Goal: Information Seeking & Learning: Learn about a topic

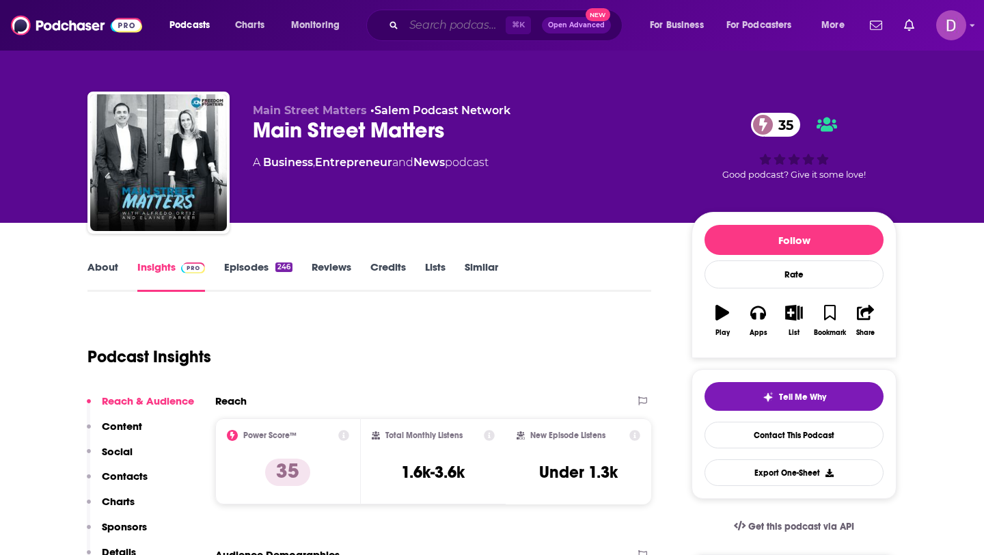
click at [478, 25] on input "Search podcasts, credits, & more..." at bounding box center [455, 25] width 102 height 22
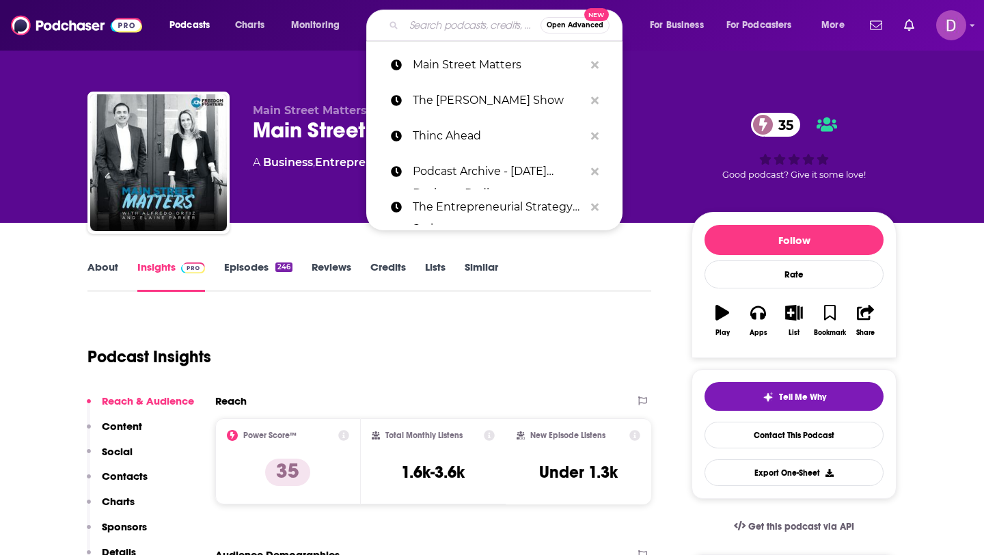
paste input "Game Changers: The One Thing That Made the Difference"
type input "Game Changers: The One Thing That Made the Difference"
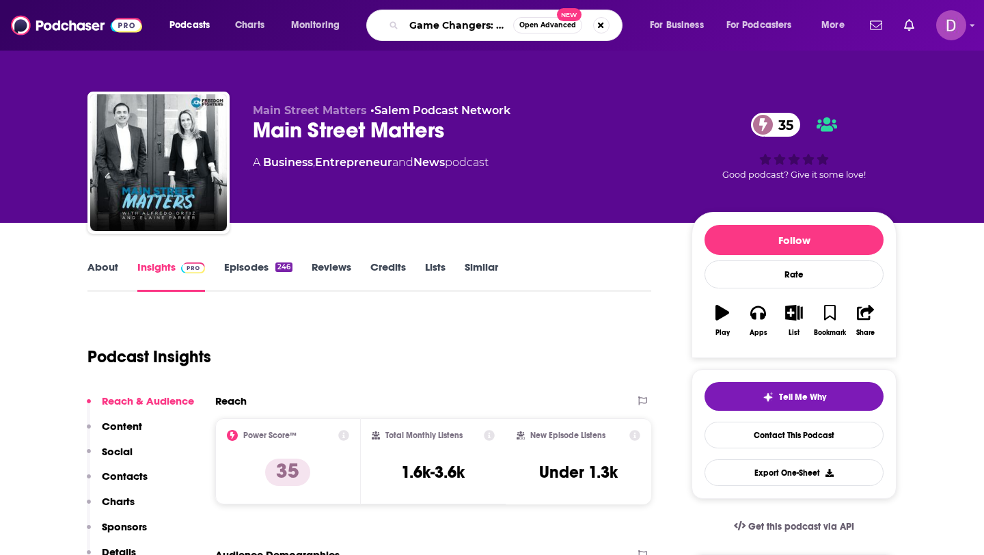
scroll to position [0, 193]
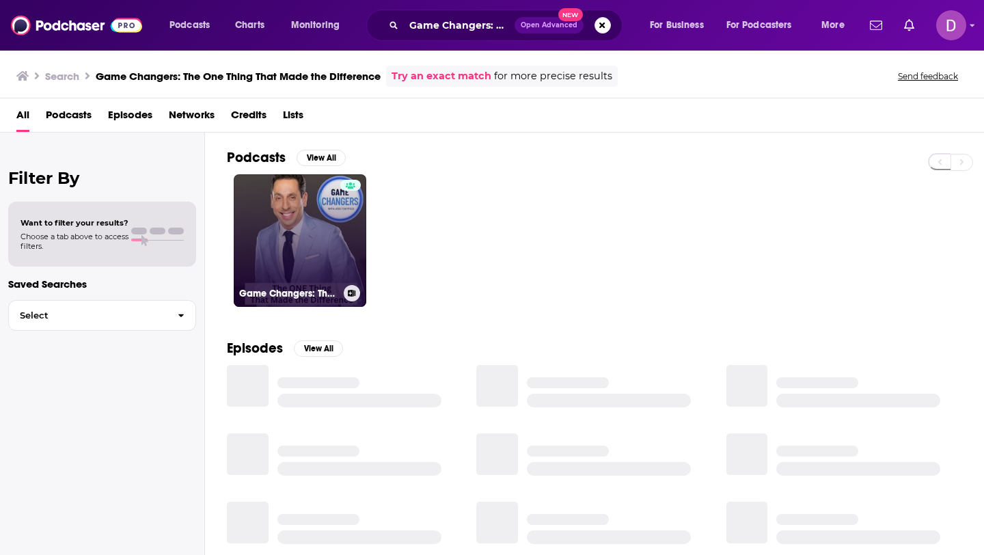
click at [301, 234] on link "Game Changers: The One Thing That Made the Difference ... With [PERSON_NAME]" at bounding box center [300, 240] width 133 height 133
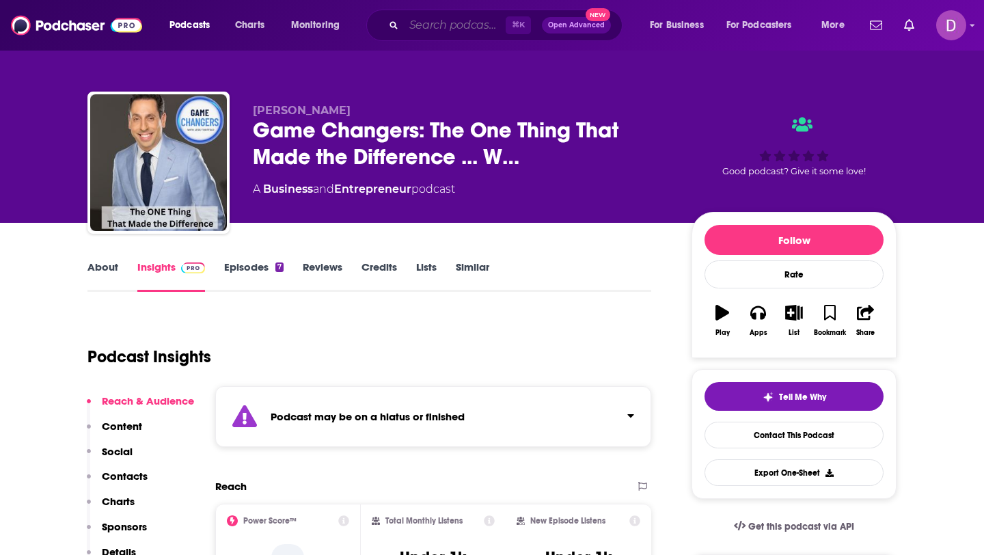
click at [444, 25] on input "Search podcasts, credits, & more..." at bounding box center [455, 25] width 102 height 22
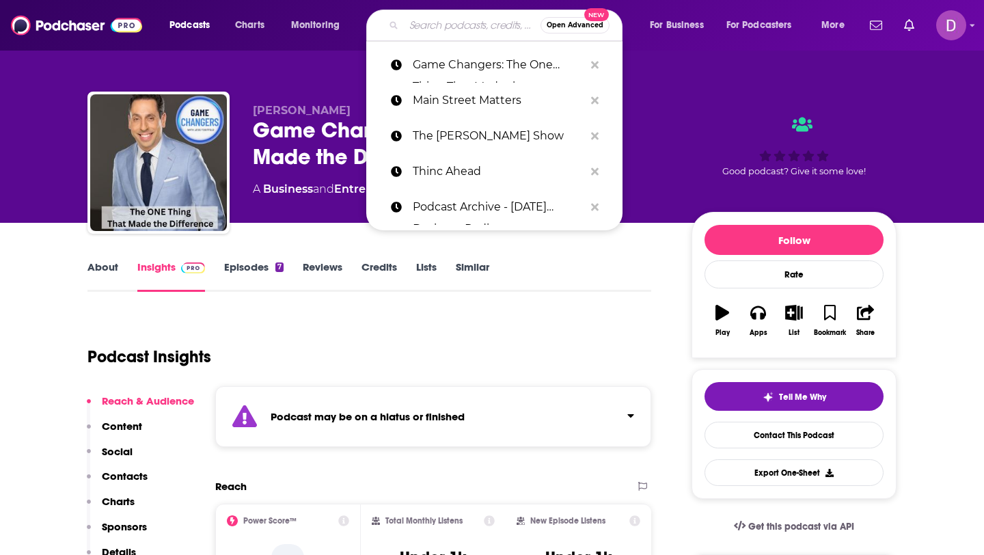
paste input "Success Story with [PERSON_NAME]"
type input "Success Story with [PERSON_NAME]"
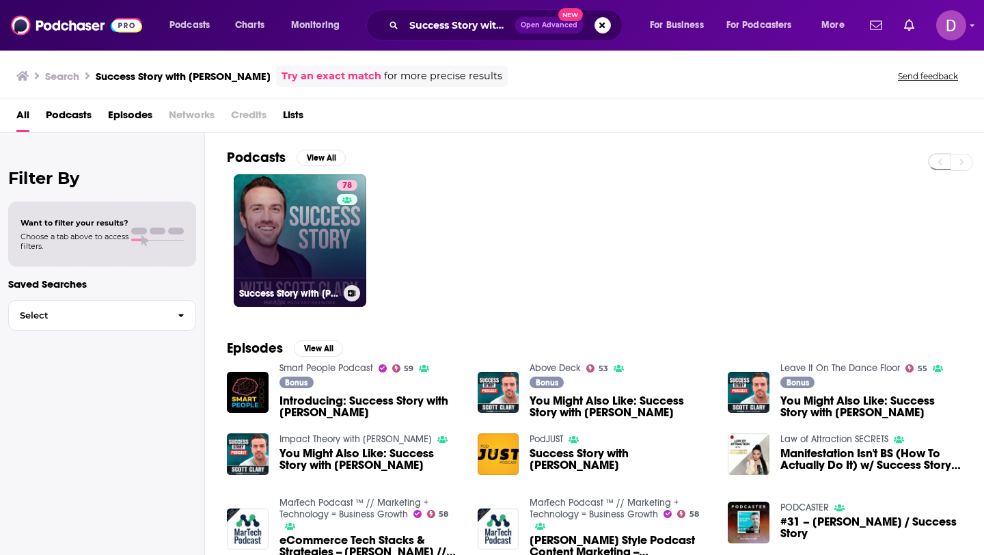
click at [290, 218] on link "78 Success Story with [PERSON_NAME]" at bounding box center [300, 240] width 133 height 133
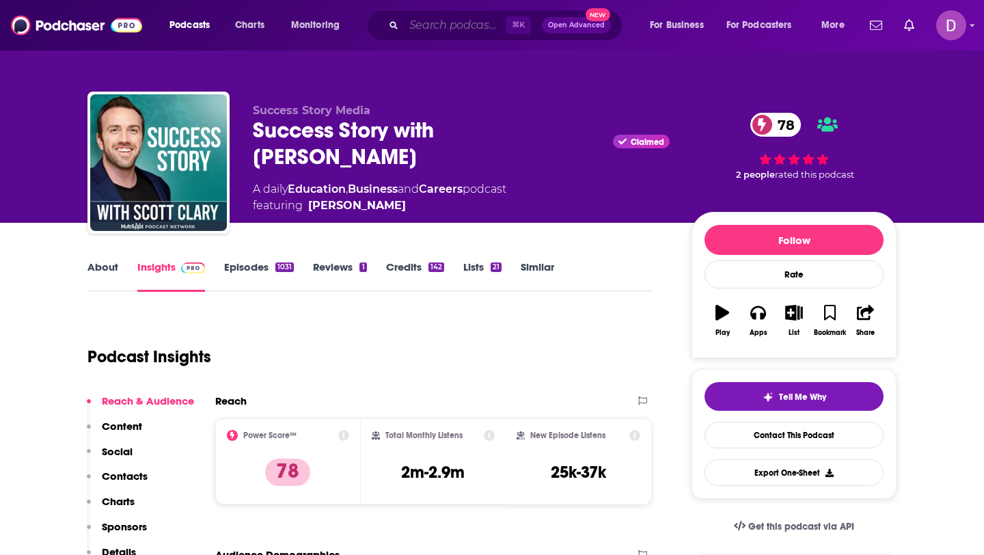
click at [444, 29] on input "Search podcasts, credits, & more..." at bounding box center [455, 25] width 102 height 22
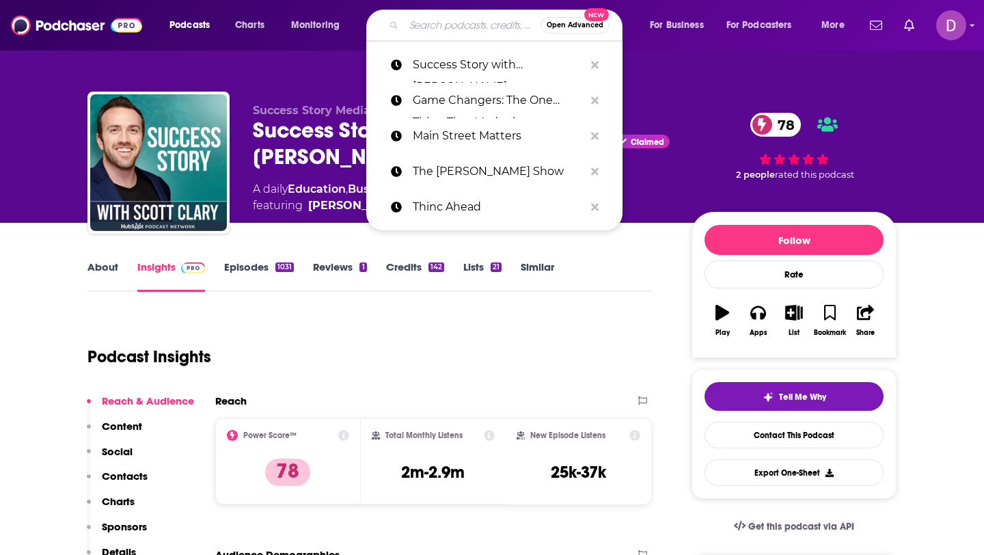
paste input "How to Build Authority — with [PERSON_NAME]"
type input "How to Build Authority — with [PERSON_NAME]"
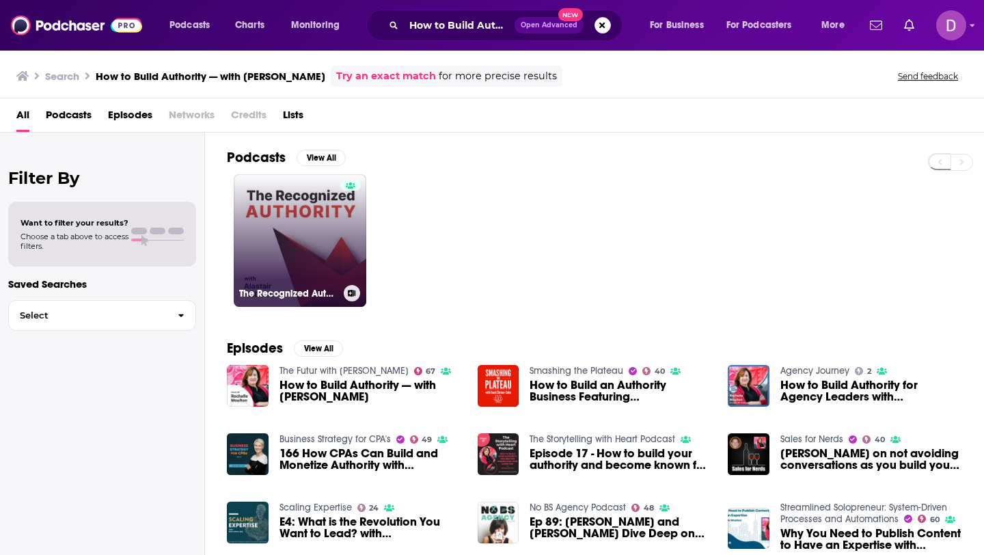
click at [243, 218] on link "The Recognized Authority" at bounding box center [300, 240] width 133 height 133
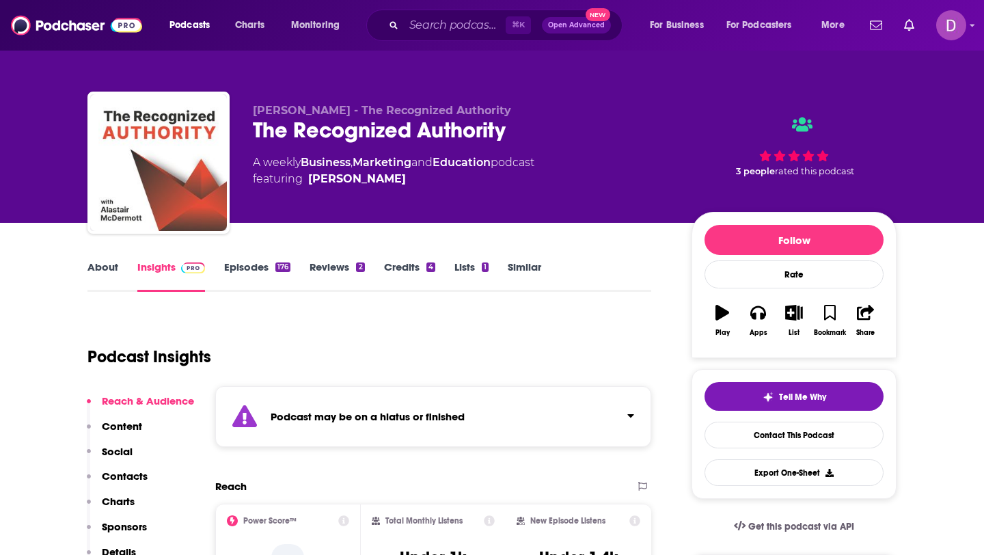
click at [101, 273] on link "About" at bounding box center [102, 275] width 31 height 31
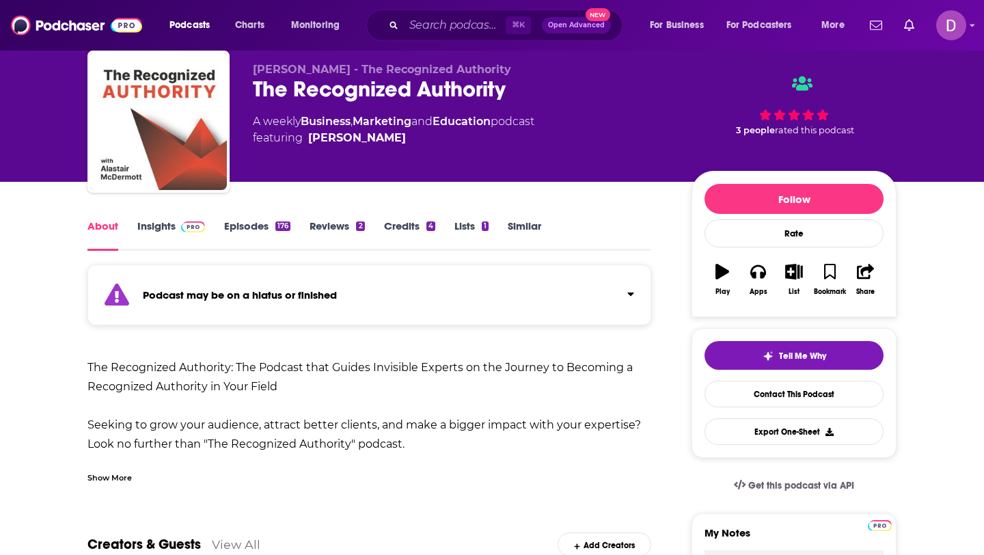
scroll to position [42, 0]
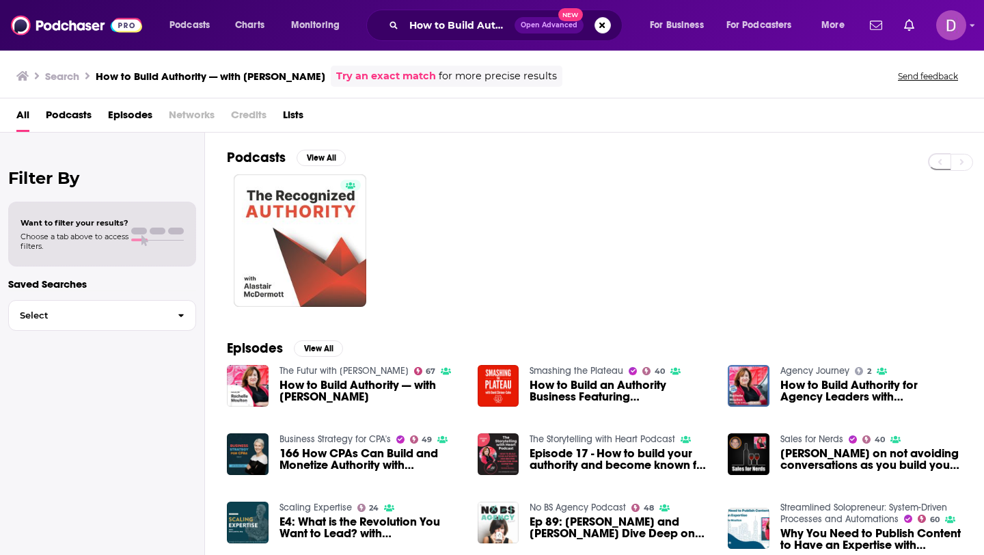
click at [329, 389] on span "How to Build Authority — with [PERSON_NAME]" at bounding box center [371, 390] width 182 height 23
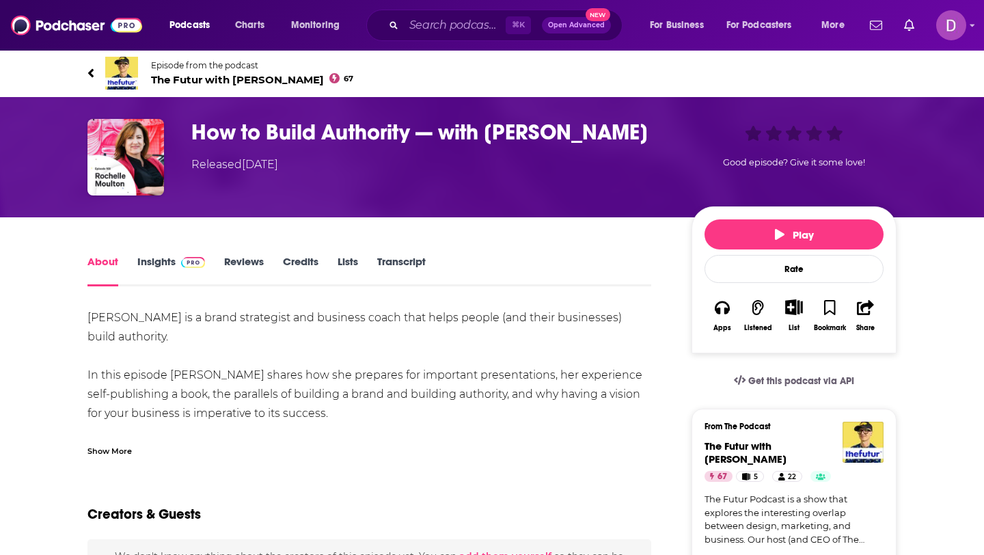
click at [277, 135] on h1 "How to Build Authority — with [PERSON_NAME]" at bounding box center [430, 132] width 478 height 27
click at [228, 62] on span "Episode from the podcast" at bounding box center [252, 65] width 202 height 10
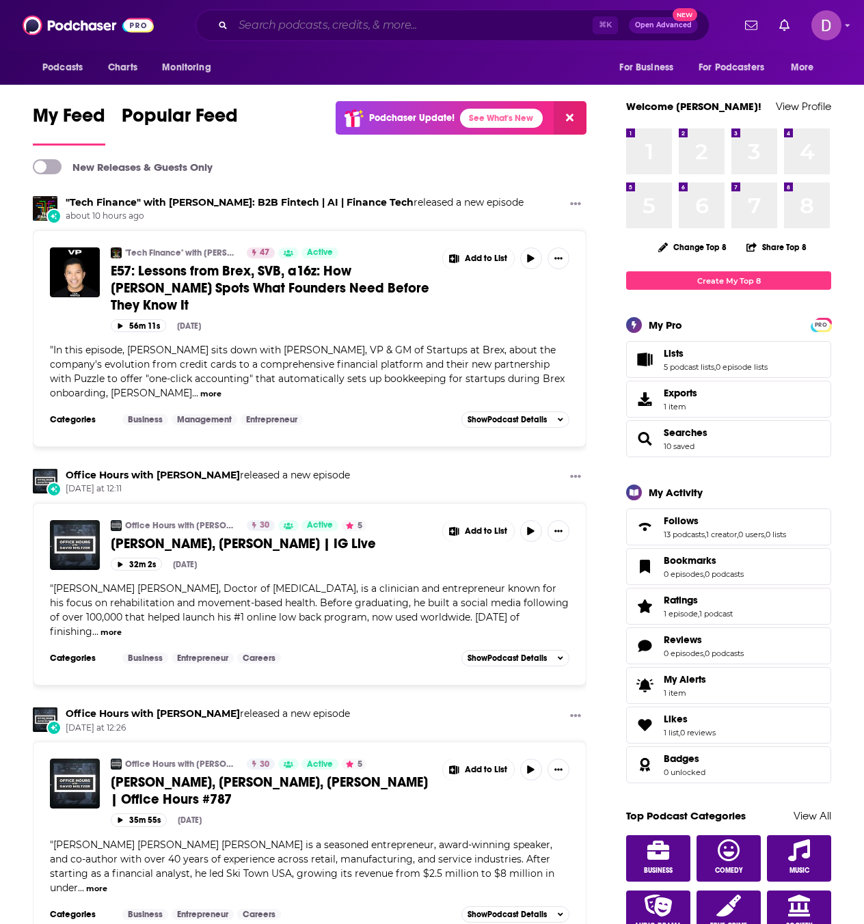
click at [403, 21] on input "Search podcasts, credits, & more..." at bounding box center [412, 25] width 359 height 22
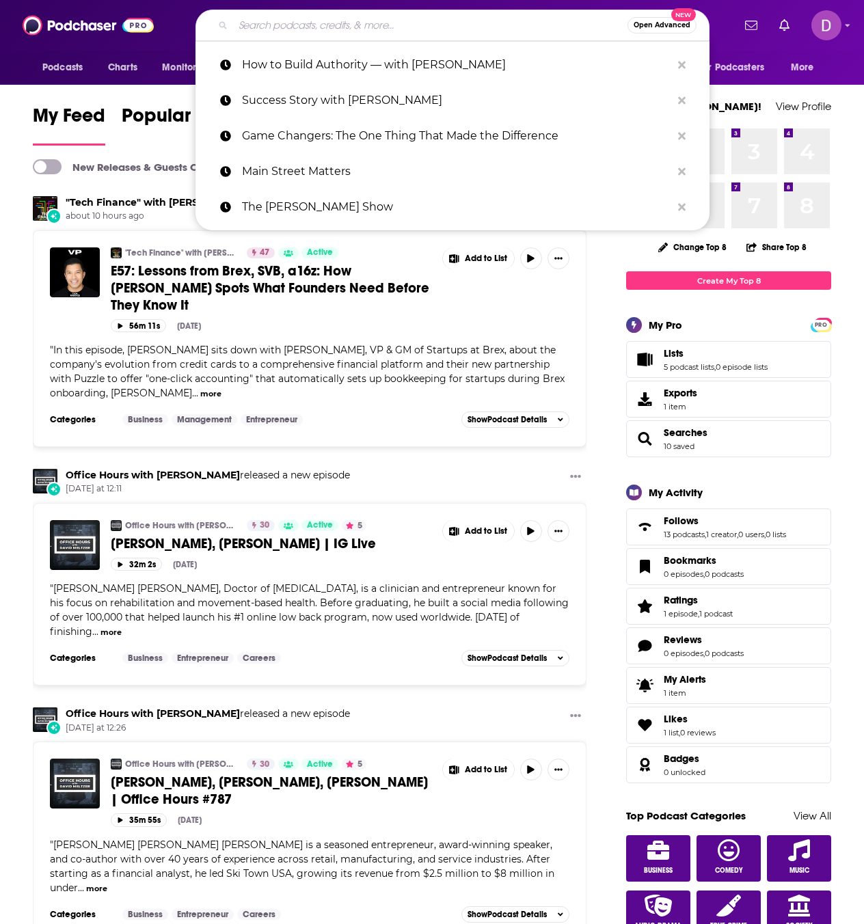
paste input "[PERSON_NAME] Private Equity & Business Podcast"
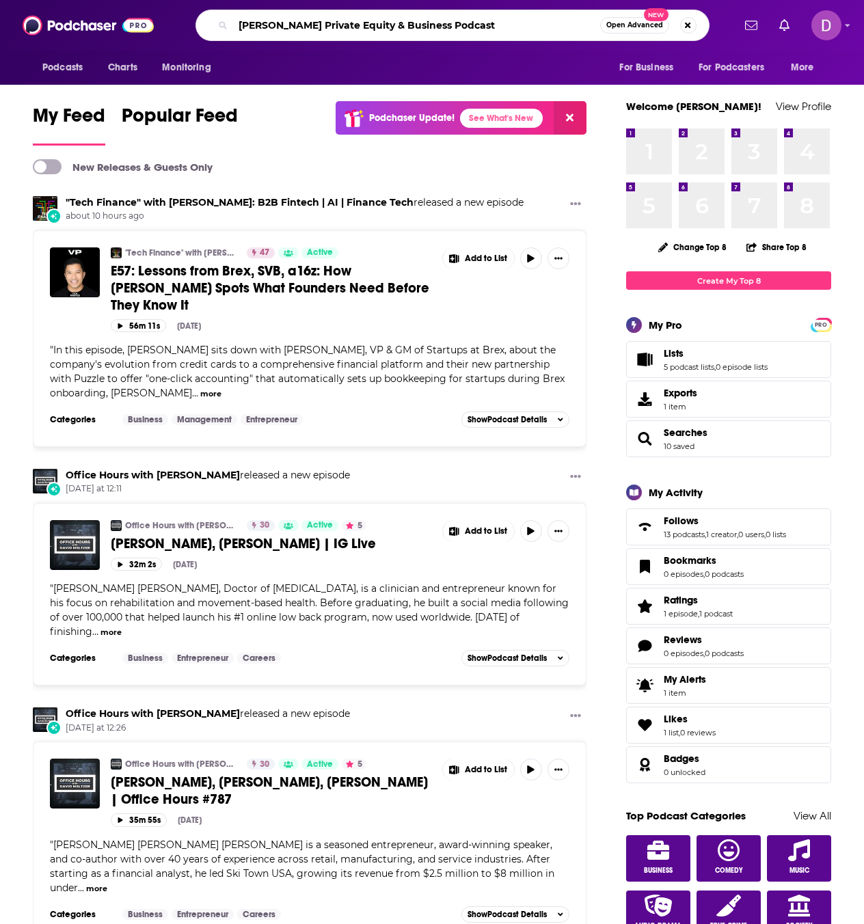
type input "[PERSON_NAME] Private Equity & Business Podcast"
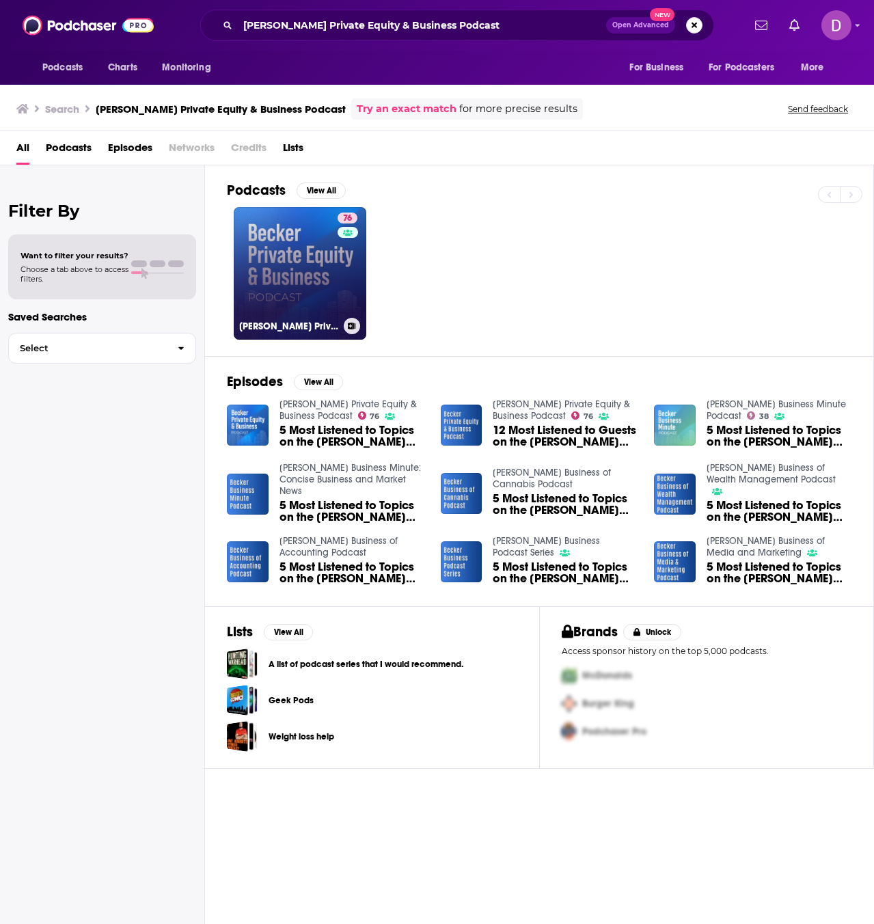
click at [297, 234] on link "76 [PERSON_NAME] Private Equity & Business Podcast" at bounding box center [300, 273] width 133 height 133
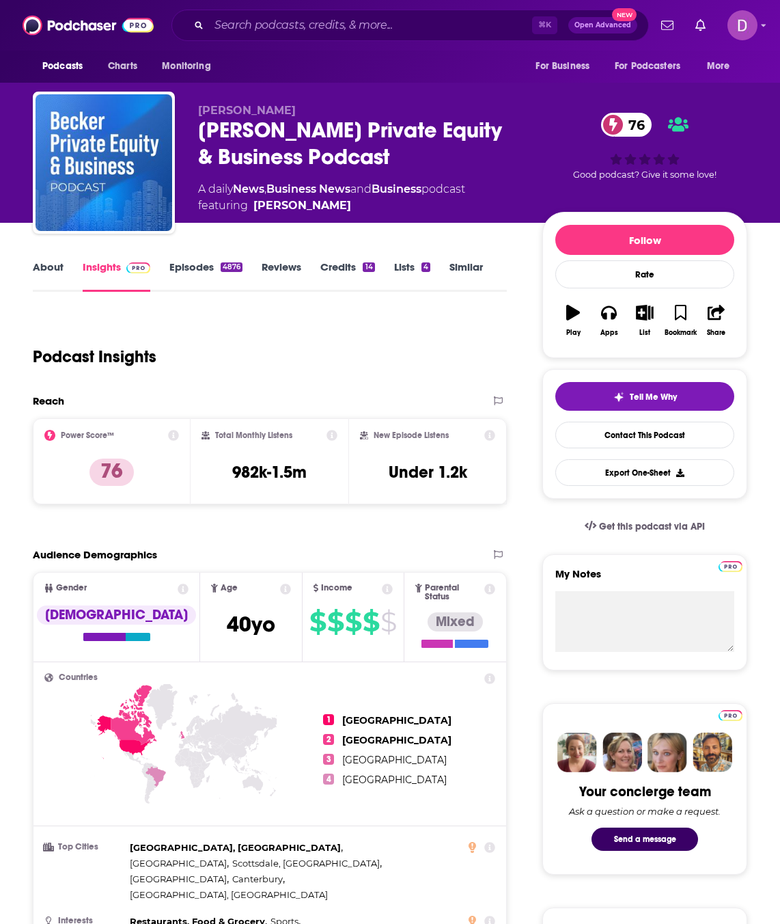
click at [59, 268] on link "About" at bounding box center [48, 275] width 31 height 31
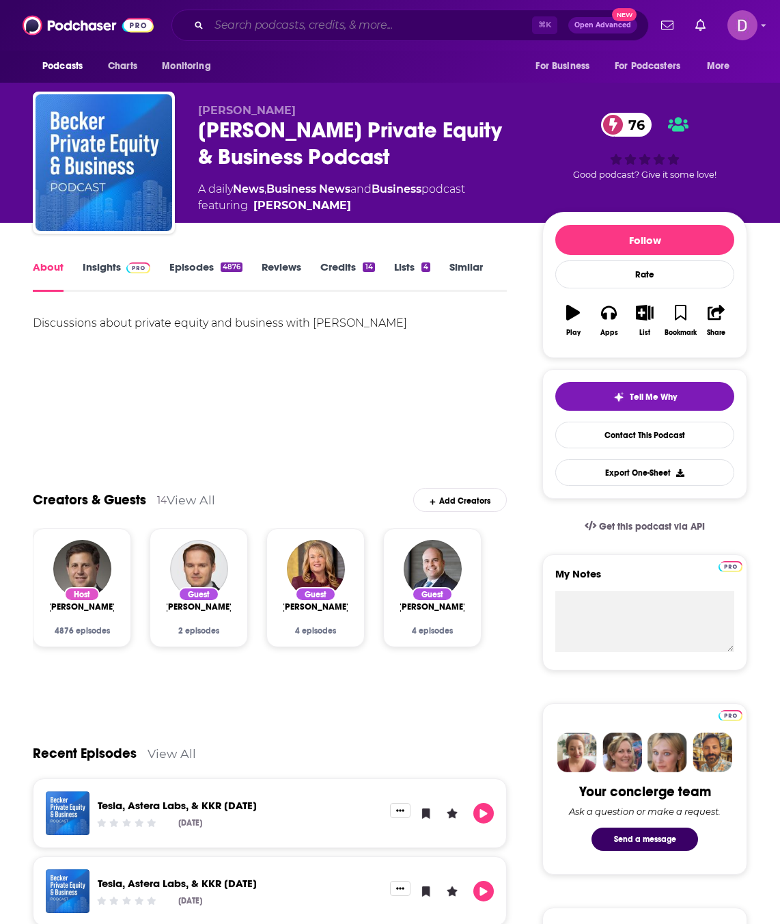
click at [277, 29] on input "Search podcasts, credits, & more..." at bounding box center [370, 25] width 323 height 22
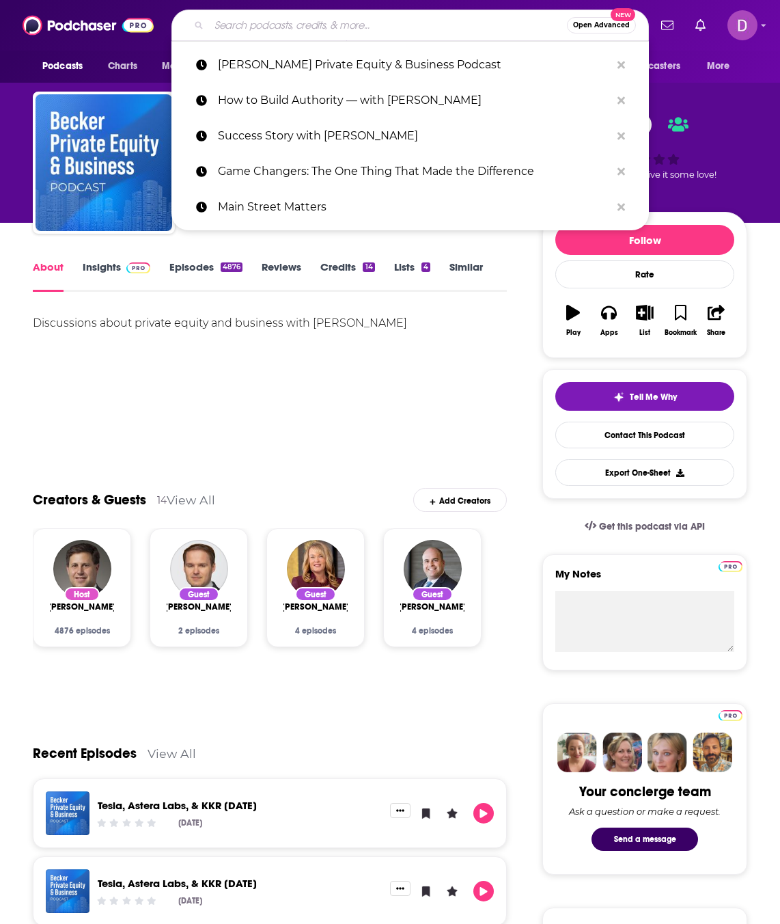
paste input "Dry Powder: The Private Equity Podcast"
type input "Dry Powder: The Private Equity Podcast"
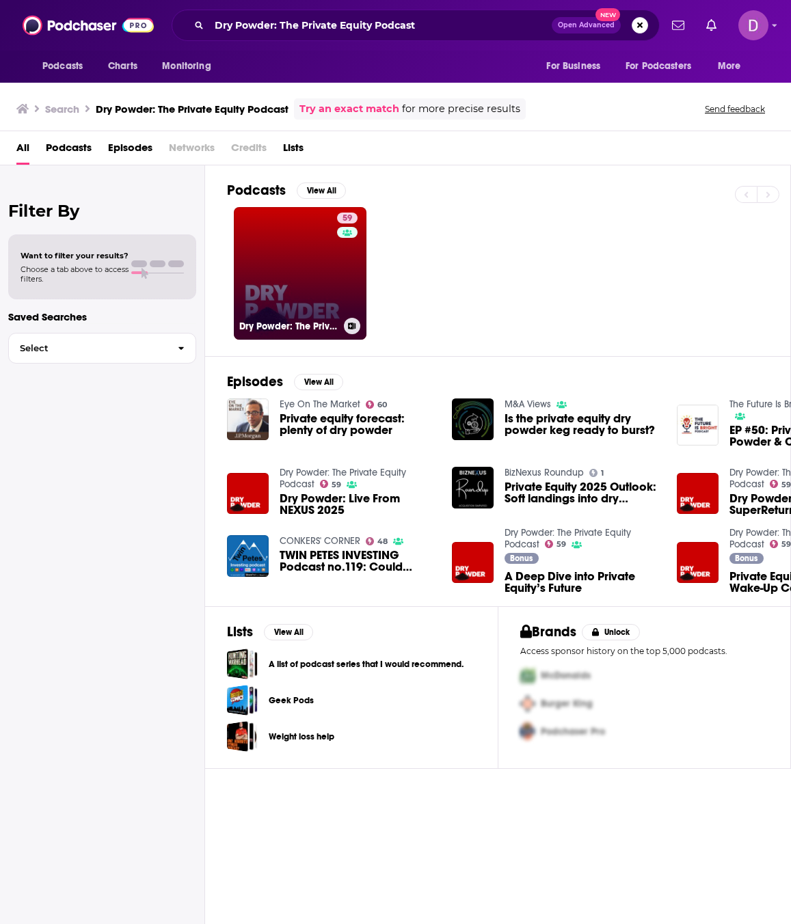
click at [318, 239] on link "59 Dry Powder: The Private Equity Podcast" at bounding box center [300, 273] width 133 height 133
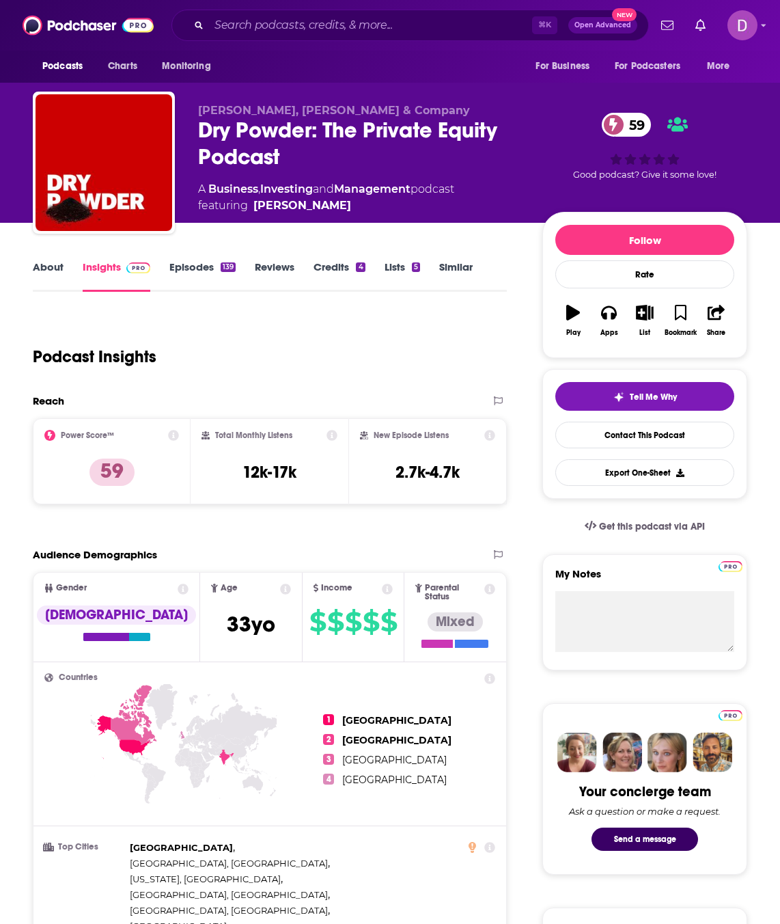
click at [44, 265] on link "About" at bounding box center [48, 275] width 31 height 31
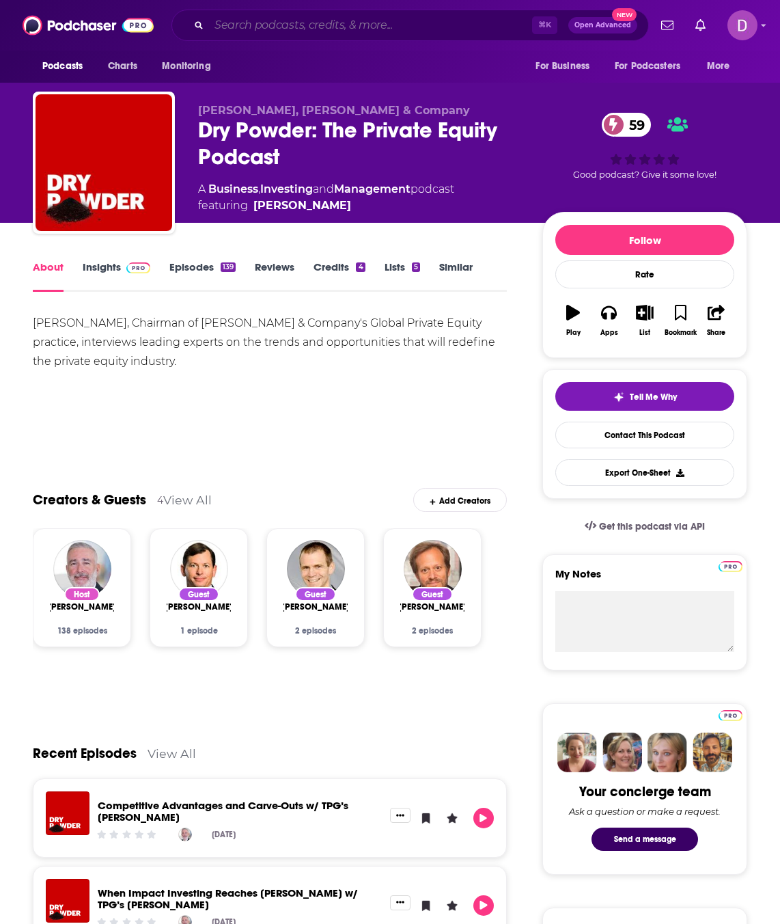
click at [282, 22] on input "Search podcasts, credits, & more..." at bounding box center [370, 25] width 323 height 22
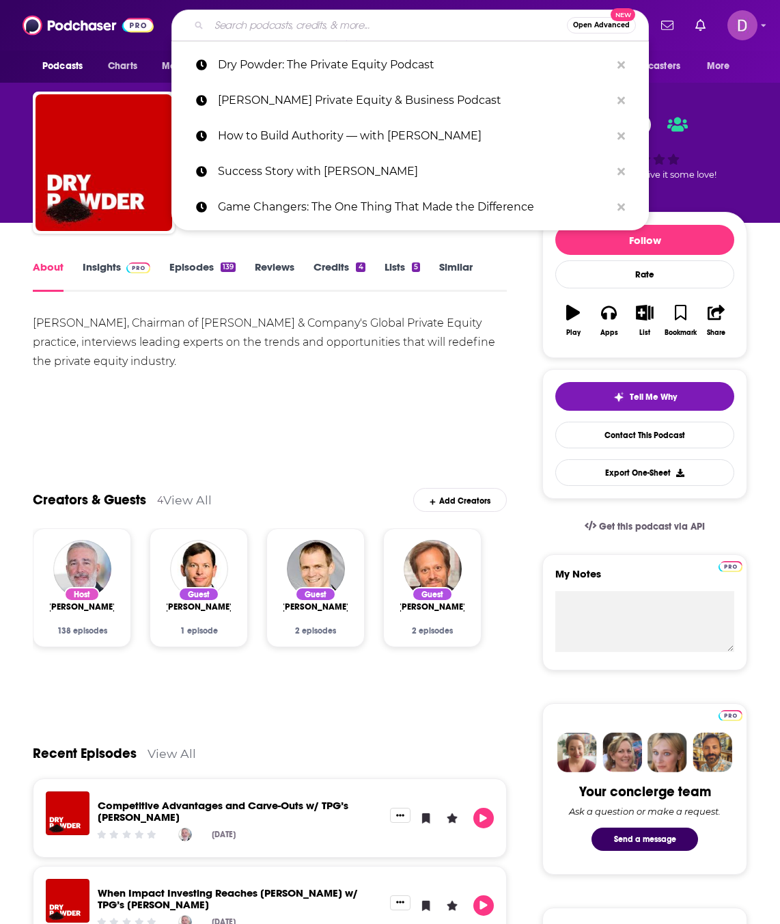
paste input "Private Equity Funcast"
type input "Private Equity Funcast"
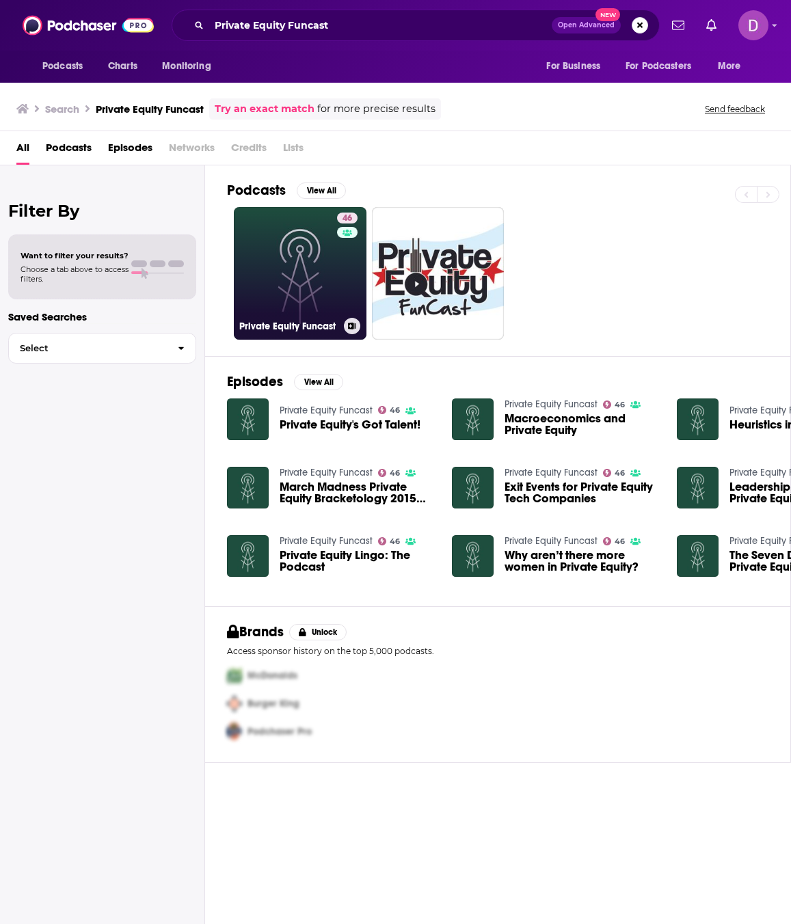
click at [337, 285] on div "46" at bounding box center [349, 265] width 24 height 105
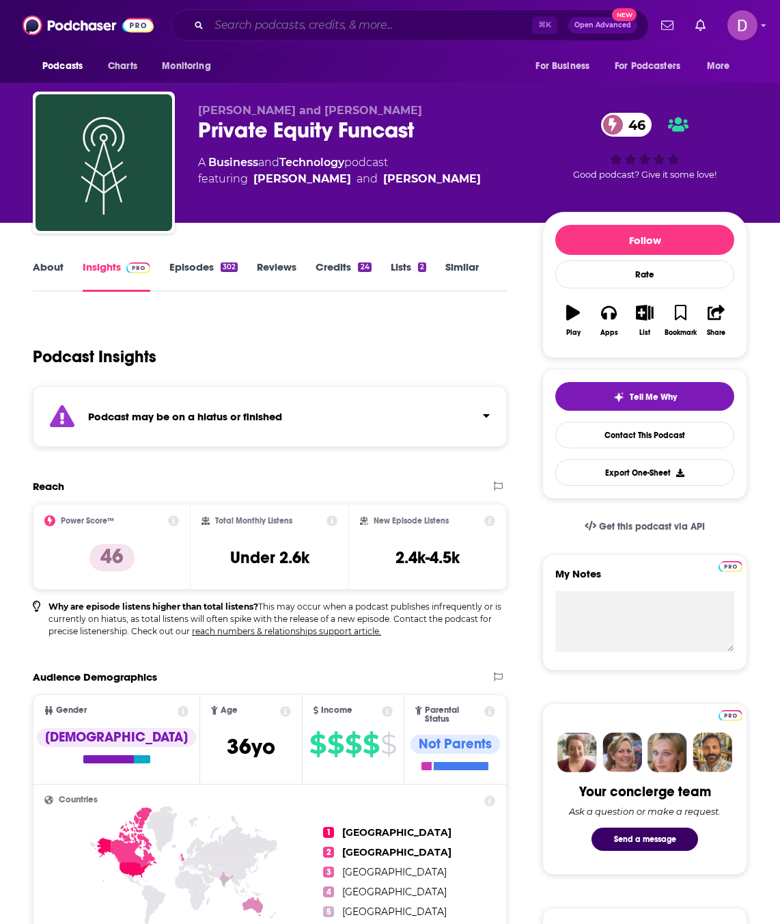
click at [236, 25] on input "Search podcasts, credits, & more..." at bounding box center [370, 25] width 323 height 22
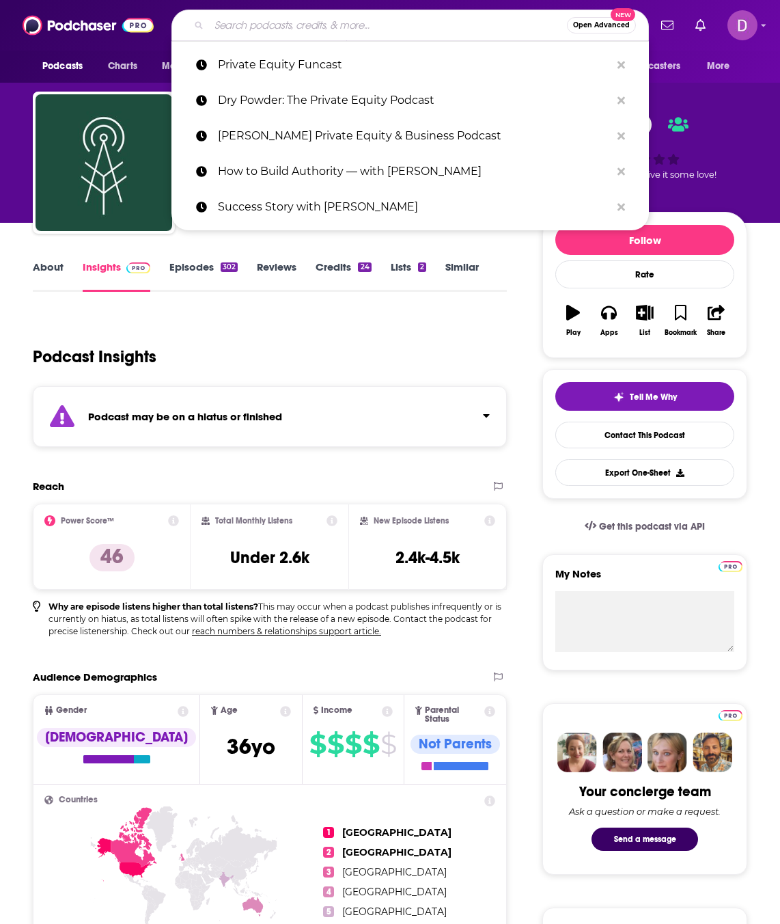
paste input "Private Equity Fast Pitch"
type input "Private Equity Fast Pitch"
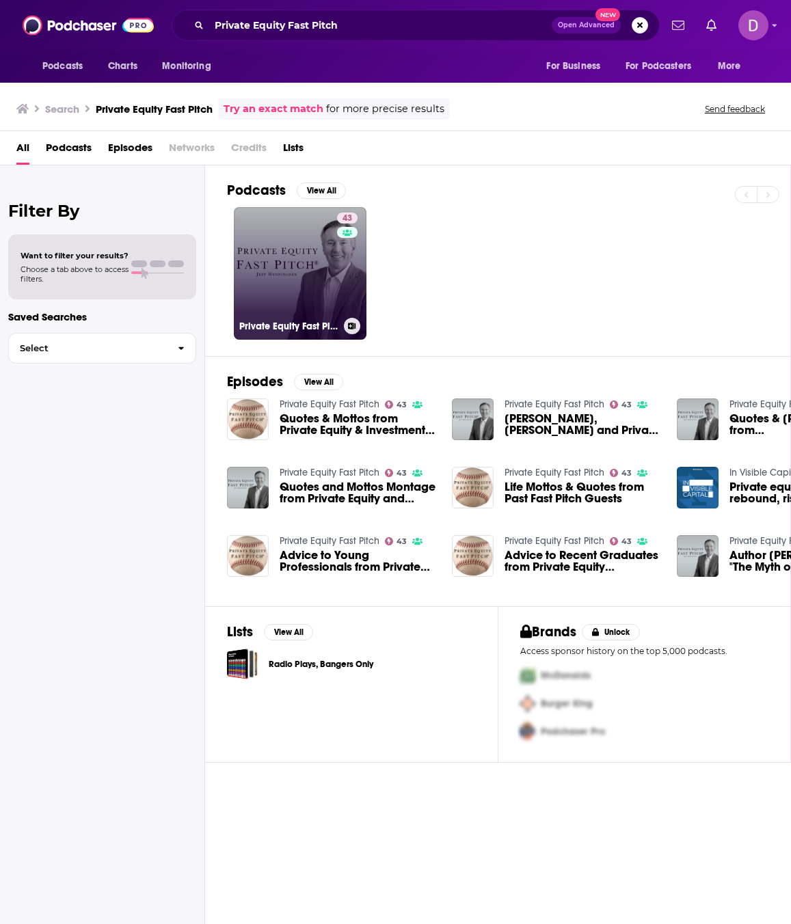
click at [288, 302] on link "43 Private Equity Fast Pitch" at bounding box center [300, 273] width 133 height 133
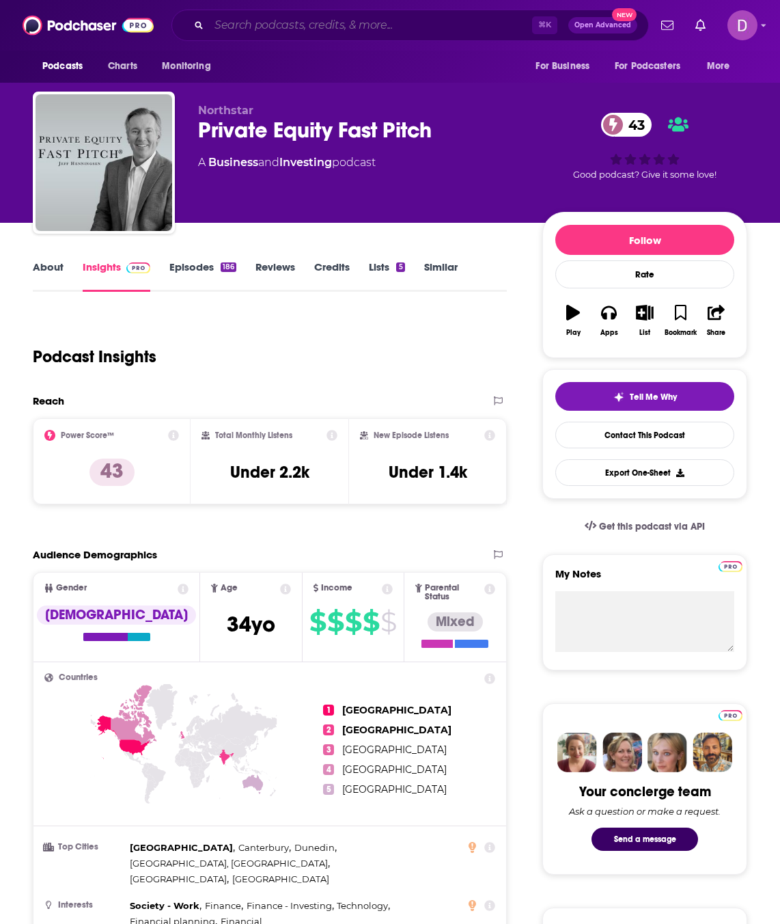
click at [246, 23] on input "Search podcasts, credits, & more..." at bounding box center [370, 25] width 323 height 22
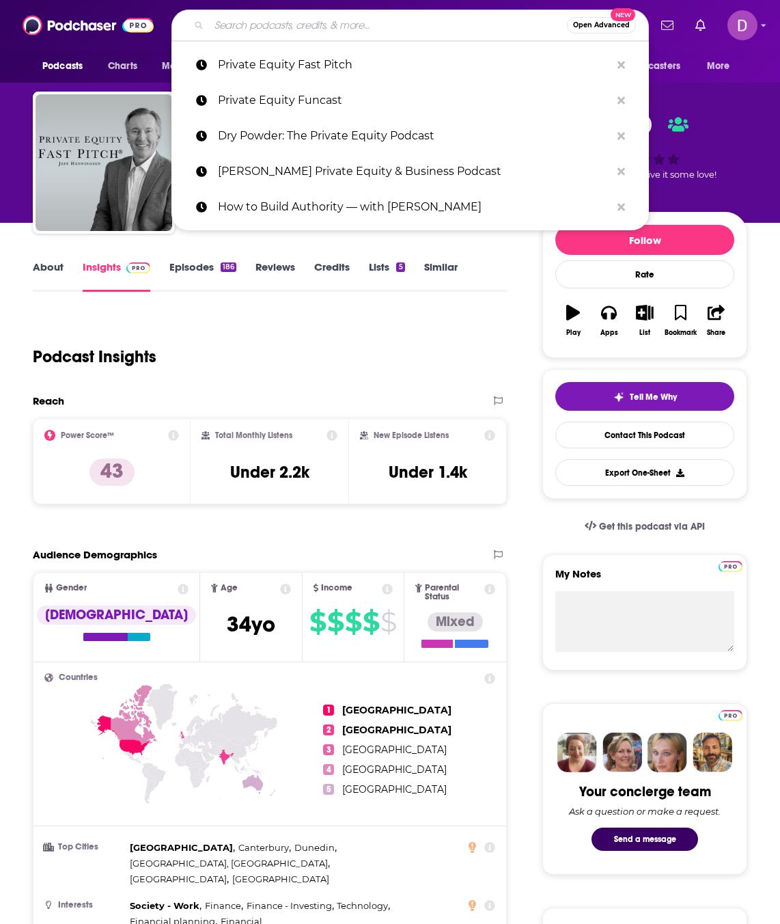
paste input "Private Equity Value Creation Podcast"
type input "Private Equity Value Creation Podcast"
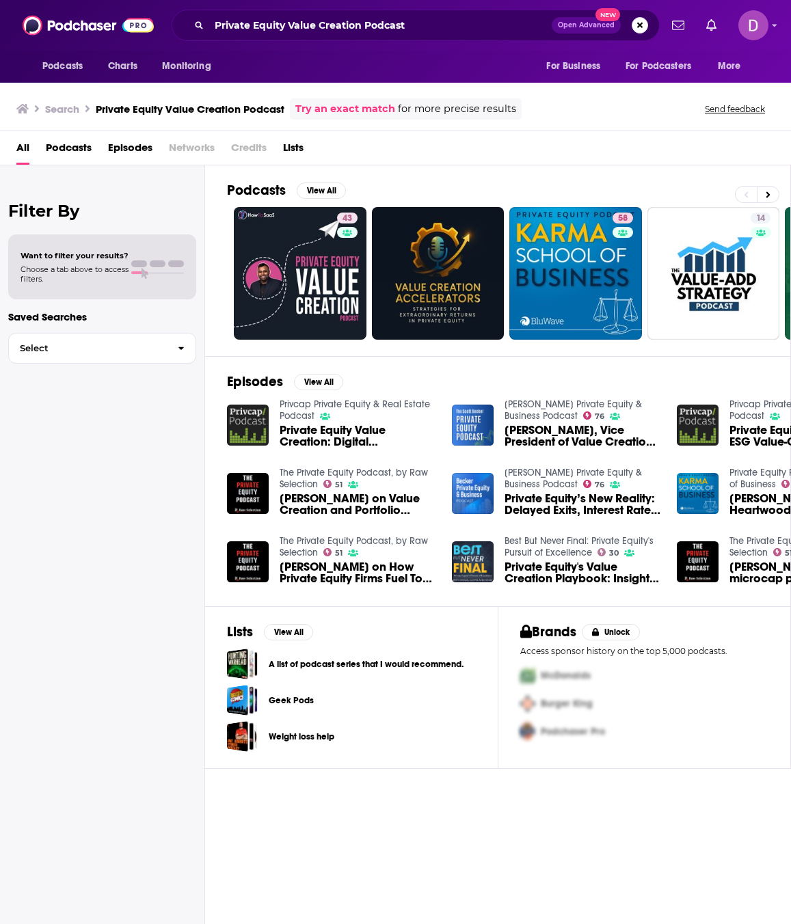
click at [159, 418] on div "Filter By Want to filter your results? Choose a tab above to access filters. Sa…" at bounding box center [102, 627] width 205 height 924
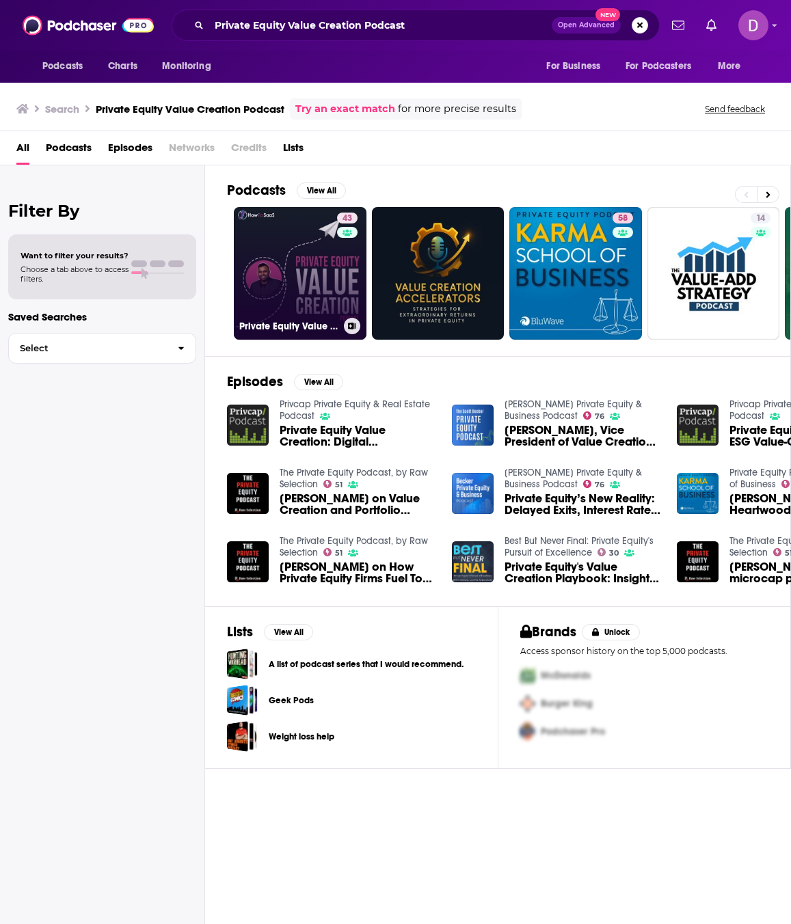
click at [339, 287] on div "43" at bounding box center [349, 265] width 24 height 105
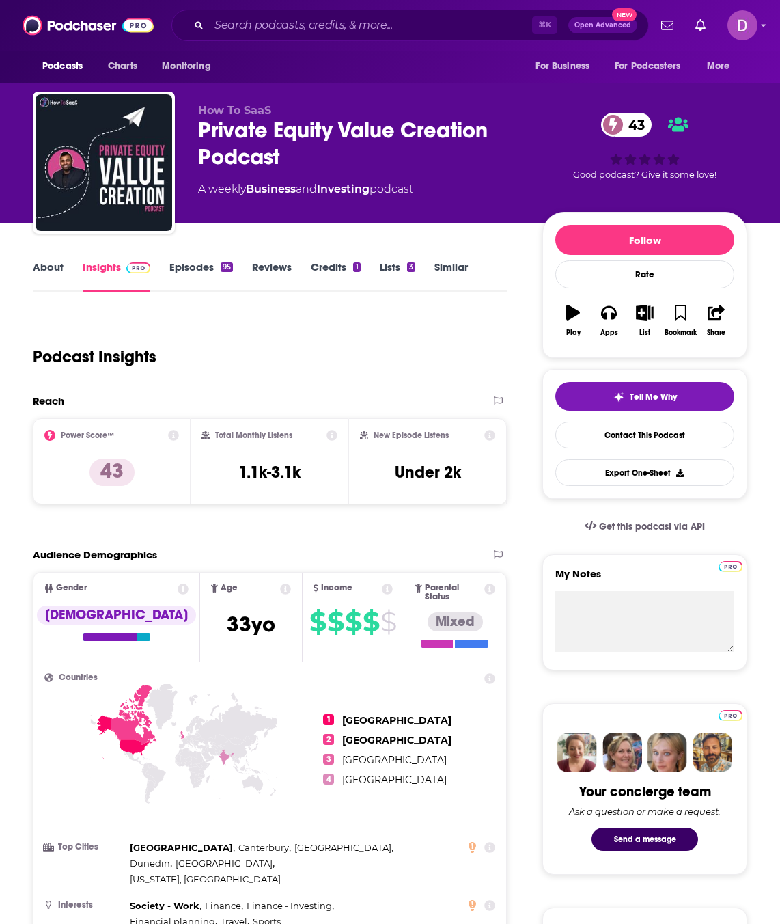
click at [53, 267] on link "About" at bounding box center [48, 275] width 31 height 31
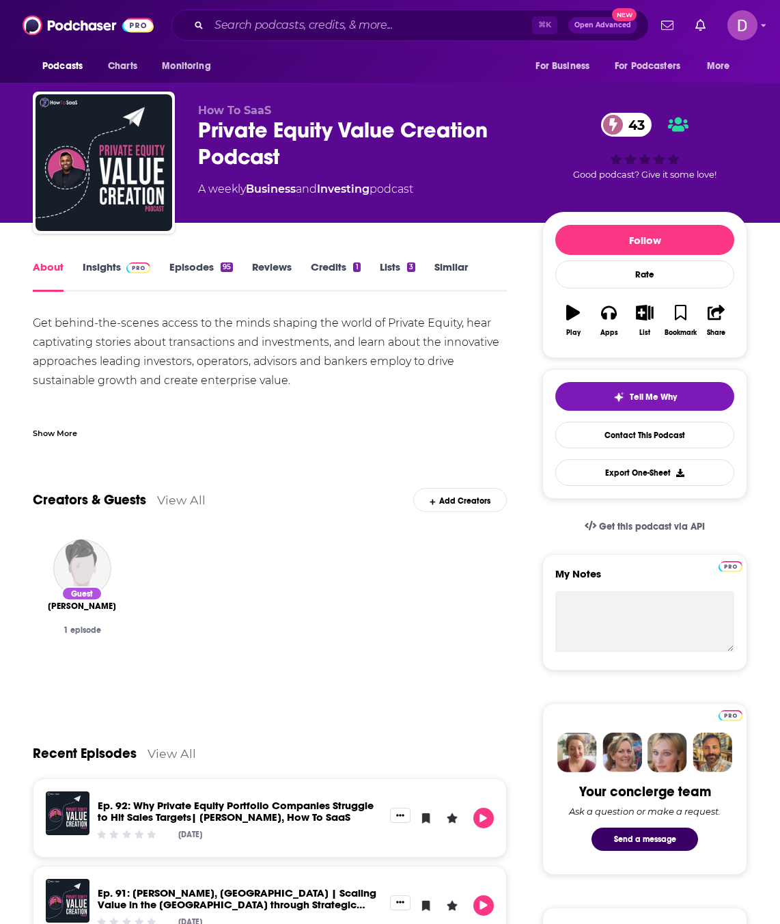
click at [61, 418] on div "Show More" at bounding box center [55, 432] width 44 height 13
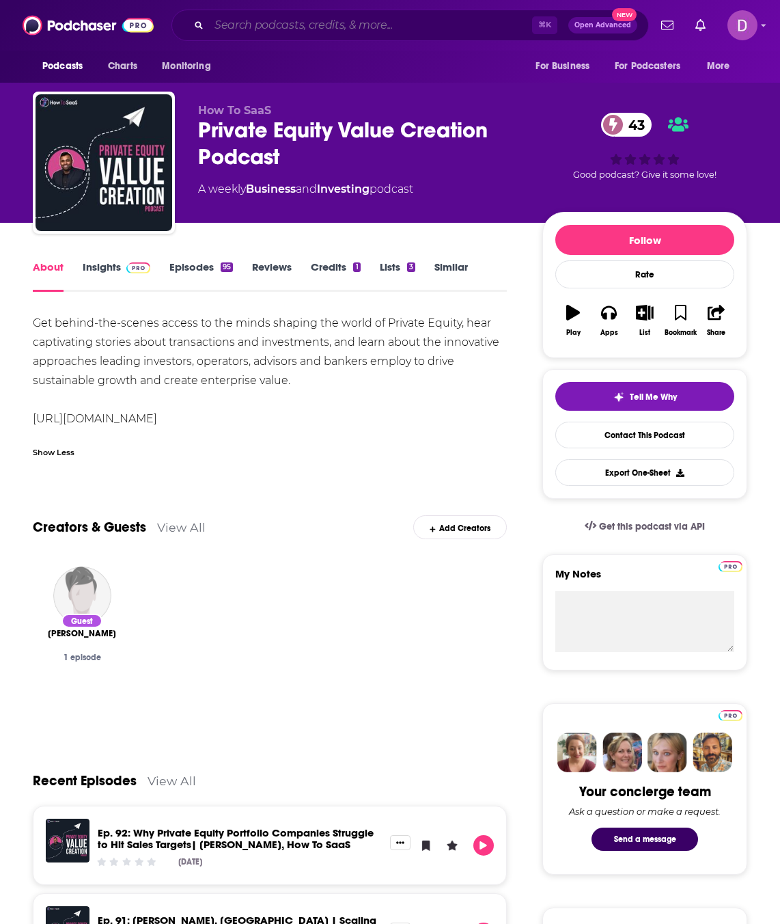
click at [238, 24] on input "Search podcasts, credits, & more..." at bounding box center [370, 25] width 323 height 22
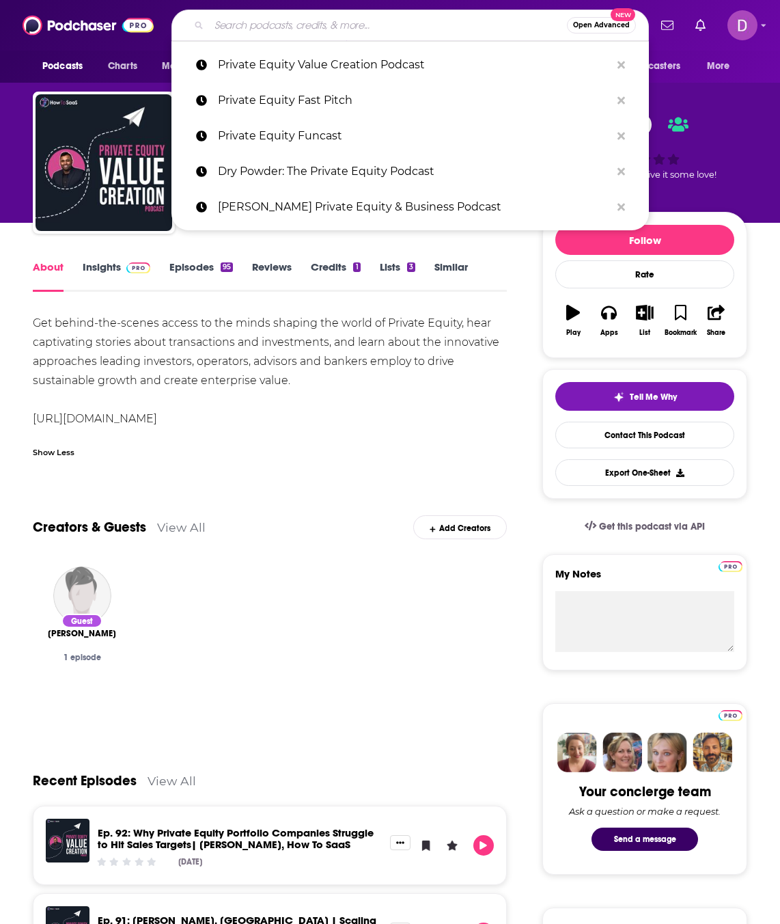
paste input "Private Equity Podcast: [DATE] School of Business"
type input "Private Equity Podcast: [DATE] School of Business"
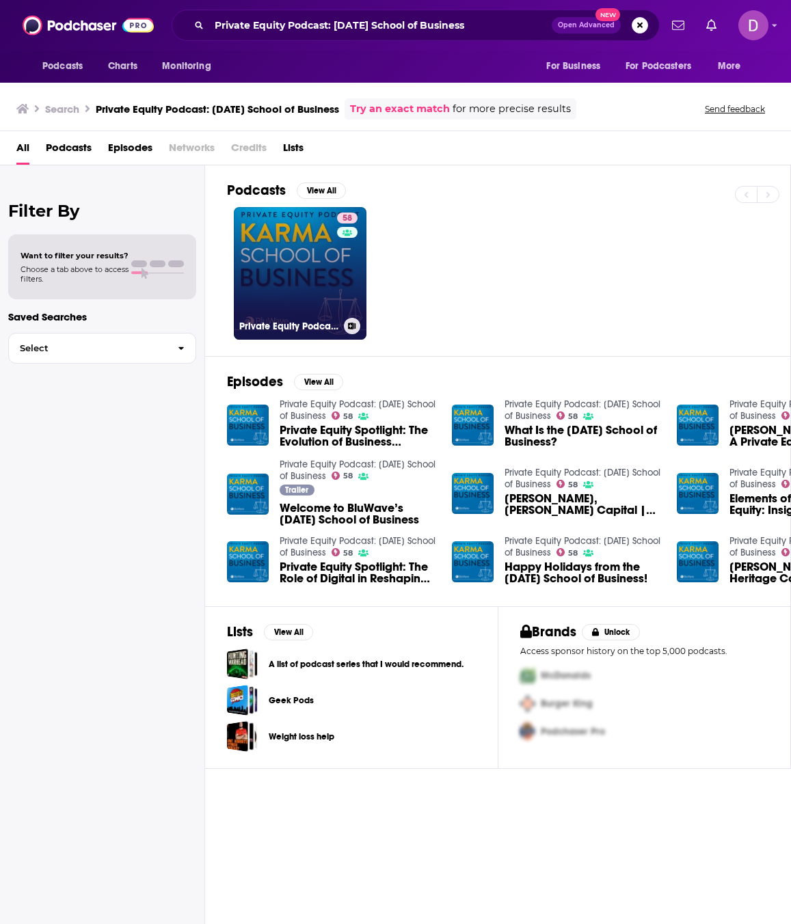
click at [310, 301] on link "58 Private Equity Podcast: [DATE] School of Business" at bounding box center [300, 273] width 133 height 133
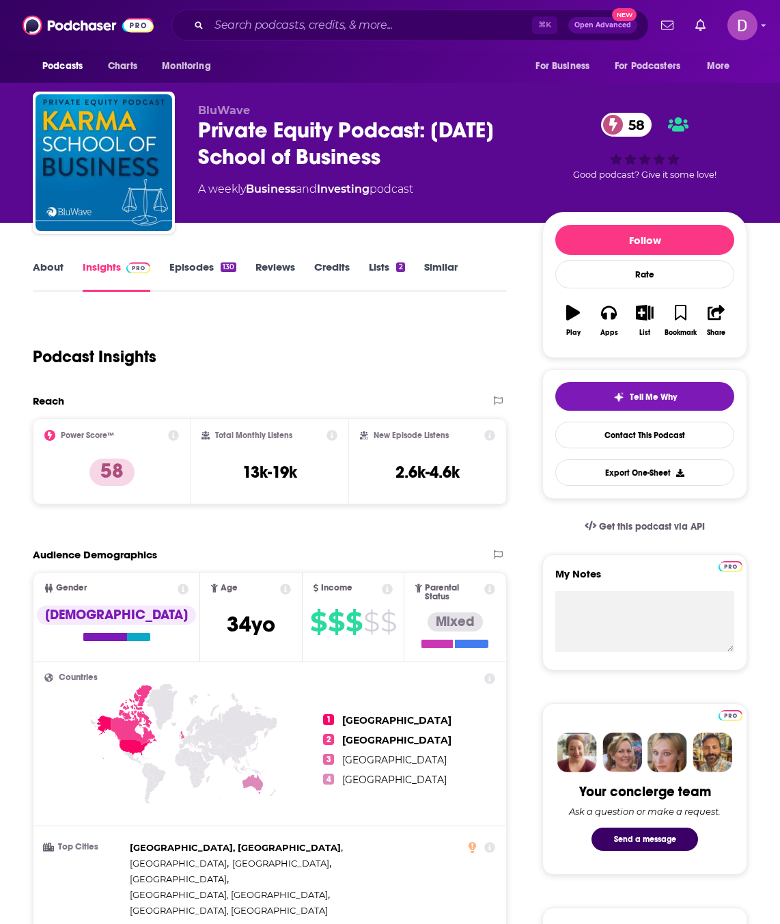
click at [61, 269] on link "About" at bounding box center [48, 275] width 31 height 31
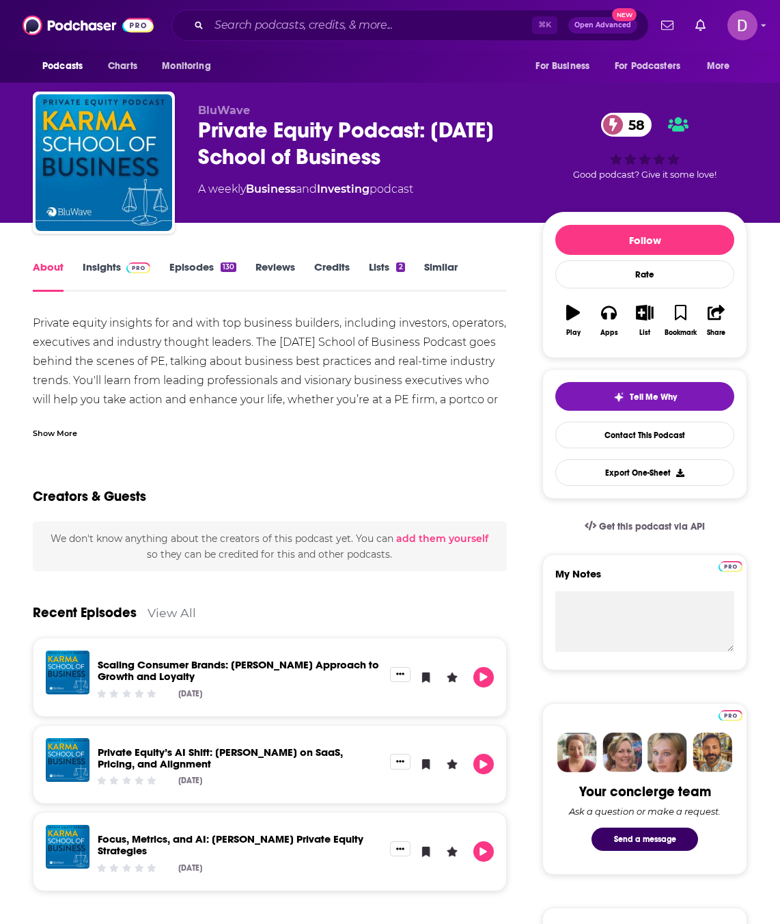
click at [71, 418] on div "Show More" at bounding box center [55, 432] width 44 height 13
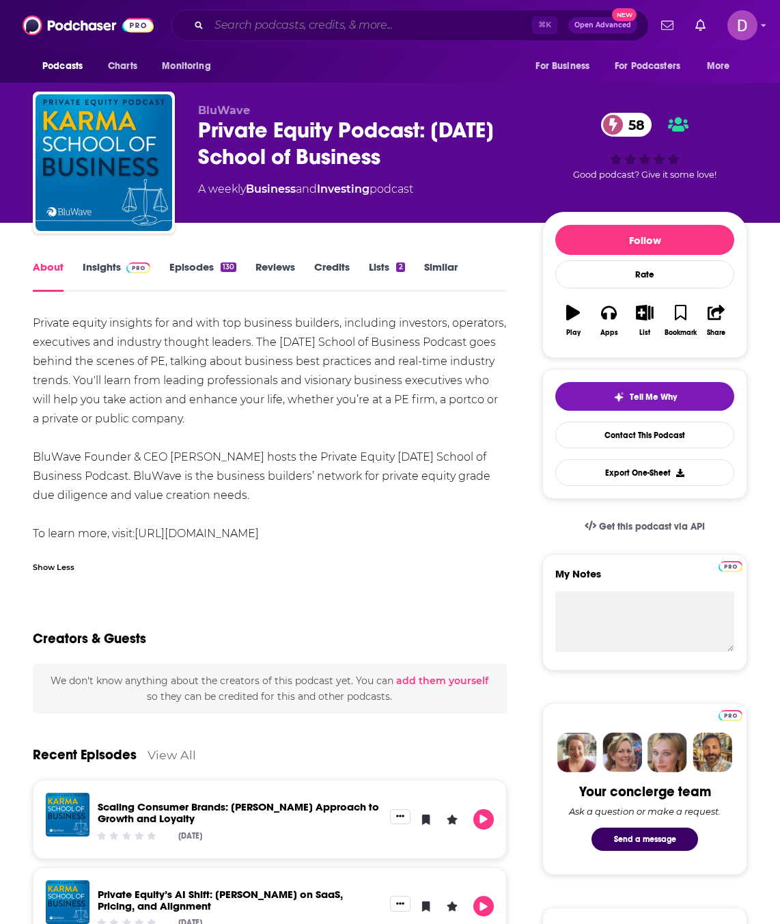
click at [236, 24] on input "Search podcasts, credits, & more..." at bounding box center [370, 25] width 323 height 22
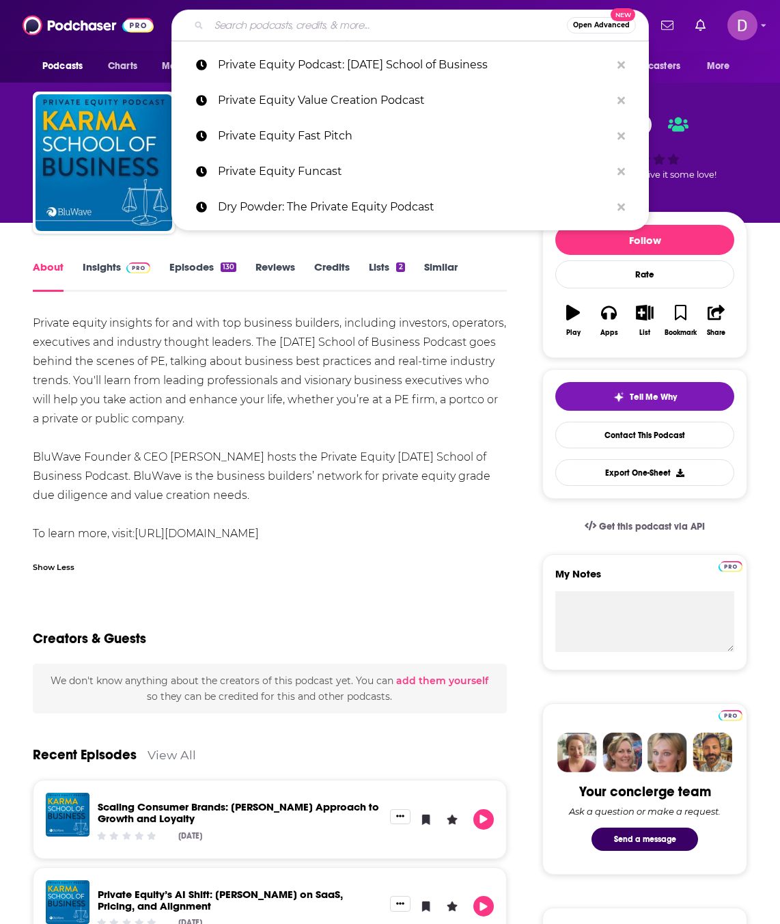
paste input "BDO Private Equity Perspectives Podcast"
type input "BDO Private Equity Perspectives Podcast"
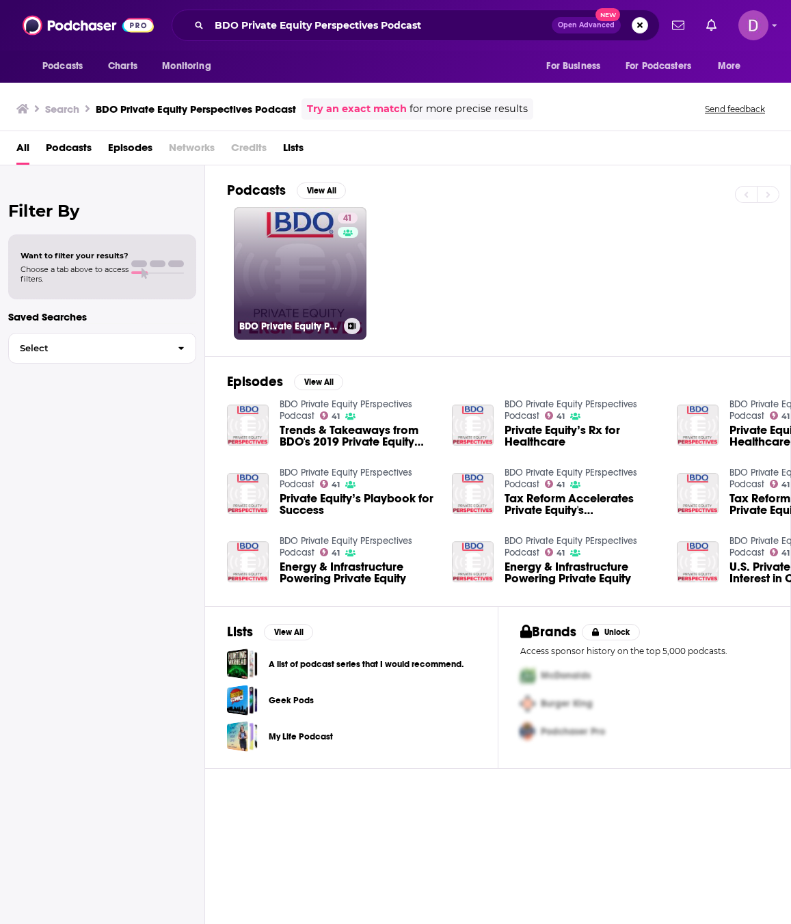
click at [323, 272] on link "41 BDO Private Equity PErspectives Podcast" at bounding box center [300, 273] width 133 height 133
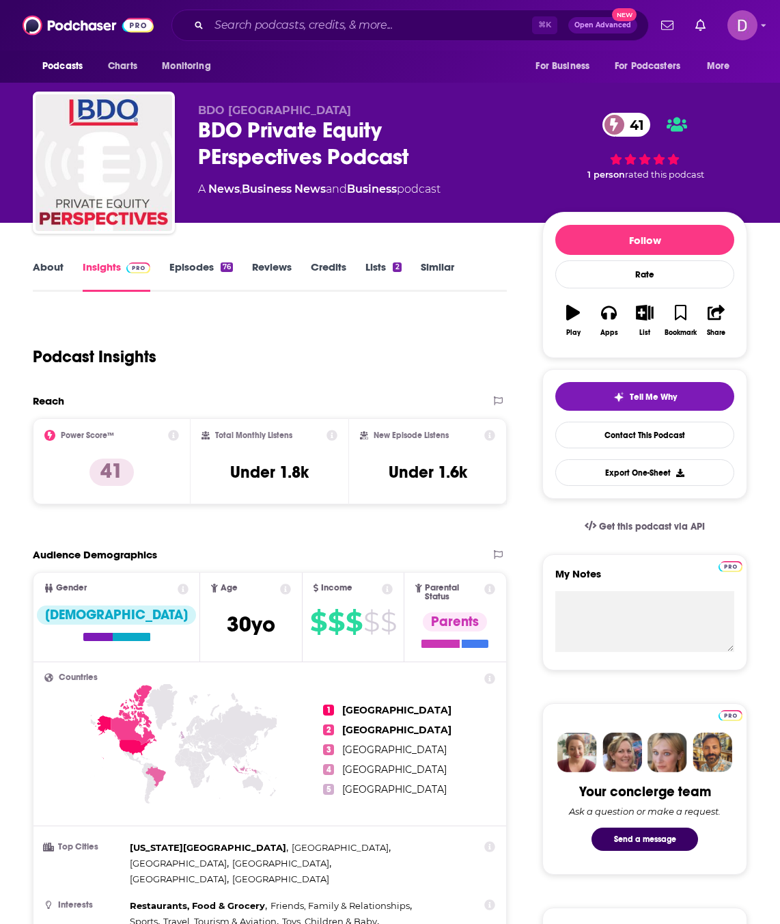
click at [52, 269] on link "About" at bounding box center [48, 275] width 31 height 31
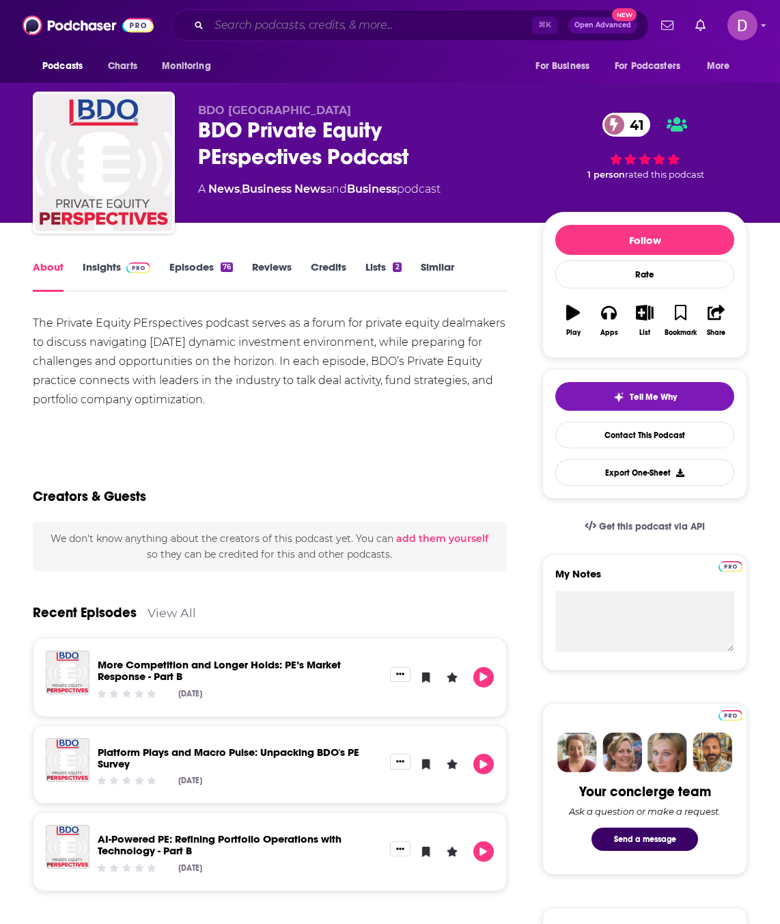
click at [341, 24] on input "Search podcasts, credits, & more..." at bounding box center [370, 25] width 323 height 22
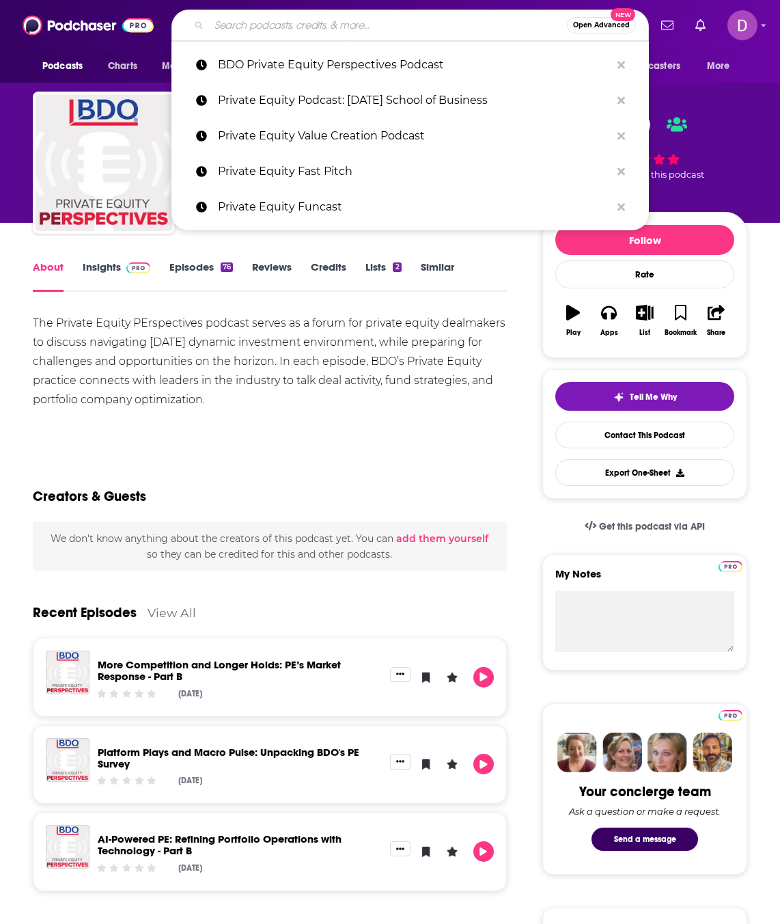
paste input "Deal by Deal: A Private Equity Podcast"
type input "Deal by Deal: A Private Equity Podcast"
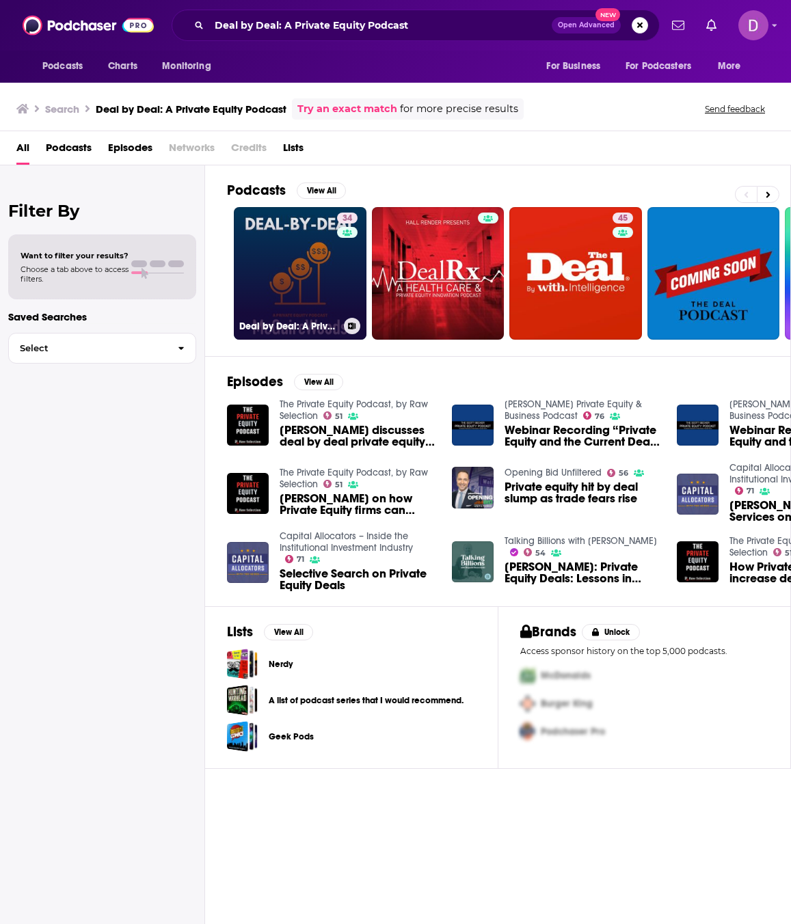
click at [269, 304] on link "34 Deal by Deal: A Private Equity Podcast" at bounding box center [300, 273] width 133 height 133
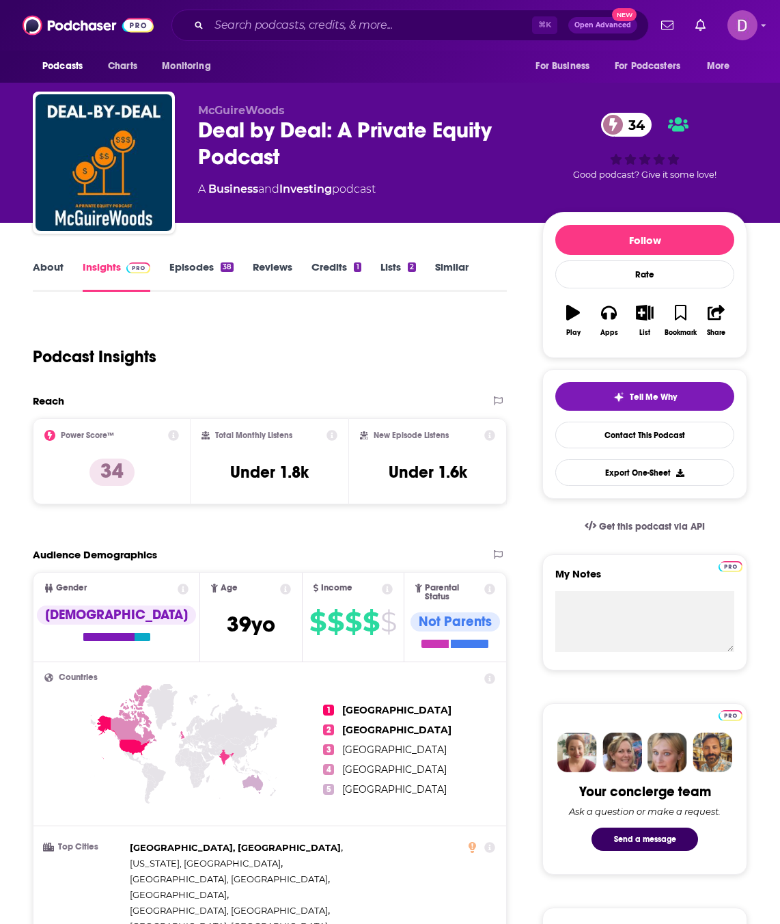
click at [54, 267] on link "About" at bounding box center [48, 275] width 31 height 31
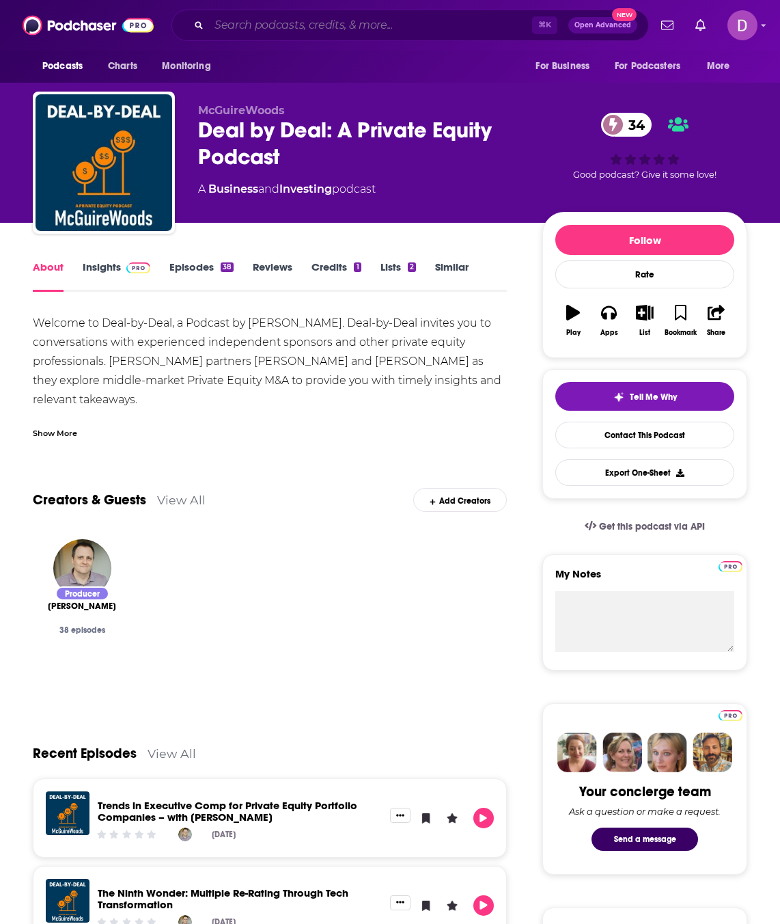
click at [254, 18] on input "Search podcasts, credits, & more..." at bounding box center [370, 25] width 323 height 22
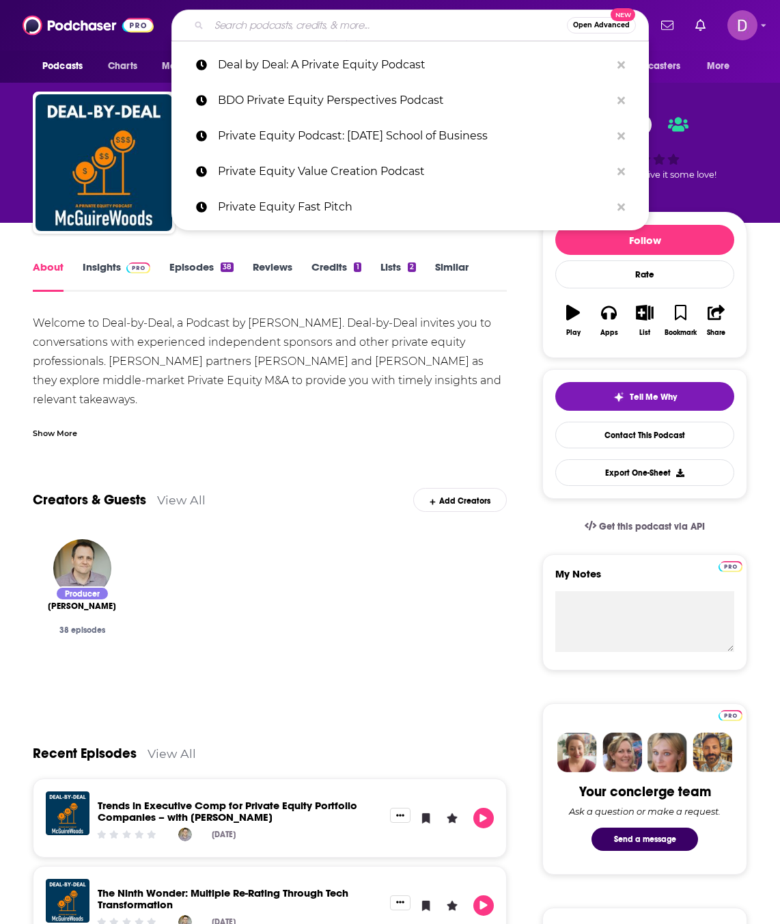
paste input "Private Equity Experience"
type input "Private Equity Experience"
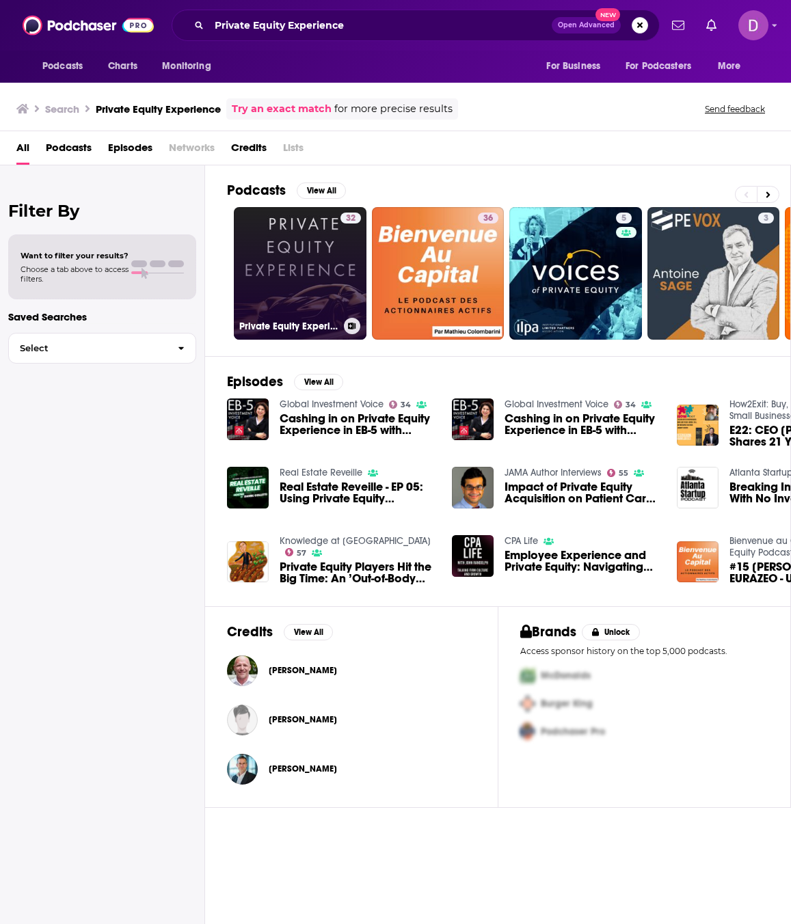
click at [312, 267] on link "32 Private Equity Experience" at bounding box center [300, 273] width 133 height 133
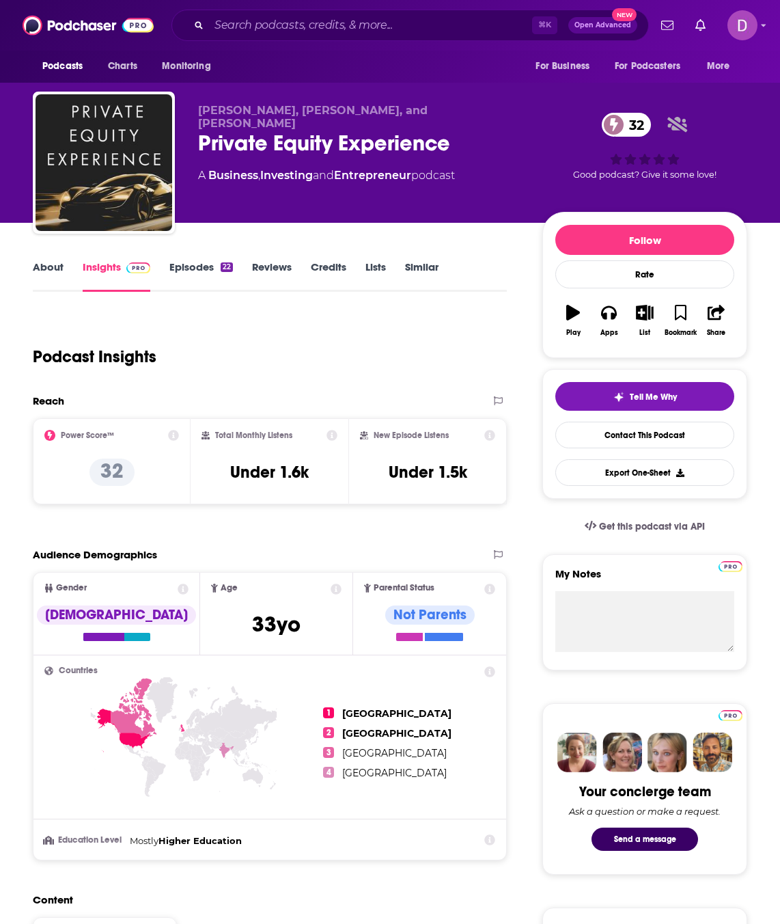
click at [44, 274] on link "About" at bounding box center [48, 275] width 31 height 31
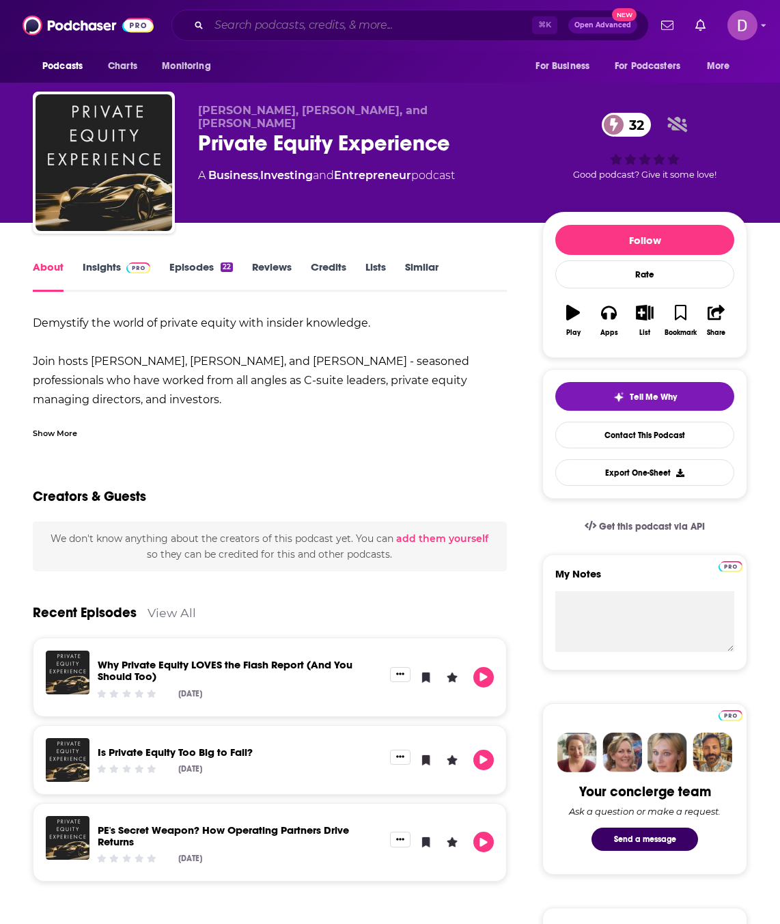
click at [228, 21] on input "Search podcasts, credits, & more..." at bounding box center [370, 25] width 323 height 22
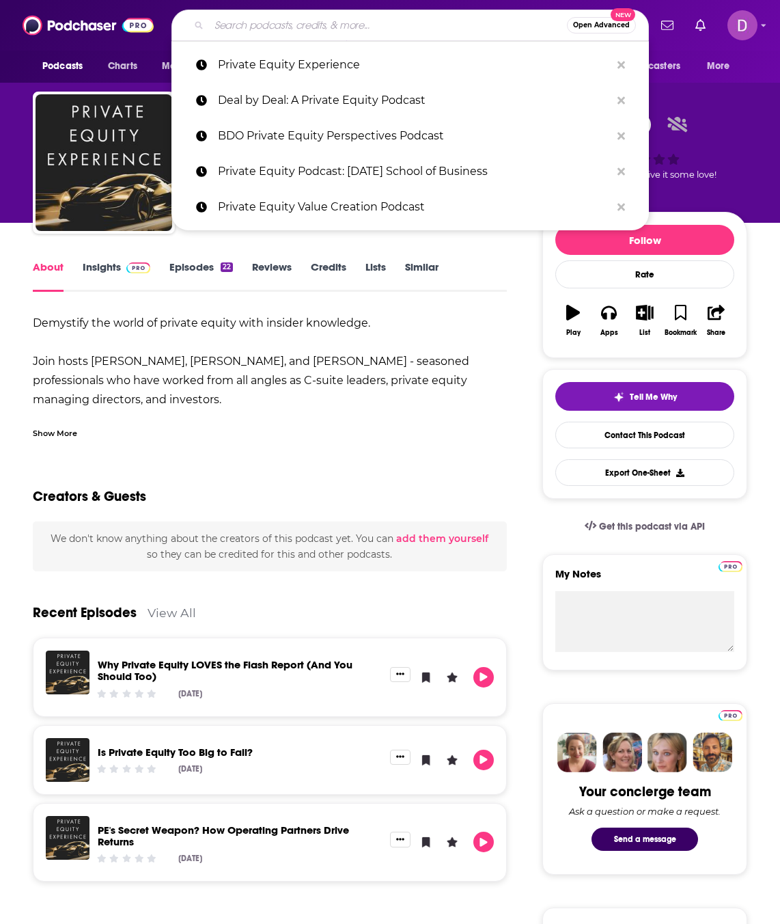
paste input "Beer Stories for Private Equity"
type input "Beer Stories for Private Equity"
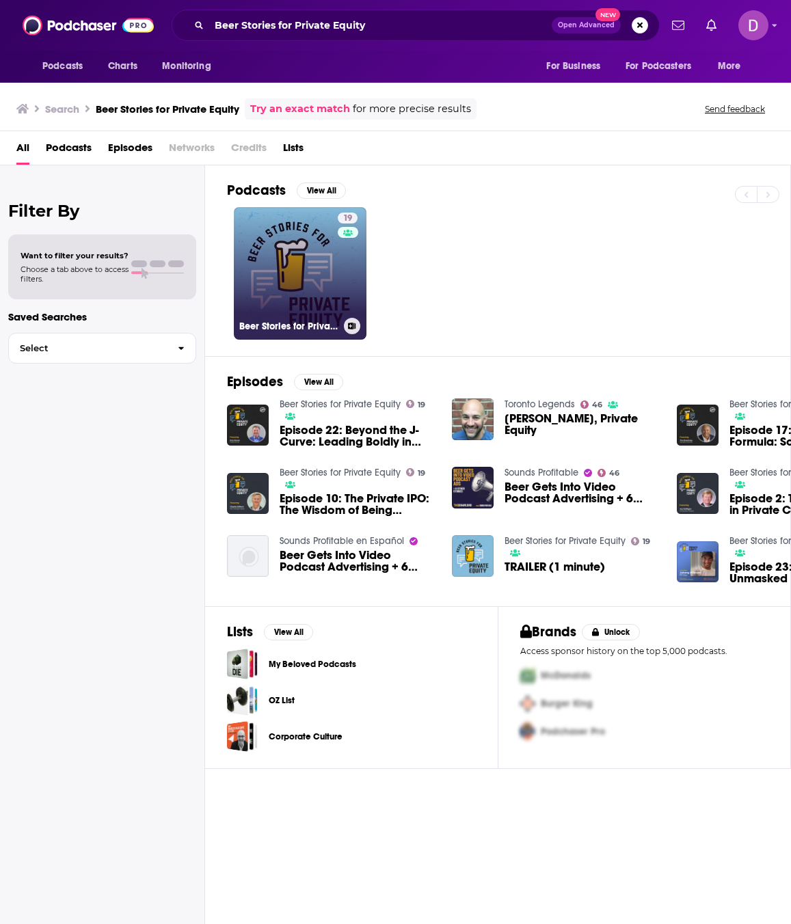
click at [320, 268] on link "19 Beer Stories for Private Equity" at bounding box center [300, 273] width 133 height 133
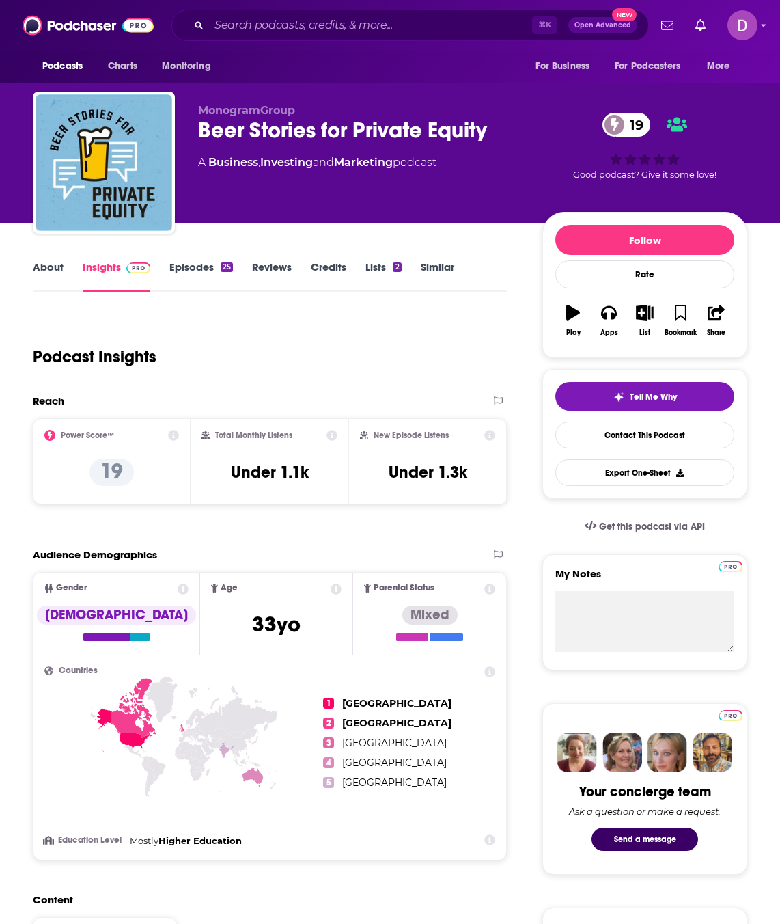
click at [49, 271] on link "About" at bounding box center [48, 275] width 31 height 31
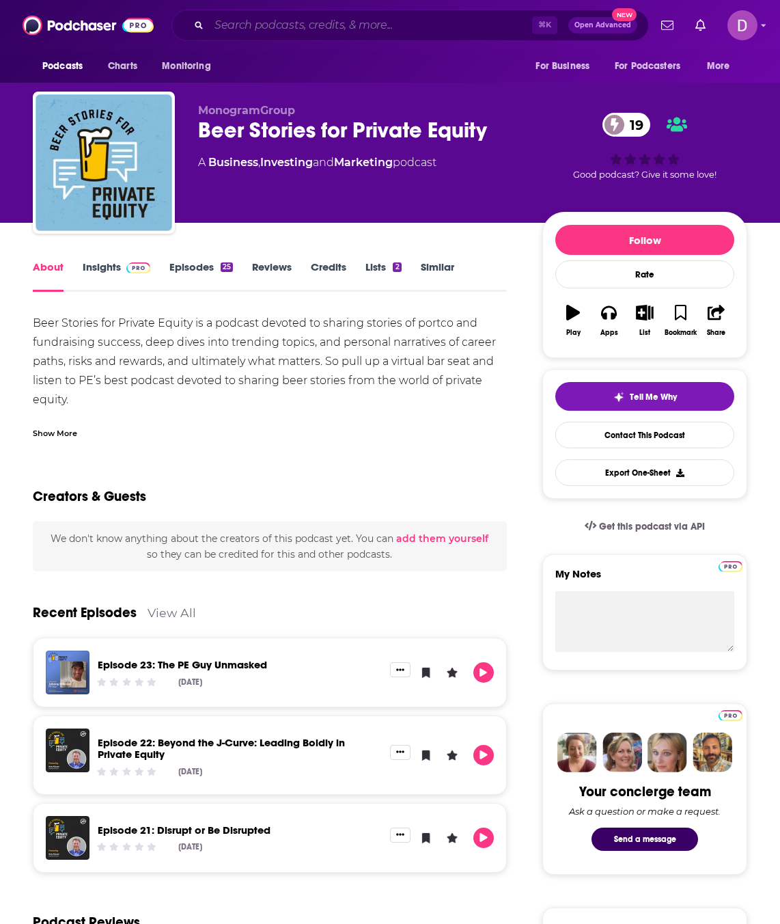
click at [215, 25] on input "Search podcasts, credits, & more..." at bounding box center [370, 25] width 323 height 22
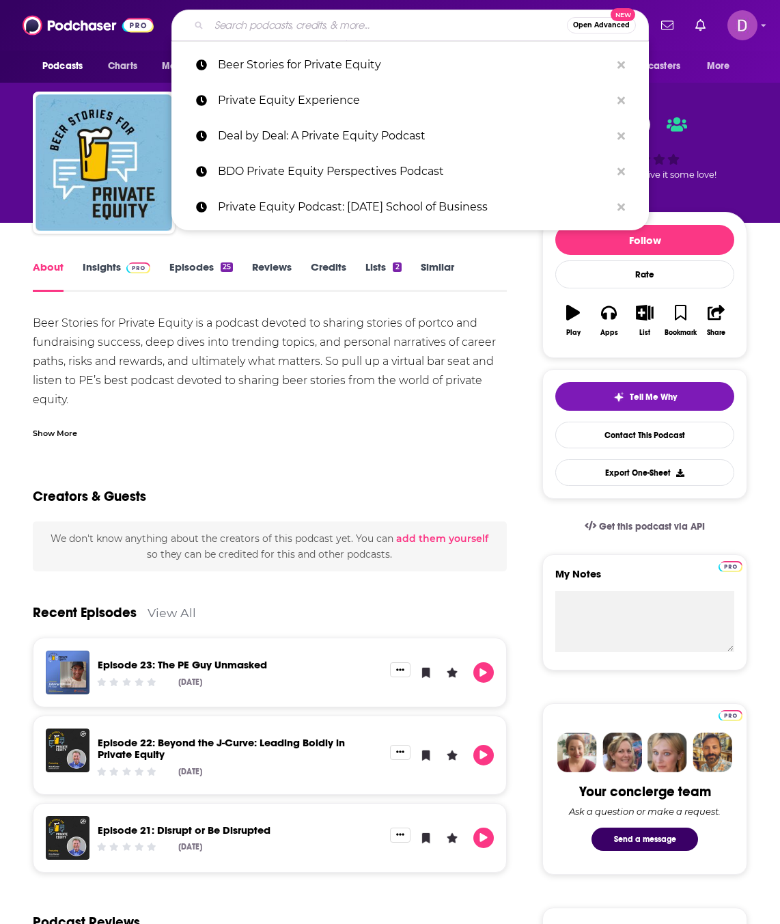
paste input "LeverUp™️ : A podcast on Private Equity and Entrepreneursh…"
type input "LeverUp™️ : A podcast on Private Equity and Entrepreneursh…"
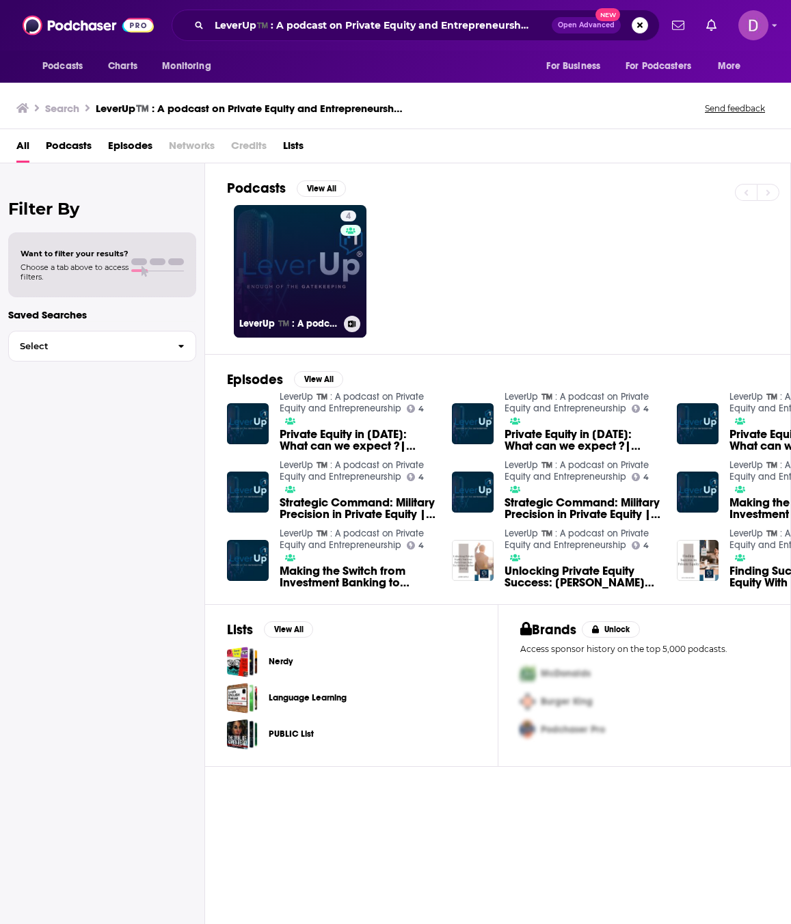
click at [321, 284] on link "4 LeverUp ™️ : A podcast on Private Equity and Entrepreneurship" at bounding box center [300, 271] width 133 height 133
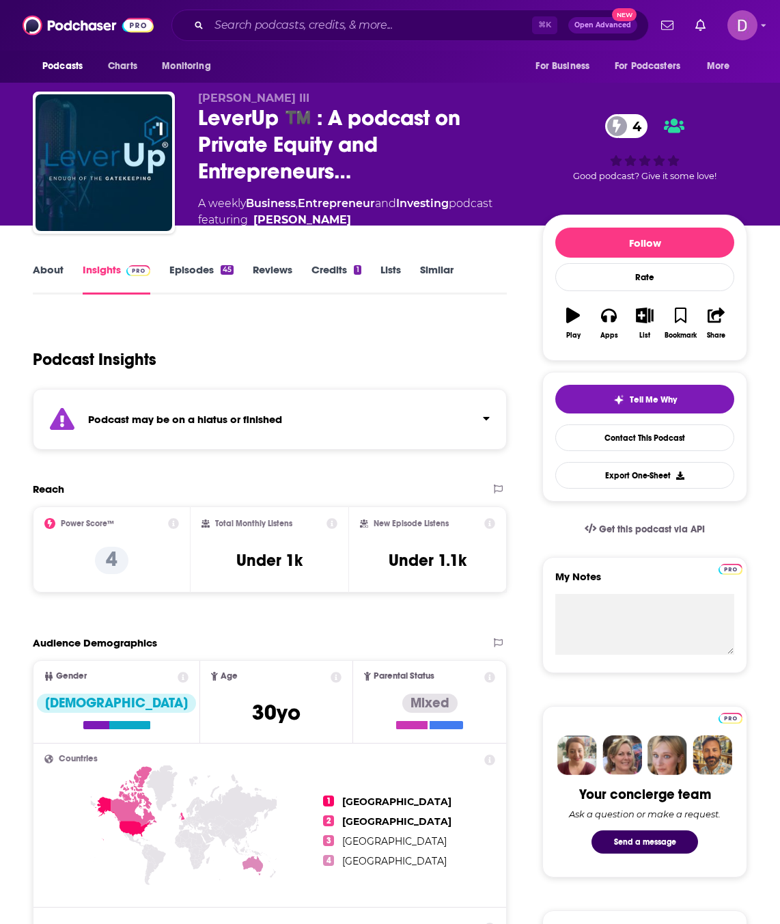
click at [42, 272] on link "About" at bounding box center [48, 278] width 31 height 31
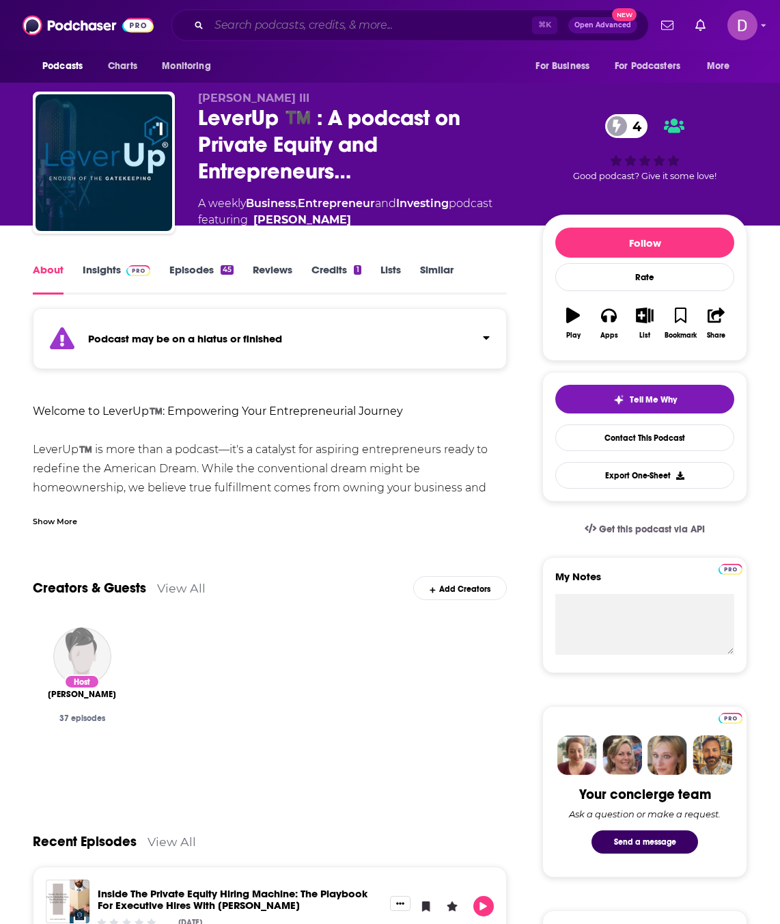
click at [224, 23] on input "Search podcasts, credits, & more..." at bounding box center [370, 25] width 323 height 22
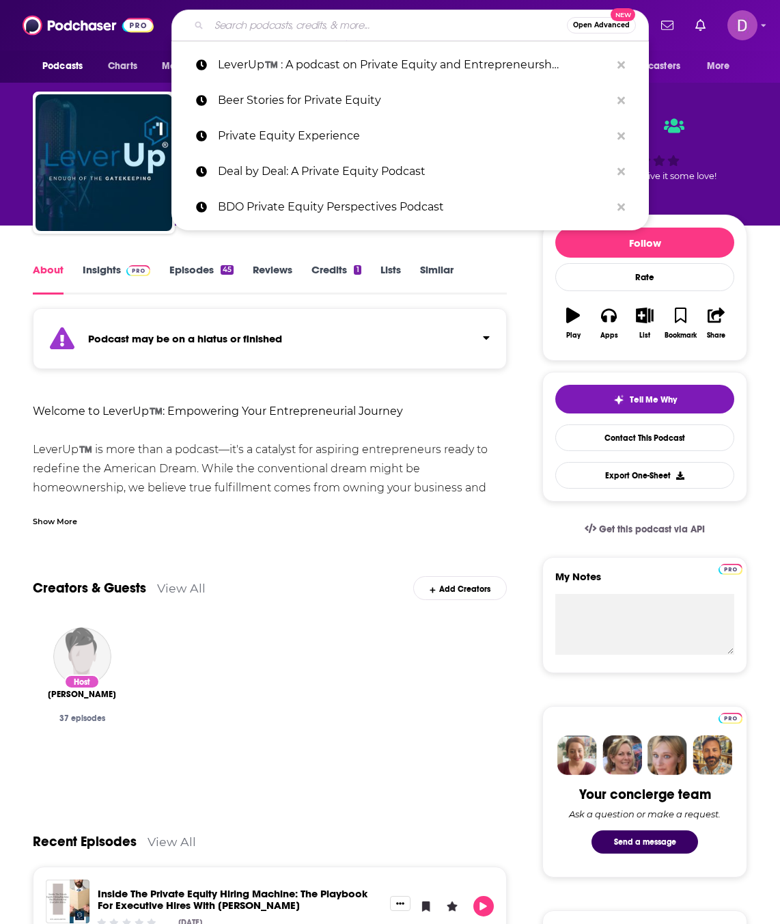
paste input "Best But Never Final: Private Equity's Pursuit of Excellence"
type input "Best But Never Final: Private Equity's Pursuit of Excellence"
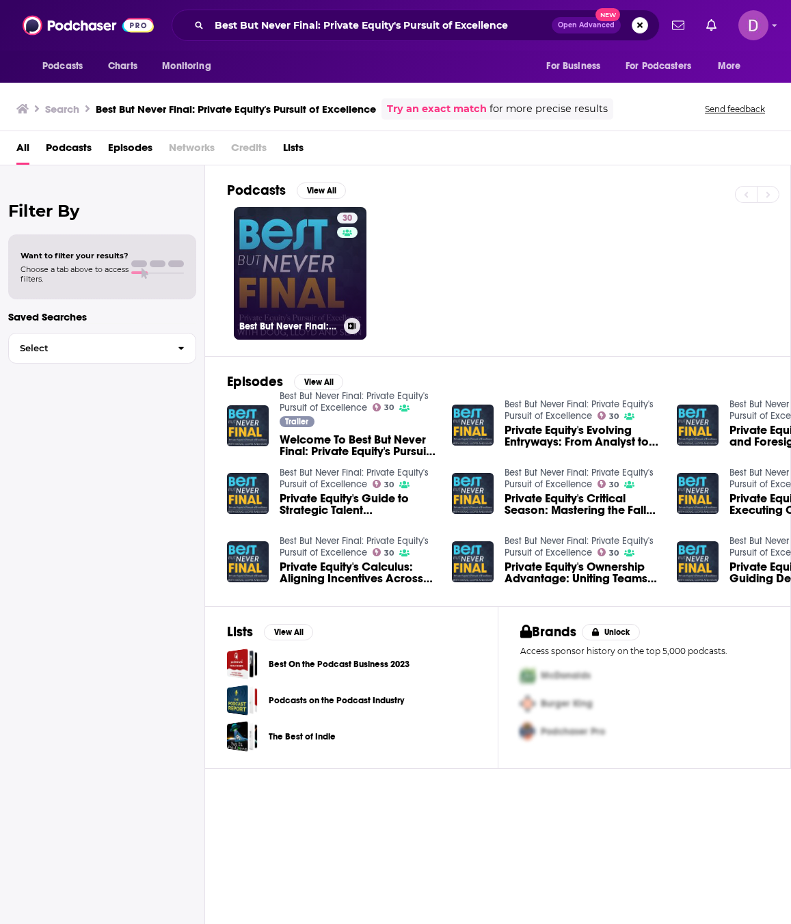
click at [311, 237] on link "30 Best But Never Final: Private Equity's Pursuit of Excellence" at bounding box center [300, 273] width 133 height 133
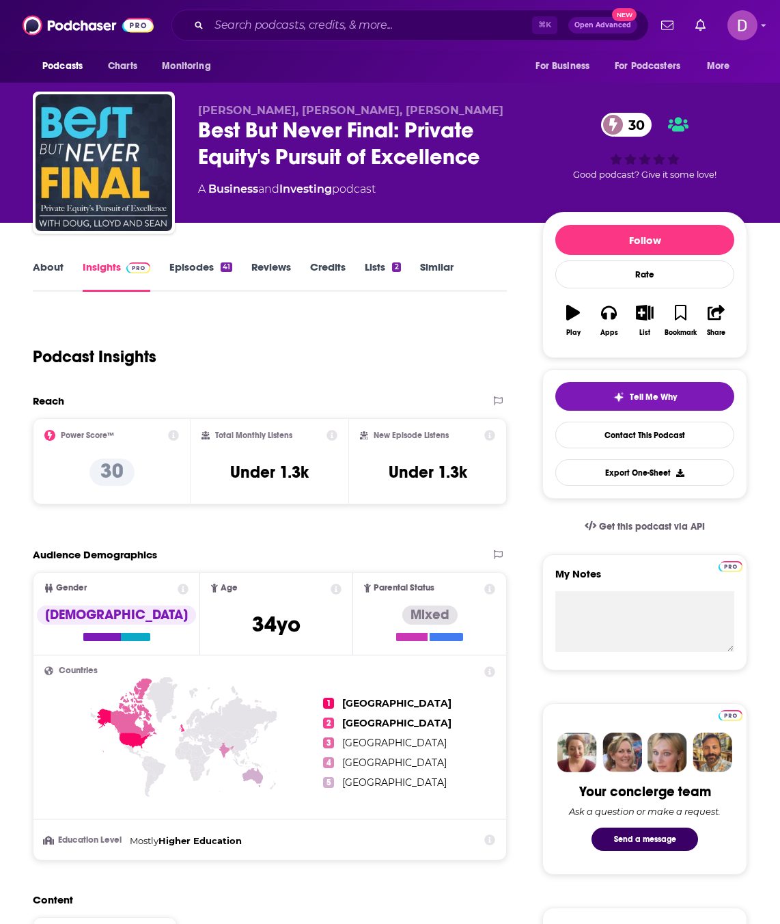
click at [44, 267] on link "About" at bounding box center [48, 275] width 31 height 31
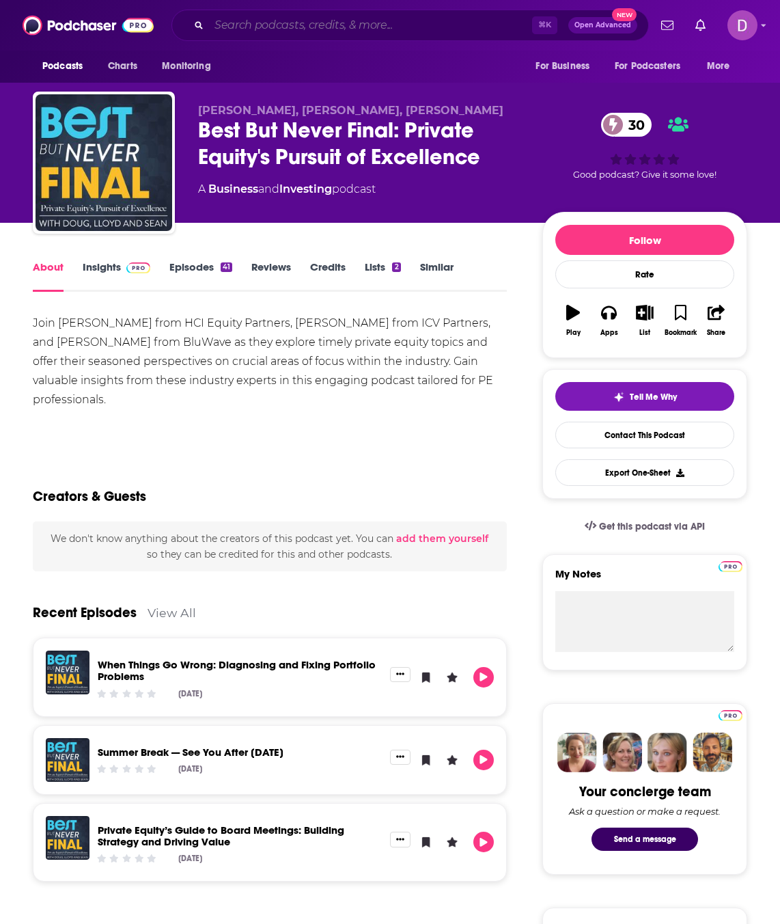
click at [304, 21] on input "Search podcasts, credits, & more..." at bounding box center [370, 25] width 323 height 22
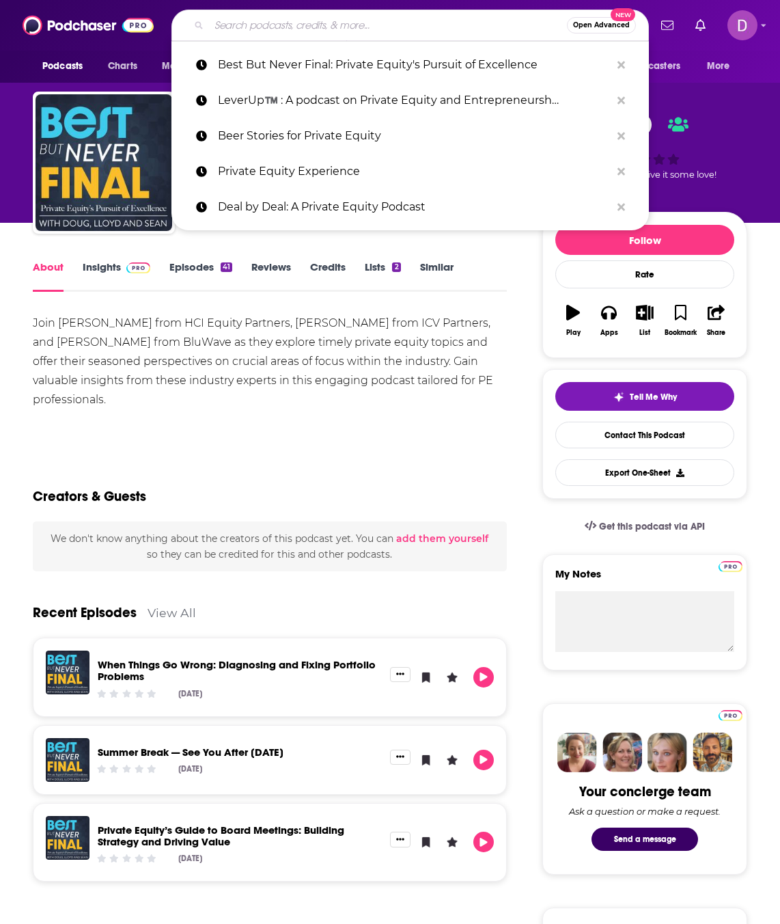
paste input "Redefiners"
type input "Redefiners"
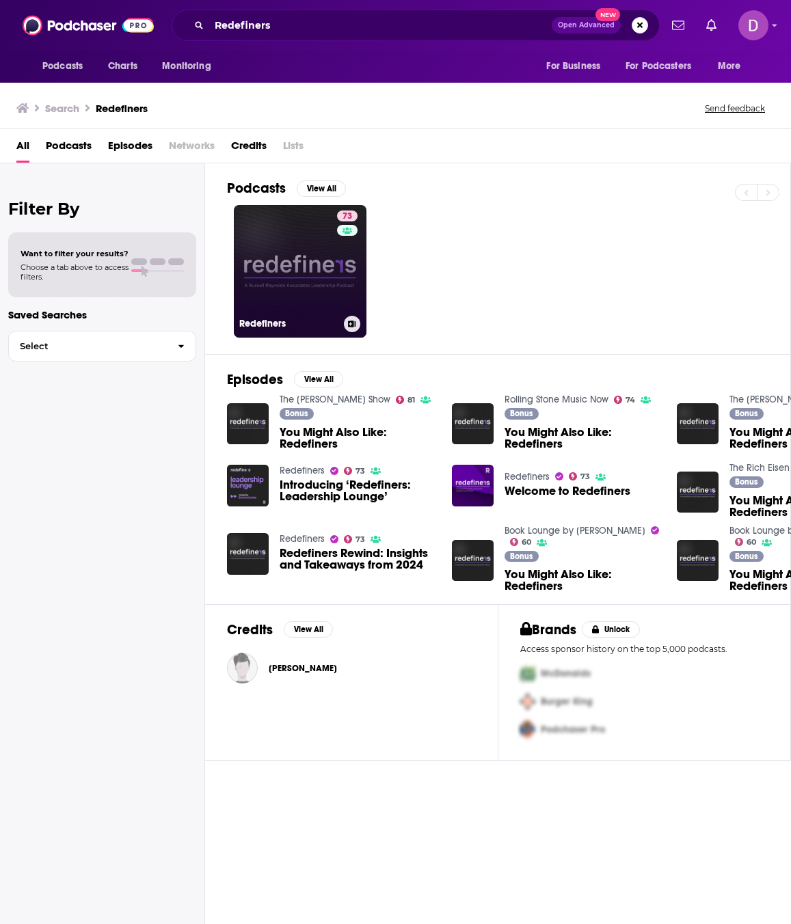
click at [303, 264] on link "73 Redefiners" at bounding box center [300, 271] width 133 height 133
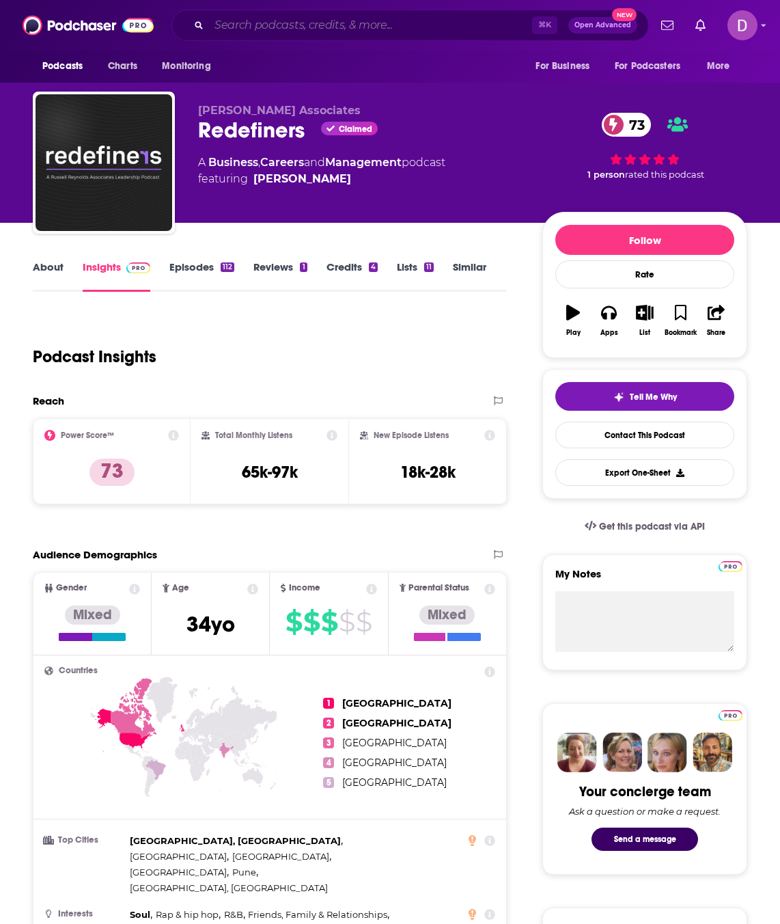
click at [301, 23] on input "Search podcasts, credits, & more..." at bounding box center [370, 25] width 323 height 22
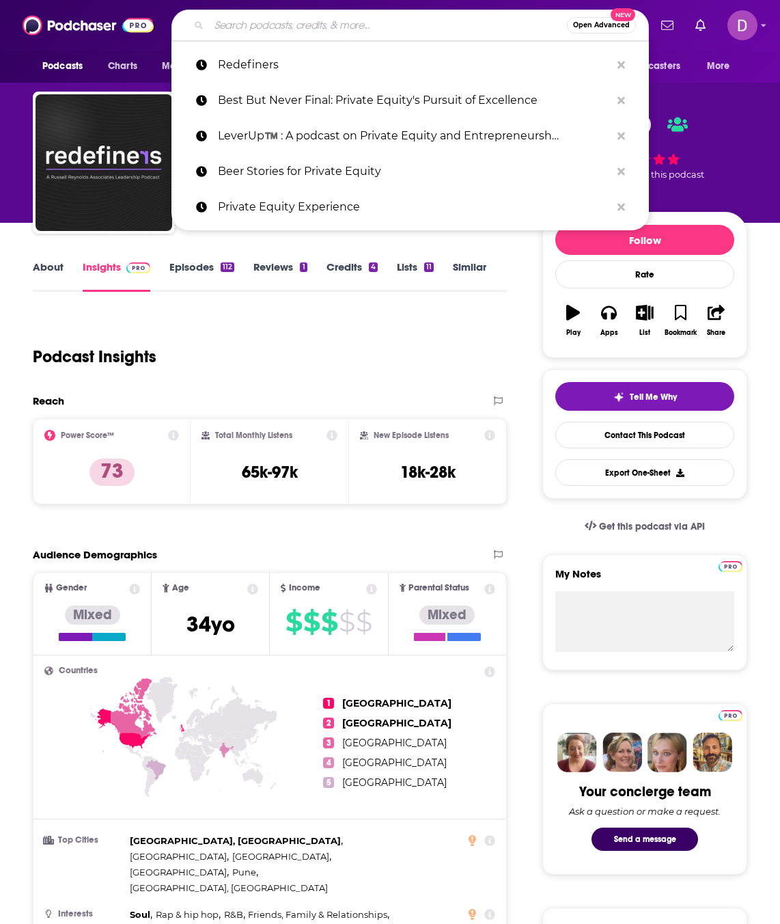
click at [301, 23] on input "Search podcasts, credits, & more..." at bounding box center [388, 25] width 358 height 22
paste input "Deal Rx: A Health Care & Private Equity Innovation Podcast"
type input "Deal Rx: A Health Care & Private Equity Innovation Podcast"
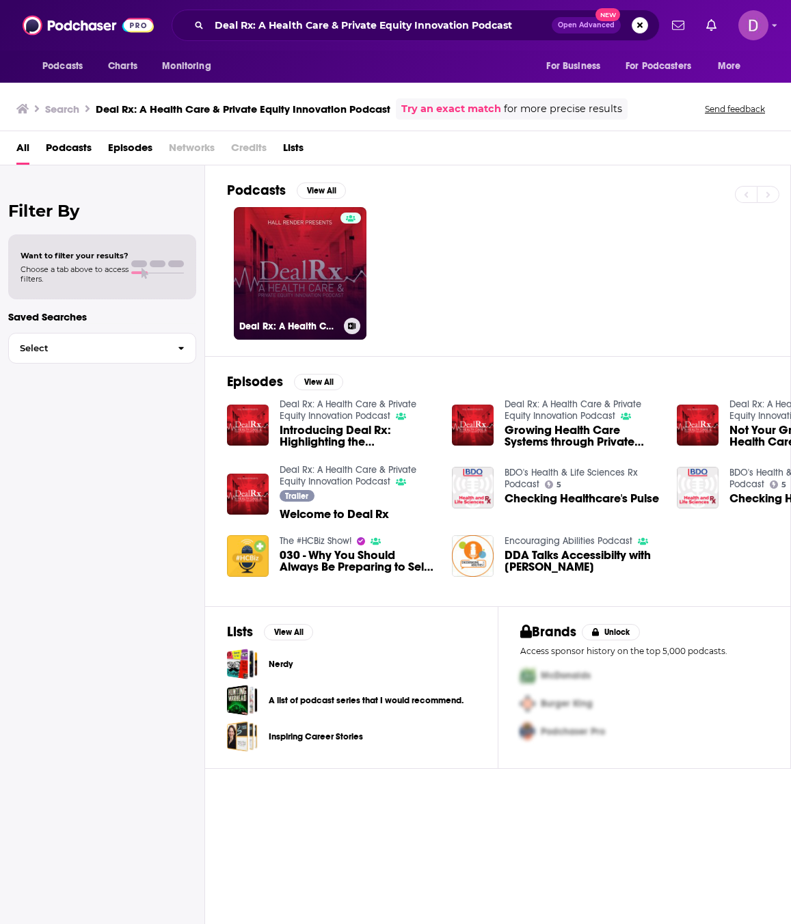
click at [301, 259] on link "Deal Rx: A Health Care & Private Equity Innovation Podcast" at bounding box center [300, 273] width 133 height 133
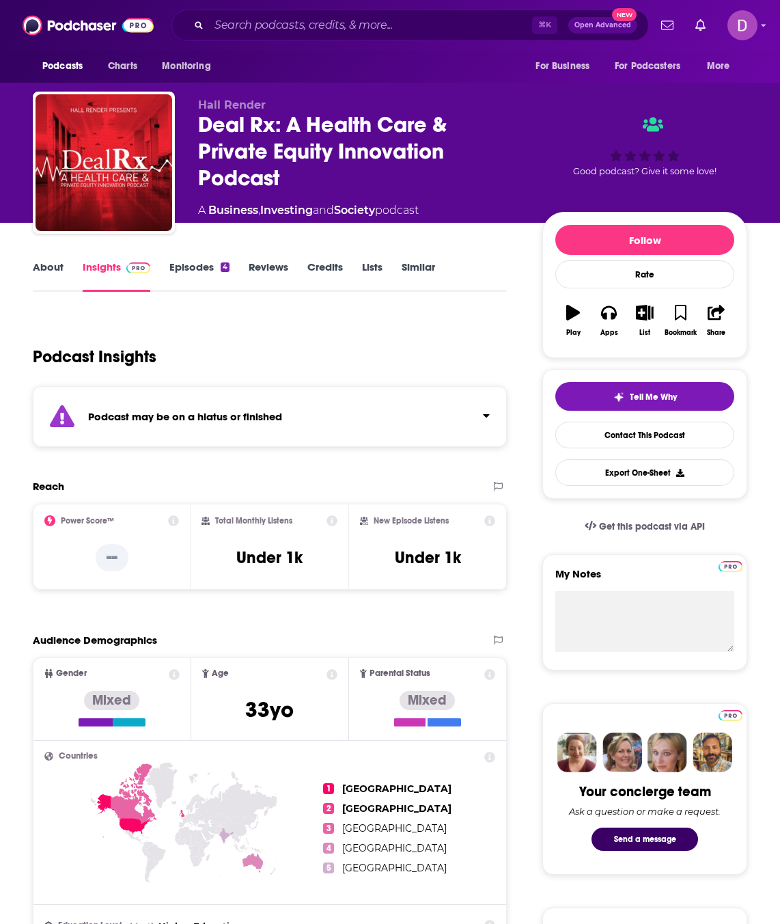
click at [51, 267] on link "About" at bounding box center [48, 275] width 31 height 31
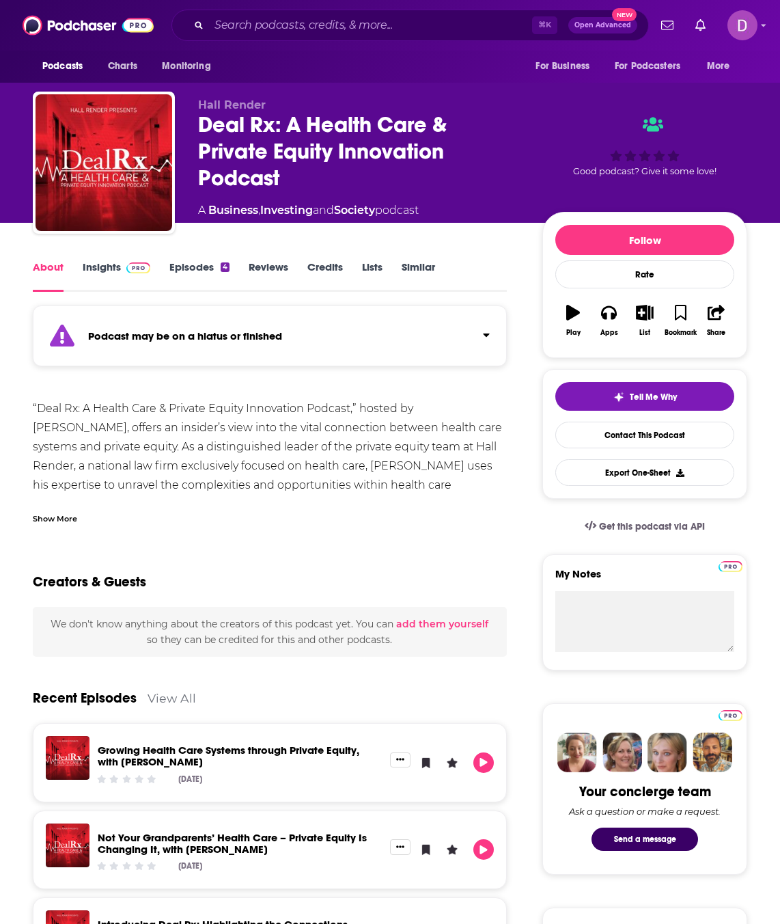
click at [196, 264] on link "Episodes 4" at bounding box center [199, 275] width 60 height 31
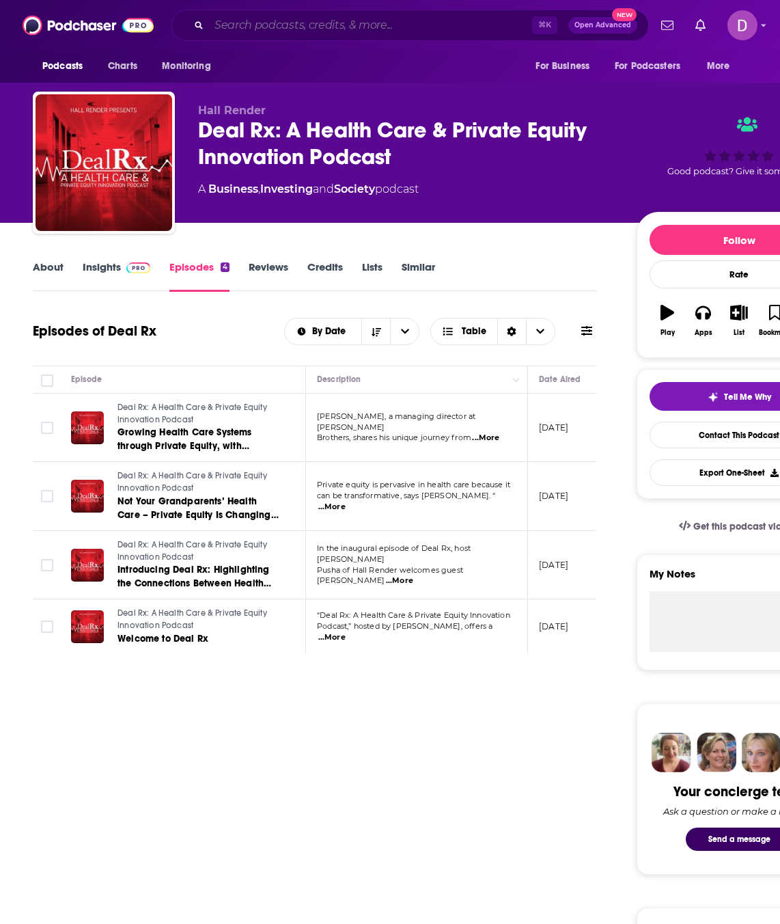
click at [241, 23] on input "Search podcasts, credits, & more..." at bounding box center [370, 25] width 323 height 22
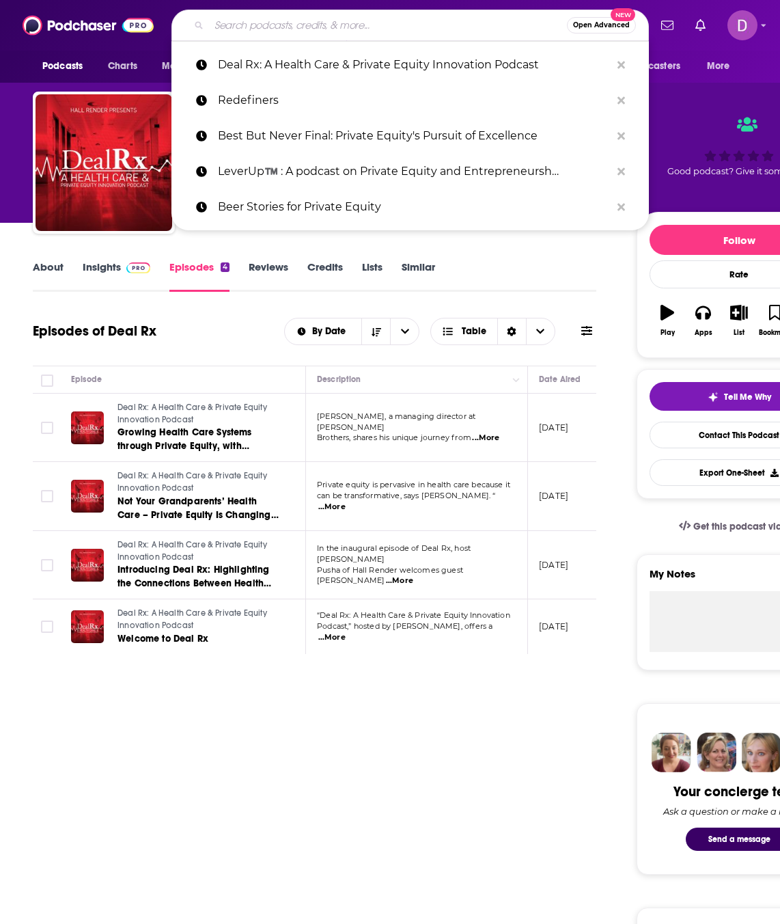
paste input "Private Markets 360°"
type input "Private Markets 360°"
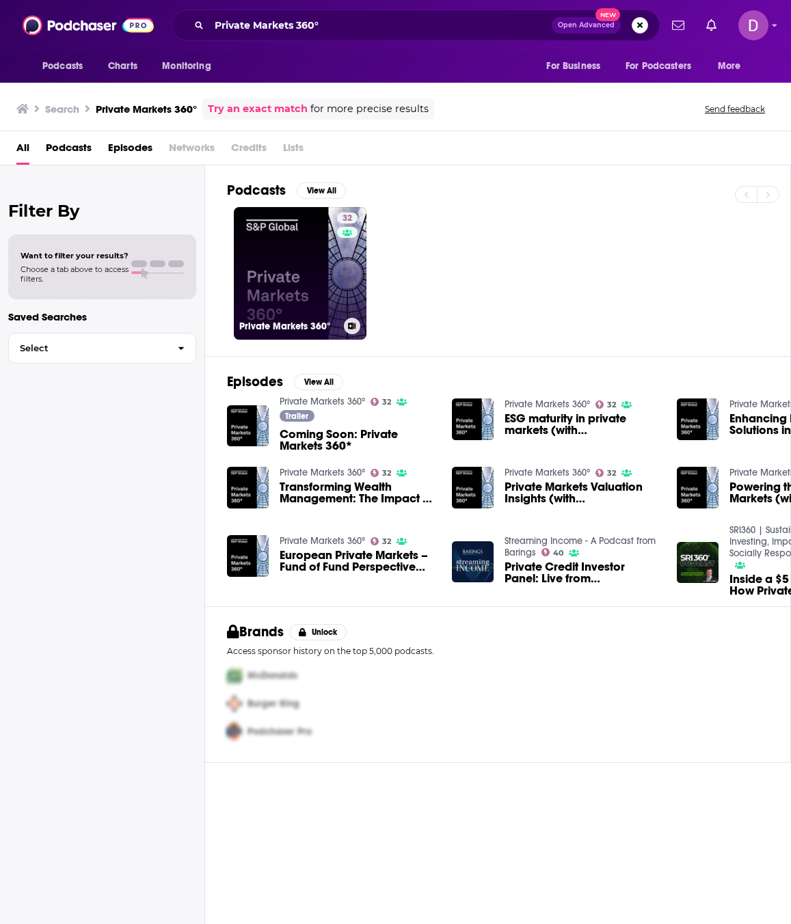
click at [270, 255] on link "32 Private Markets 360°" at bounding box center [300, 273] width 133 height 133
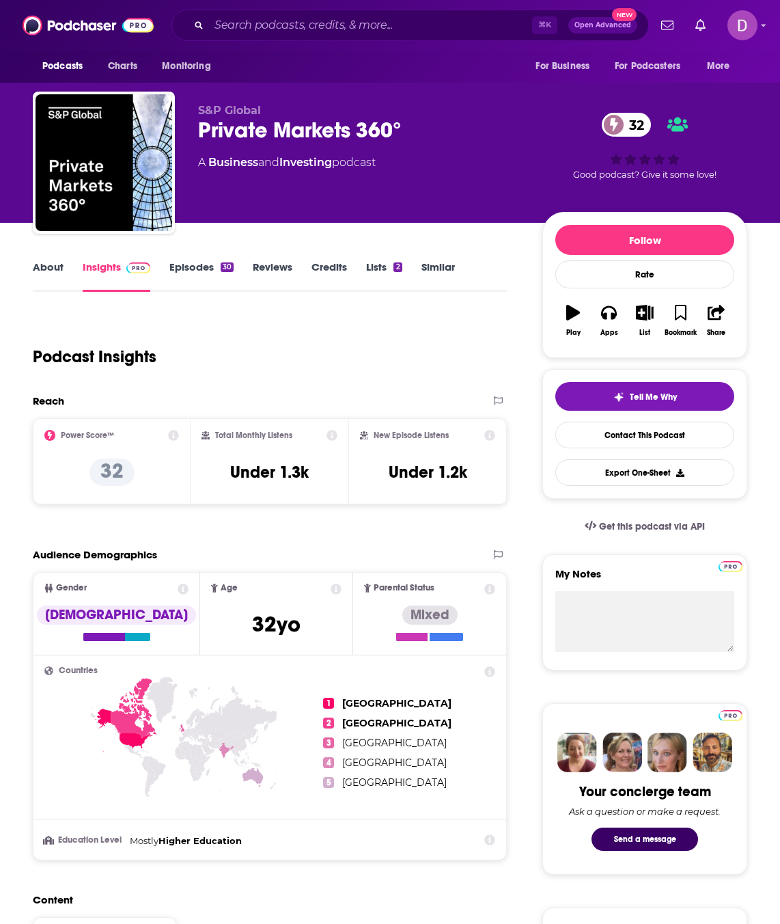
click at [58, 267] on link "About" at bounding box center [48, 275] width 31 height 31
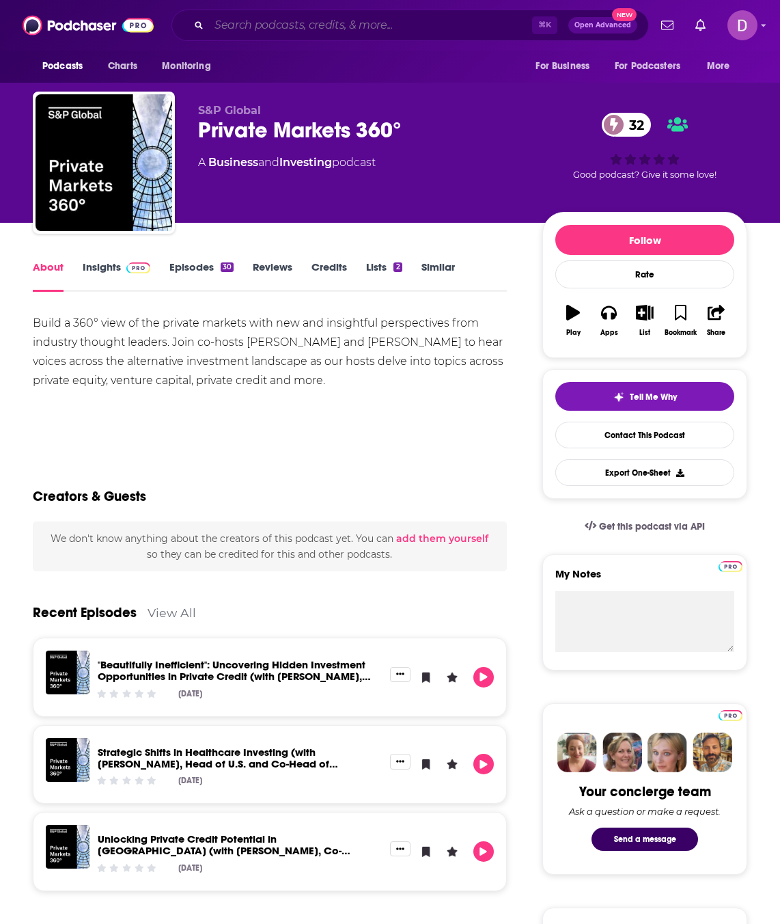
click at [225, 23] on input "Search podcasts, credits, & more..." at bounding box center [370, 25] width 323 height 22
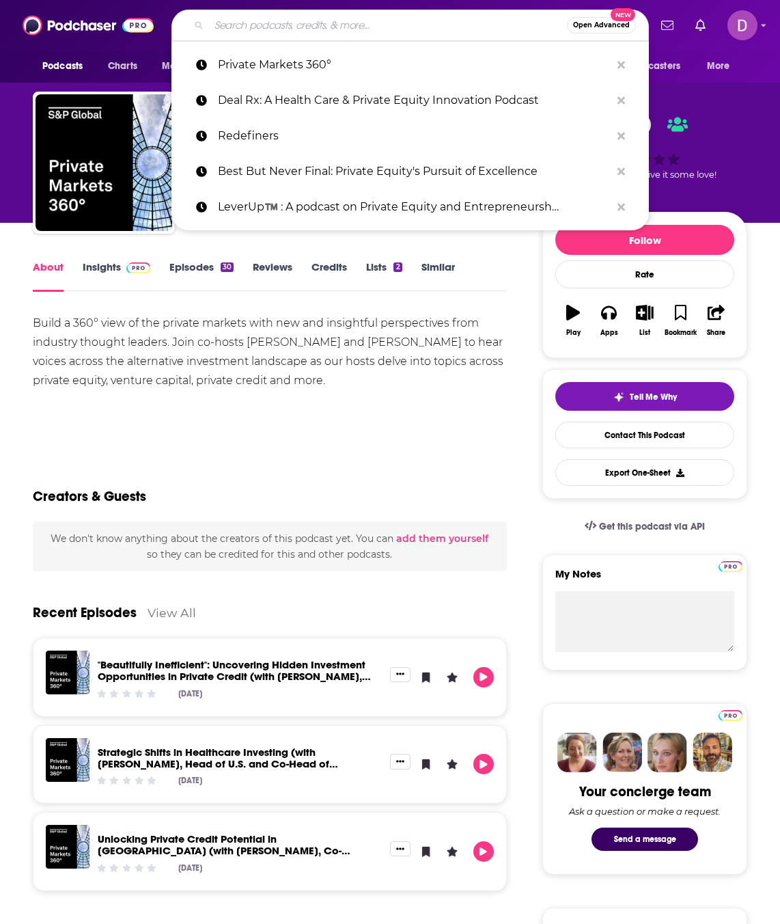
paste input "Business School with [PERSON_NAME]"
type input "Business School with [PERSON_NAME]"
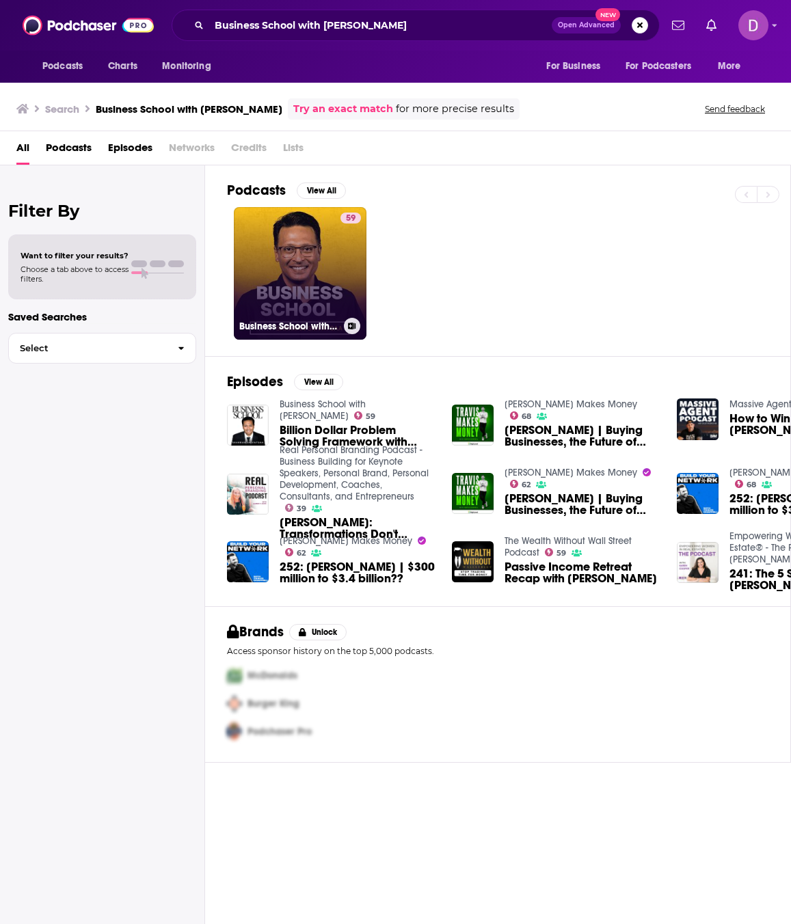
click at [299, 283] on link "59 Business School with [PERSON_NAME]" at bounding box center [300, 273] width 133 height 133
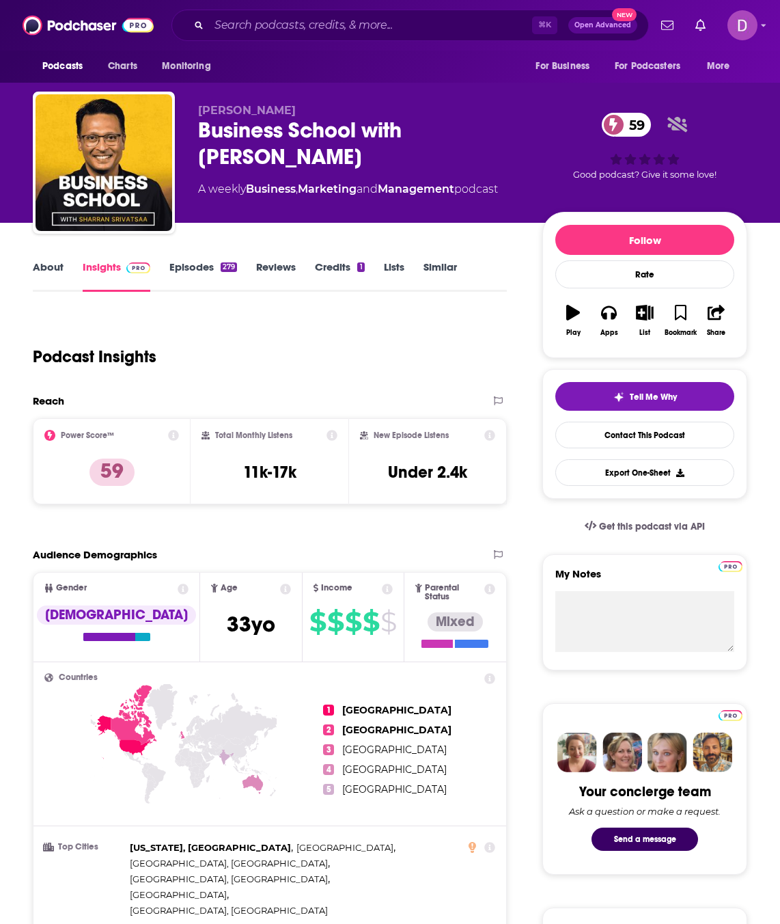
click at [56, 267] on link "About" at bounding box center [48, 275] width 31 height 31
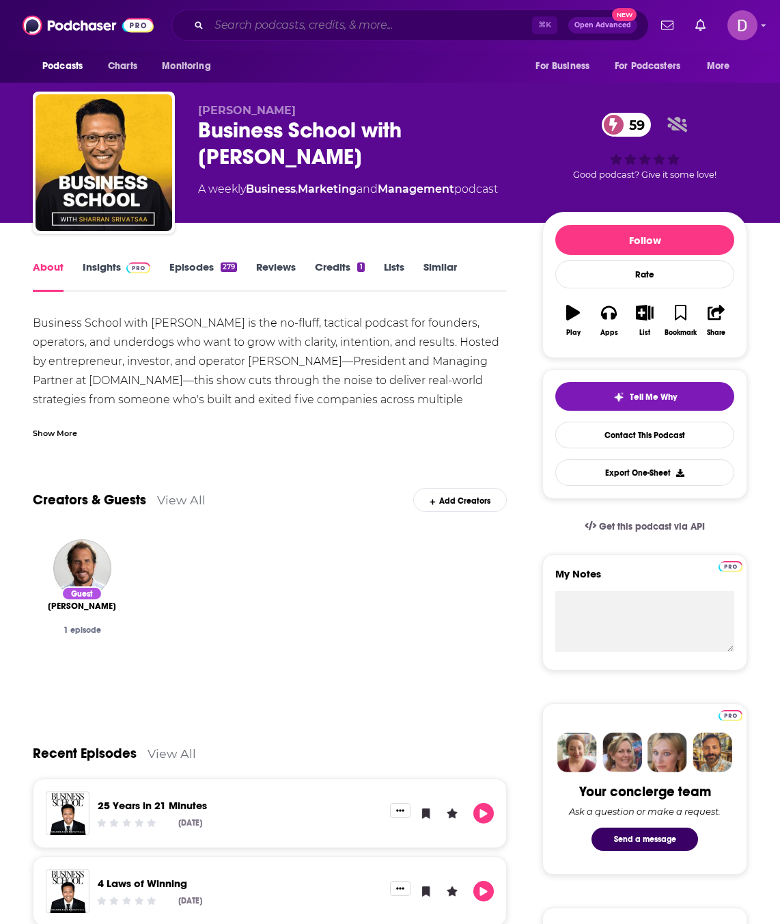
click at [234, 23] on input "Search podcasts, credits, & more..." at bounding box center [370, 25] width 323 height 22
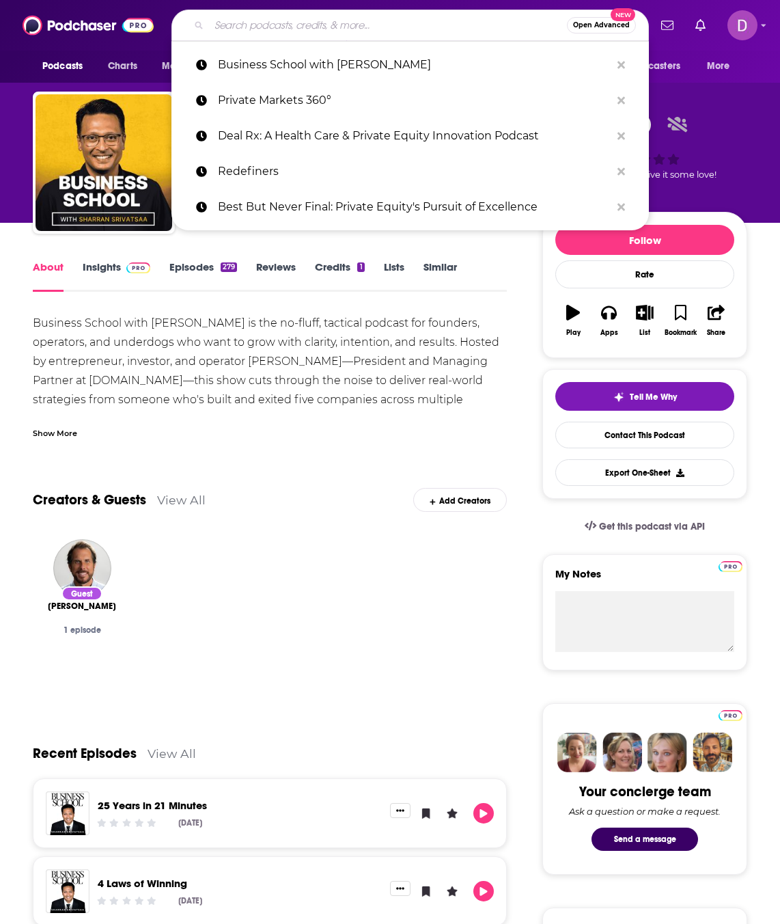
paste input "Family Office Podcast: Billionaire & Centimillionaire Inter…"
type input "Family Office Podcast: Billionaire & Centimillionaire Inter…"
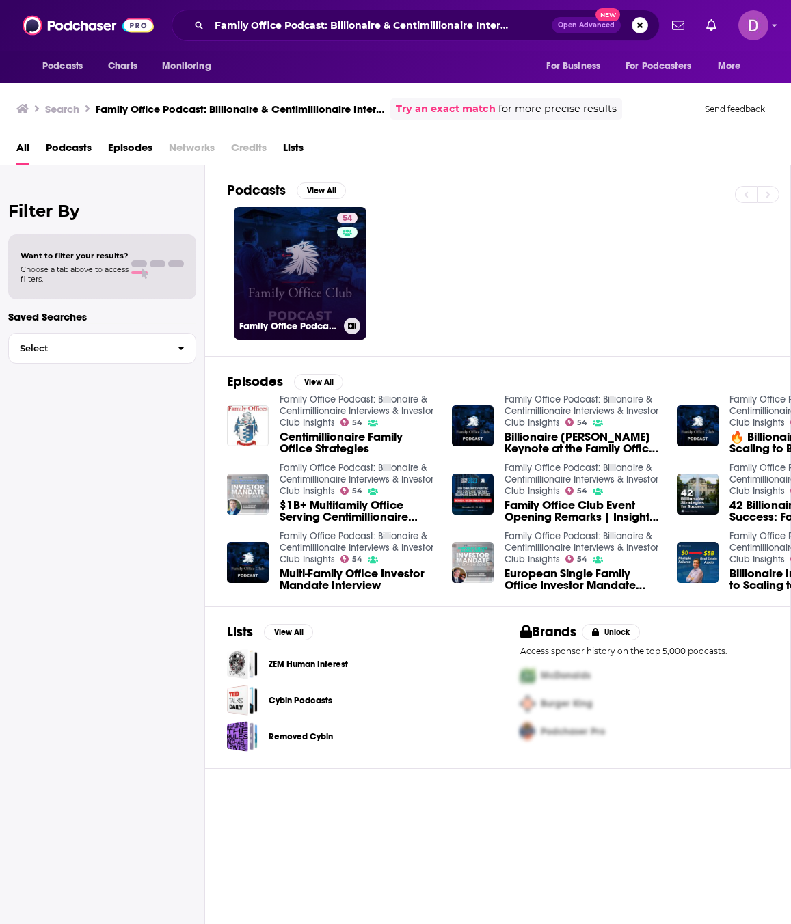
click at [273, 296] on link "54 Family Office Podcast: Billionaire & Centimillionaire Interviews & Investor …" at bounding box center [300, 273] width 133 height 133
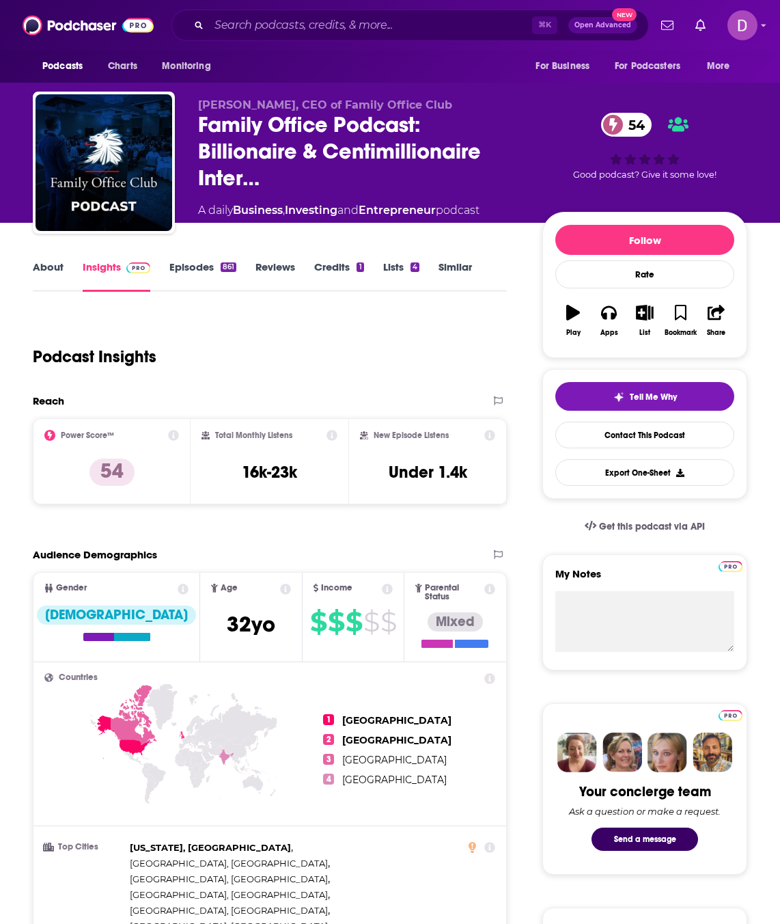
click at [42, 270] on link "About" at bounding box center [48, 275] width 31 height 31
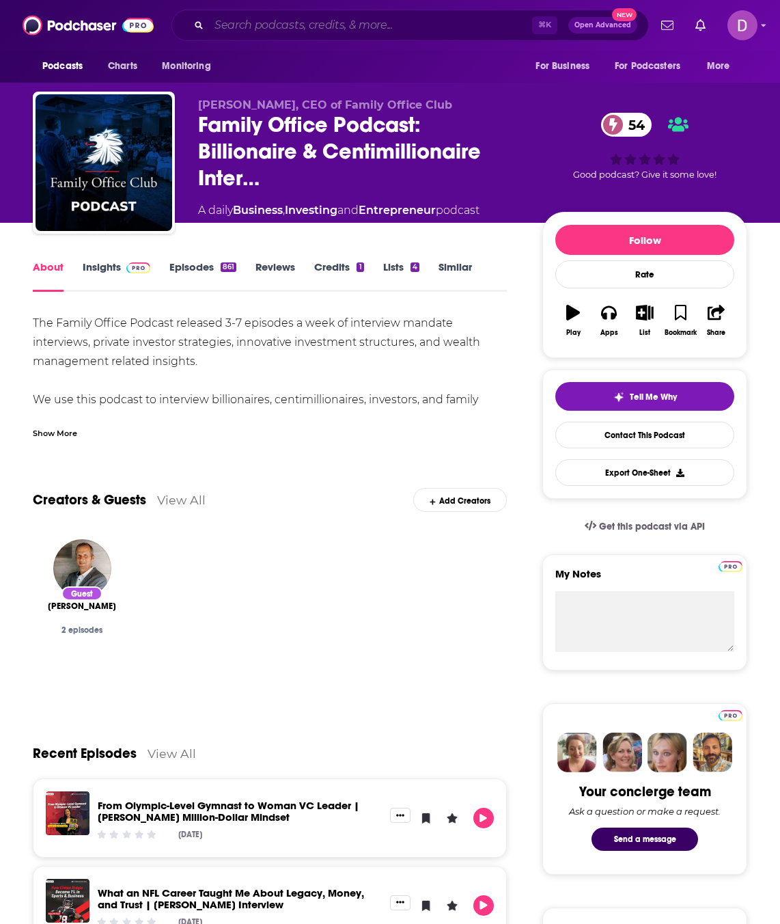
click at [239, 29] on input "Search podcasts, credits, & more..." at bounding box center [370, 25] width 323 height 22
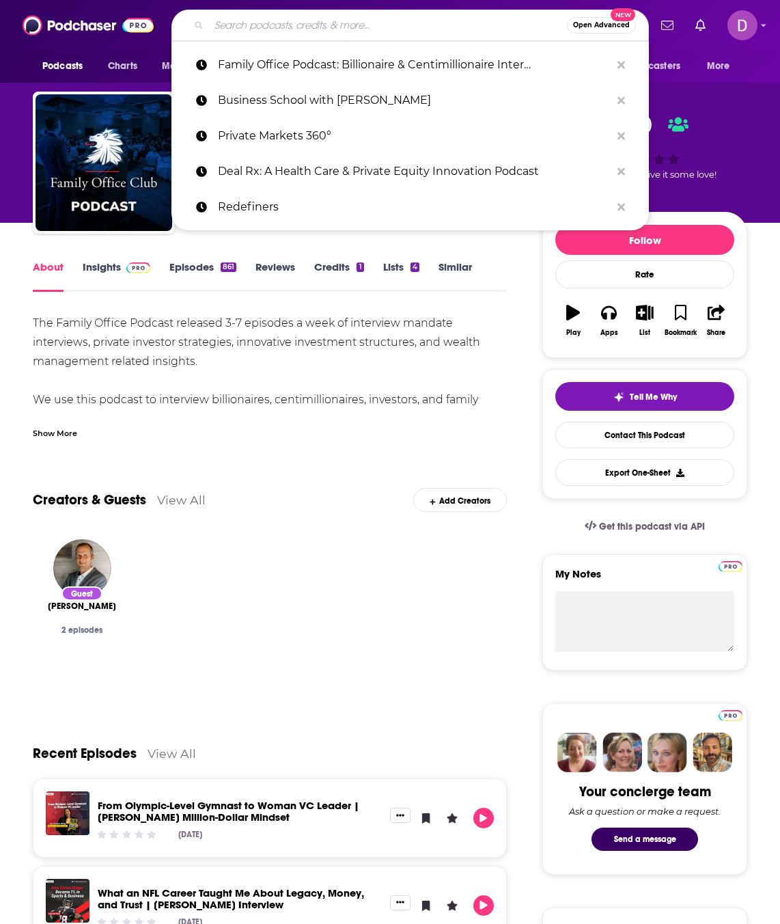
paste input "Spotlight: A PEI Podcast"
type input "Spotlight: A PEI Podcast"
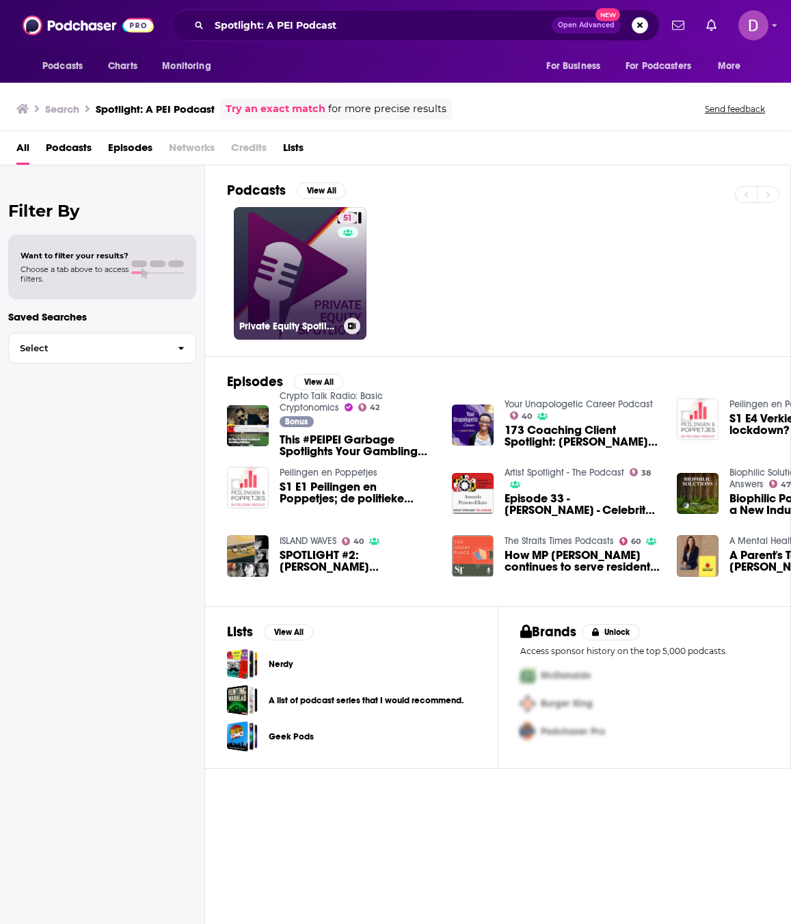
click at [293, 241] on link "51 Private Equity Spotlight" at bounding box center [300, 273] width 133 height 133
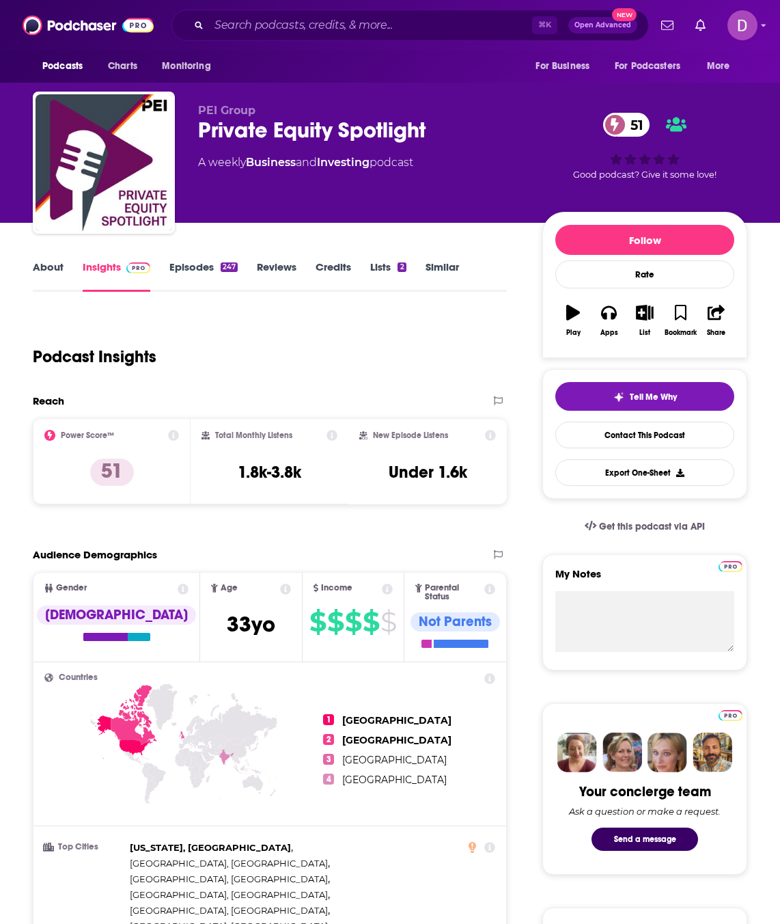
click at [40, 265] on link "About" at bounding box center [48, 275] width 31 height 31
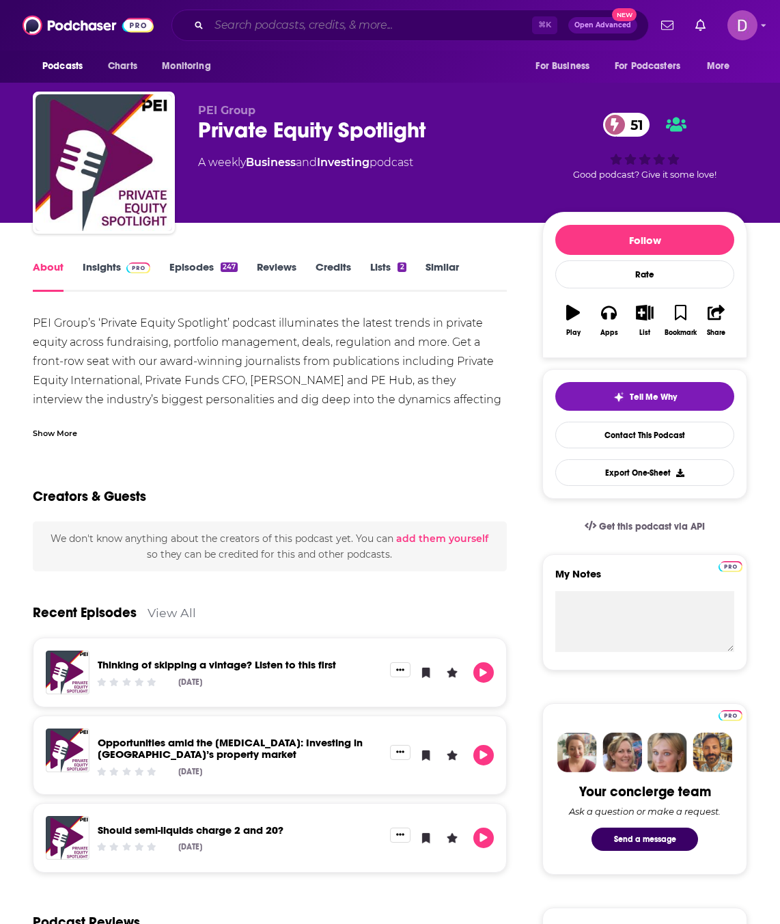
click at [254, 24] on input "Search podcasts, credits, & more..." at bounding box center [370, 25] width 323 height 22
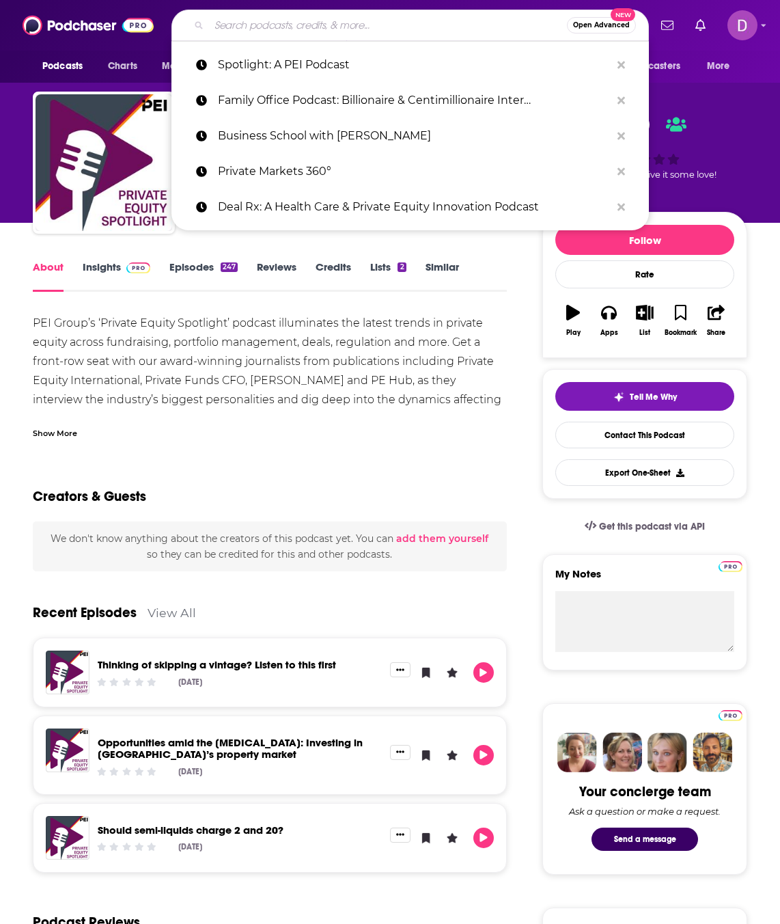
paste input "The Nick Huber Show"
type input "The Nick Huber Show"
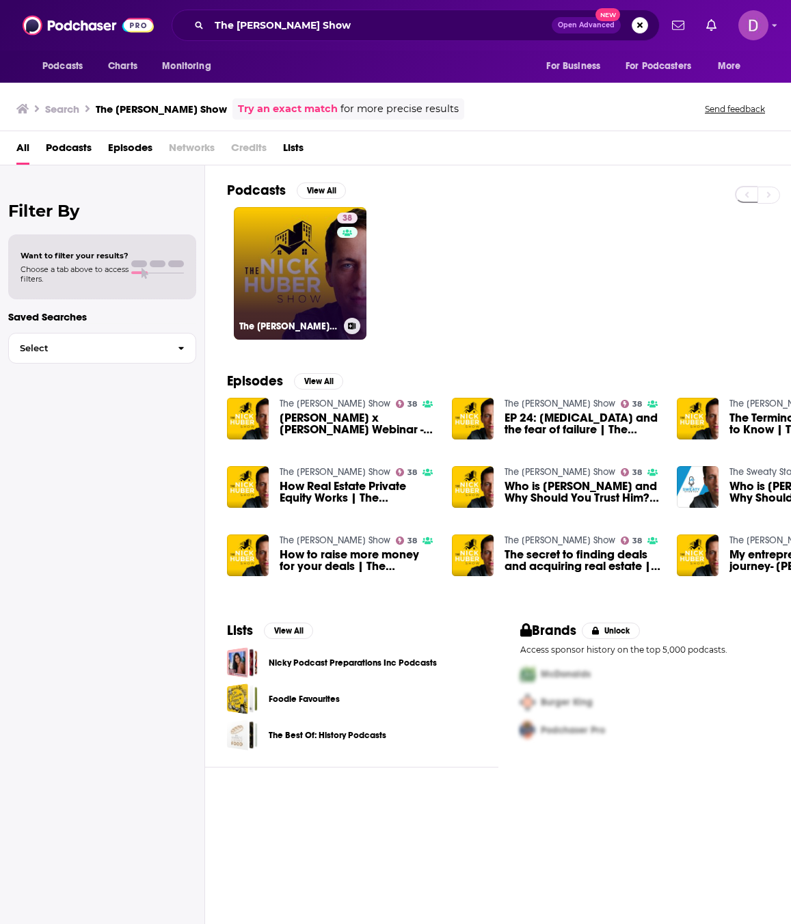
click at [299, 286] on link "38 The Nick Huber Show" at bounding box center [300, 273] width 133 height 133
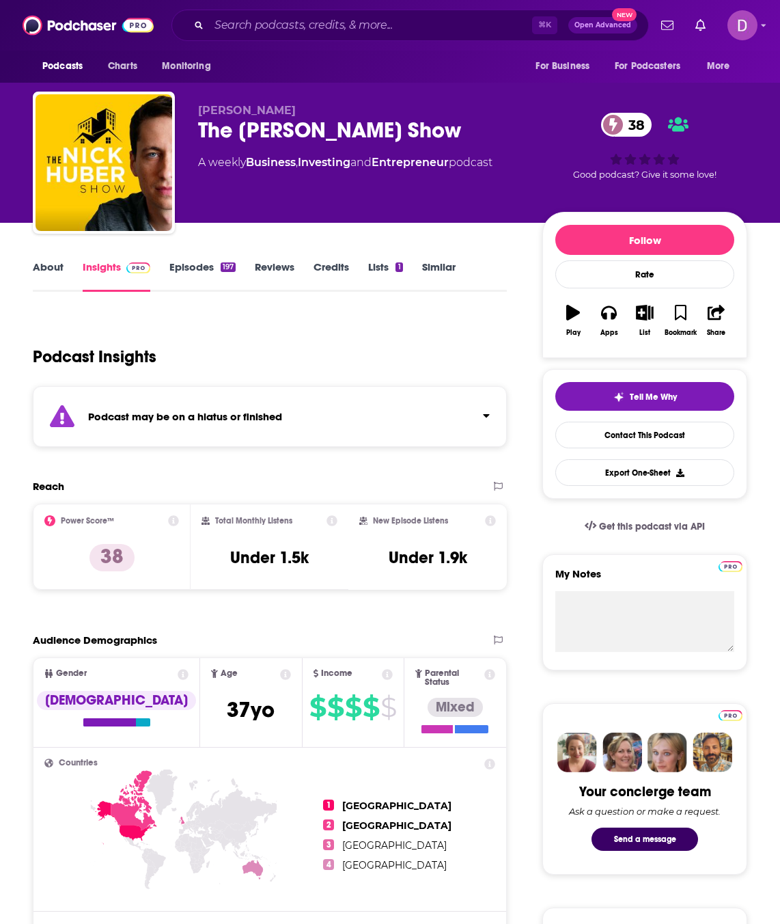
click at [51, 264] on link "About" at bounding box center [48, 275] width 31 height 31
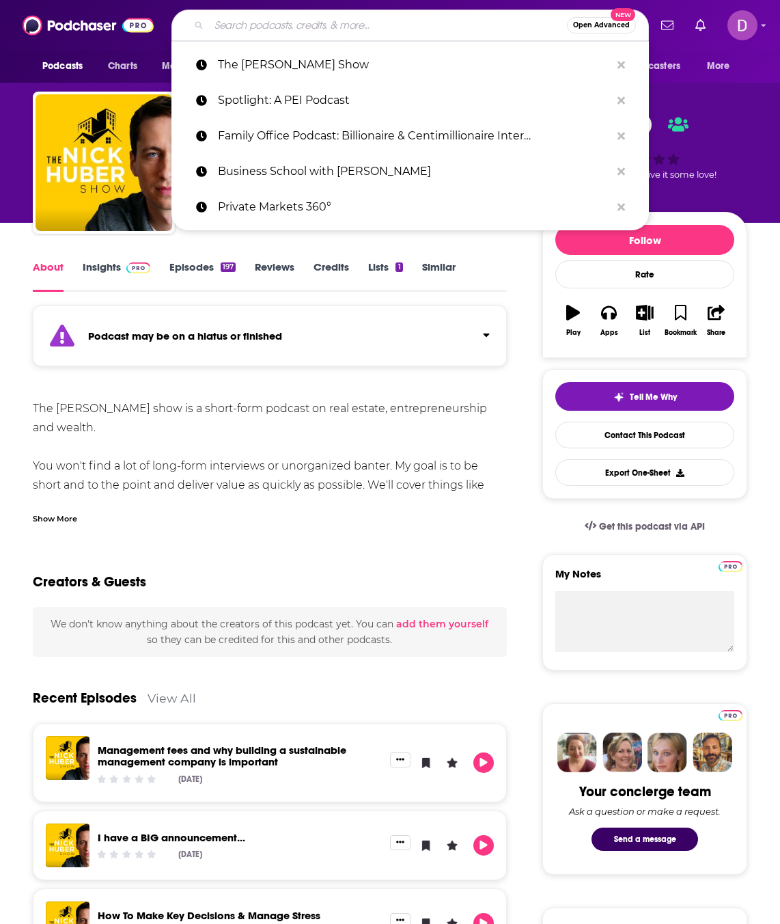
click at [241, 25] on input "Search podcasts, credits, & more..." at bounding box center [388, 25] width 358 height 22
paste input "The View From Apollo"
type input "The View From Apollo"
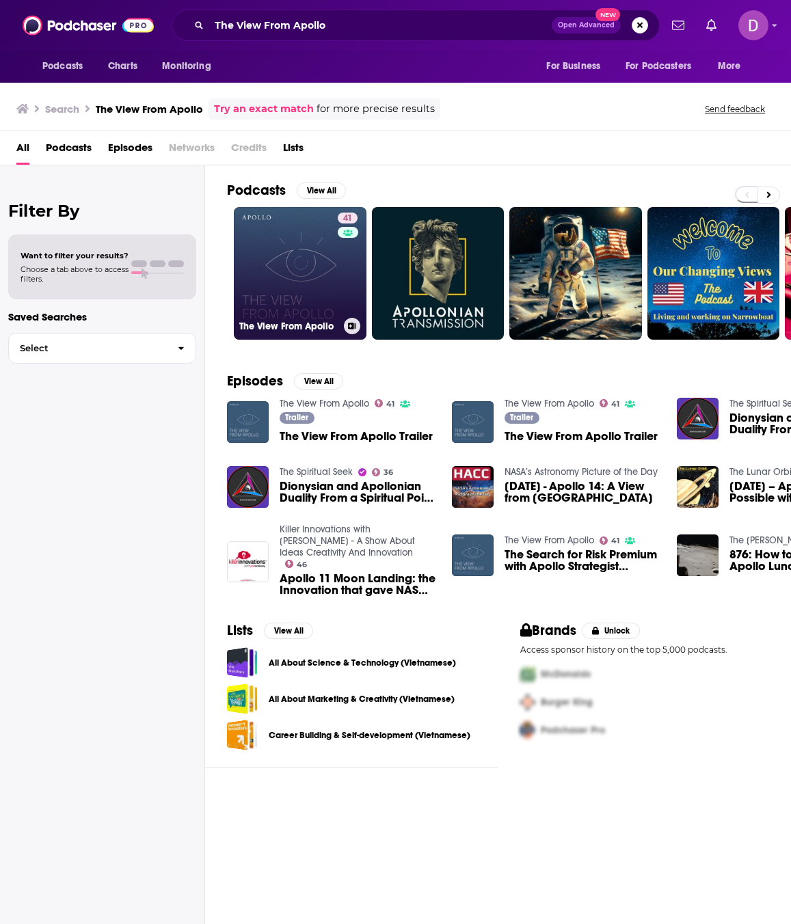
click at [295, 279] on link "41 The View From Apollo" at bounding box center [300, 273] width 133 height 133
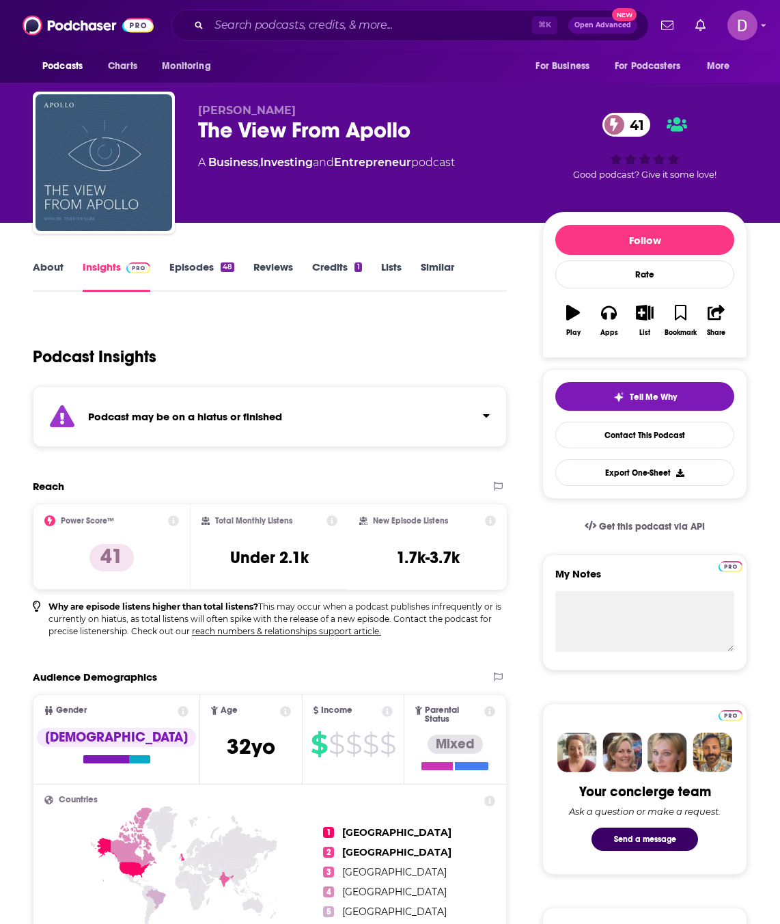
click at [51, 269] on link "About" at bounding box center [48, 275] width 31 height 31
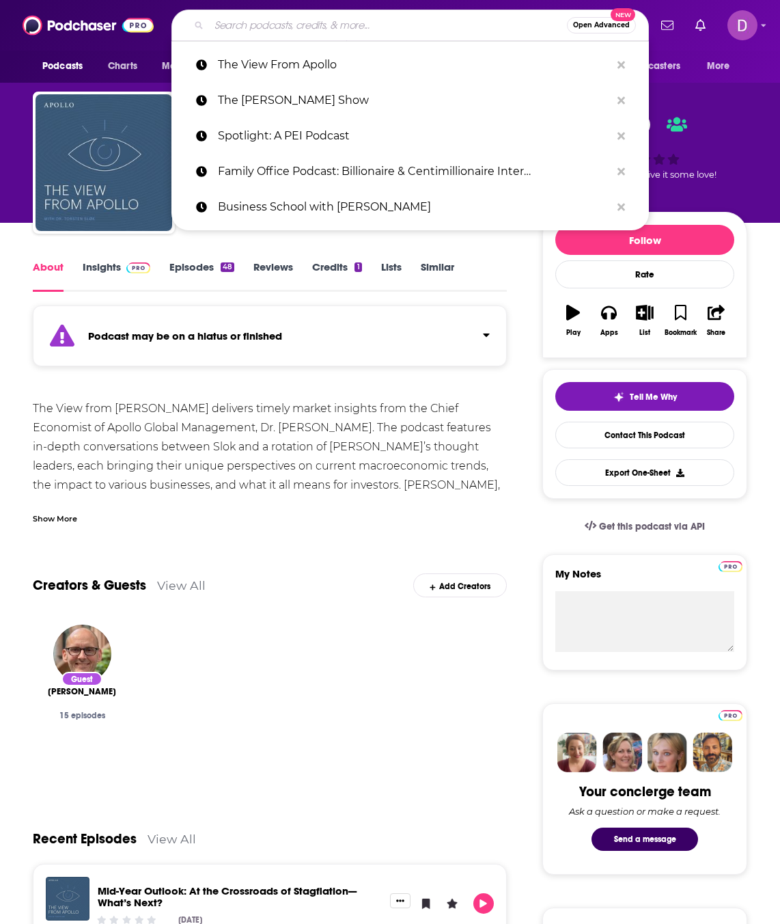
click at [261, 21] on input "Search podcasts, credits, & more..." at bounding box center [388, 25] width 358 height 22
paste input "Oddly Specific"
type input "Oddly Specific"
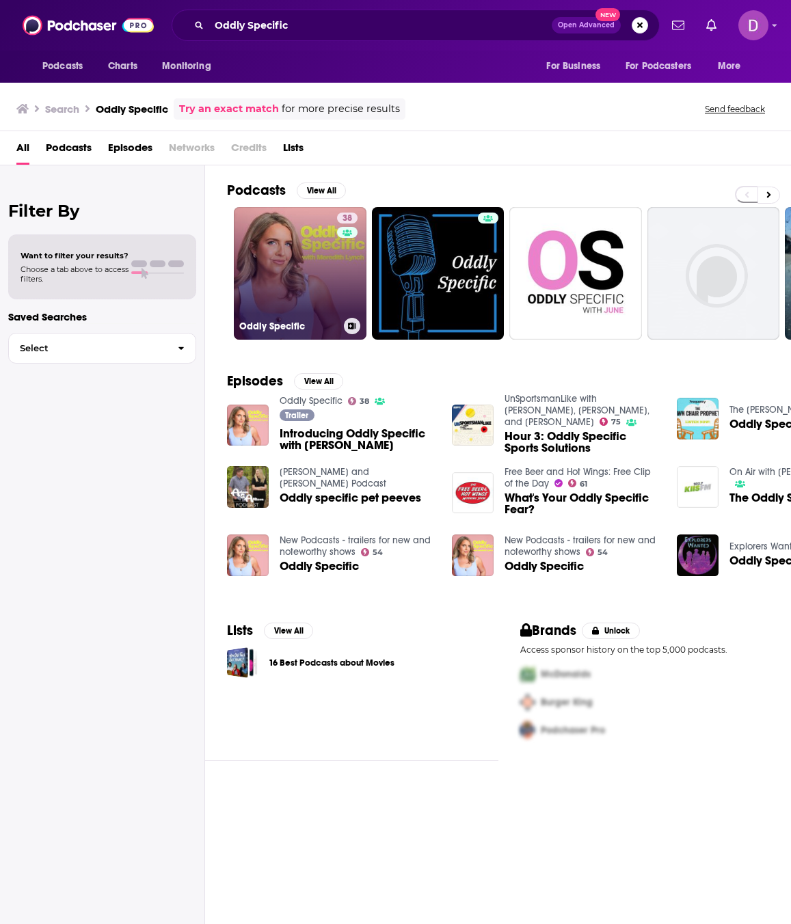
click at [282, 273] on link "38 Oddly Specific" at bounding box center [300, 273] width 133 height 133
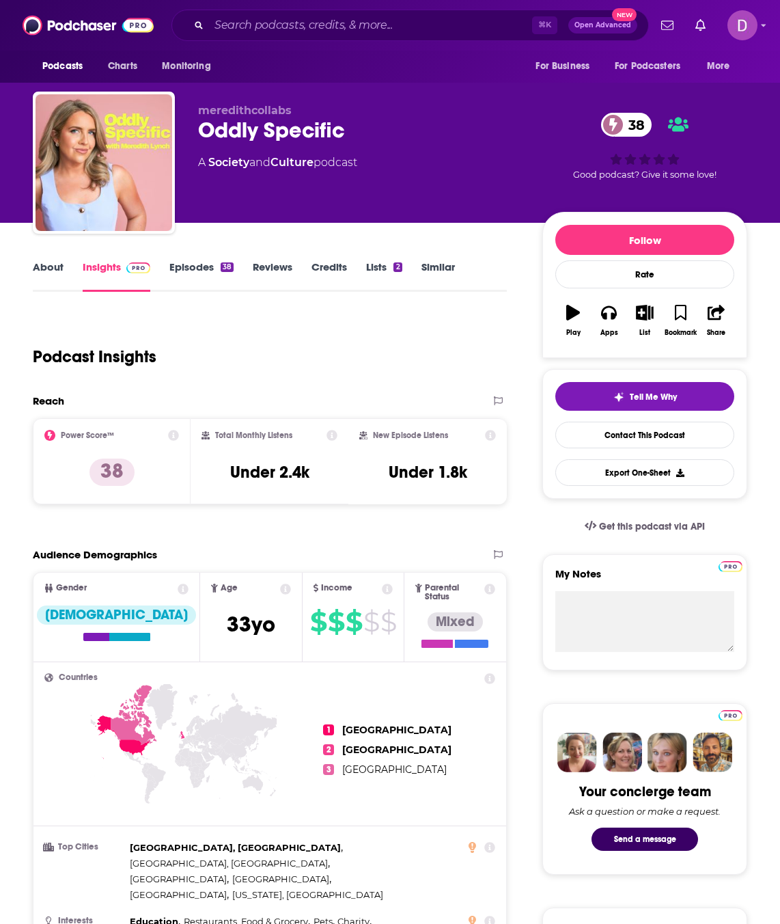
click at [53, 265] on link "About" at bounding box center [48, 275] width 31 height 31
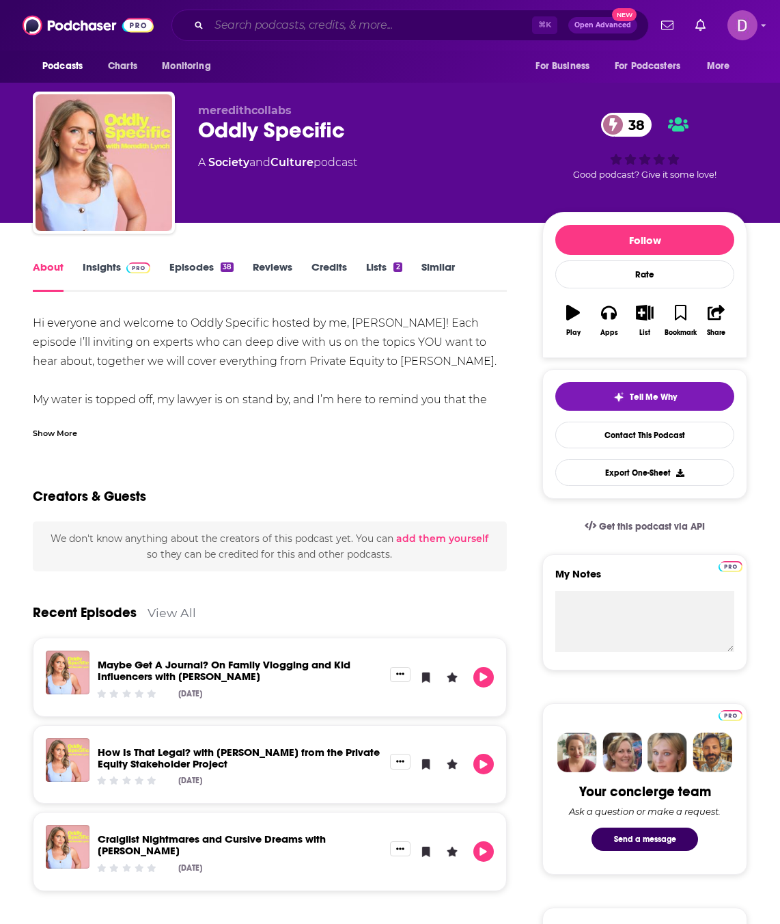
click at [230, 27] on input "Search podcasts, credits, & more..." at bounding box center [370, 25] width 323 height 22
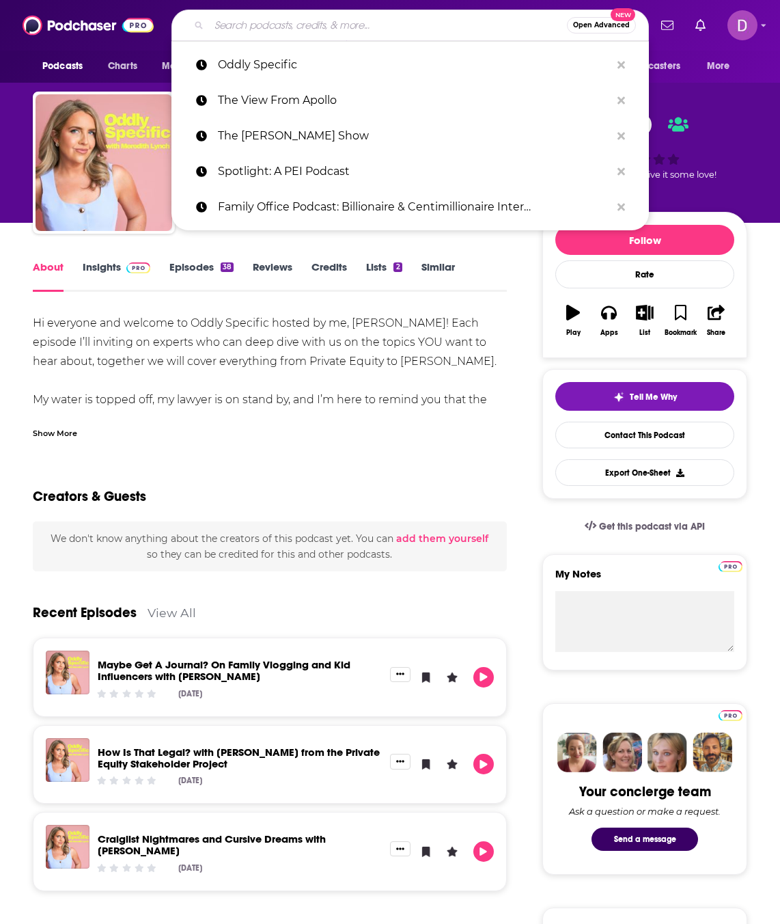
paste input "The Distribution by Juniper Square"
type input "The Distribution by Juniper Square"
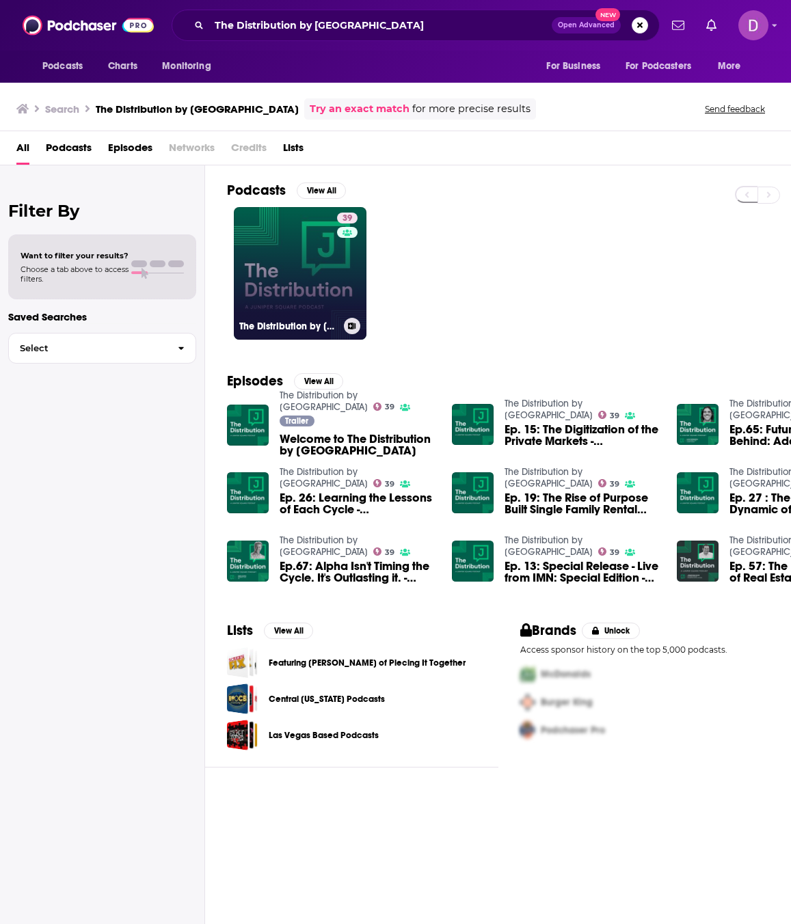
click at [276, 301] on link "39 The Distribution by Juniper Square" at bounding box center [300, 273] width 133 height 133
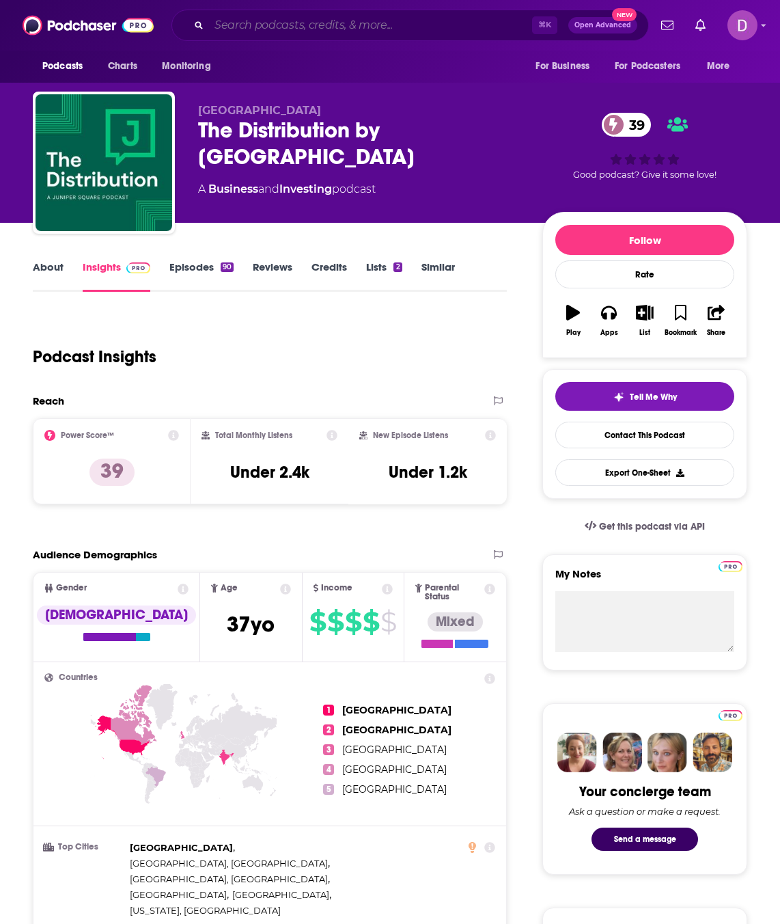
click at [253, 20] on input "Search podcasts, credits, & more..." at bounding box center [370, 25] width 323 height 22
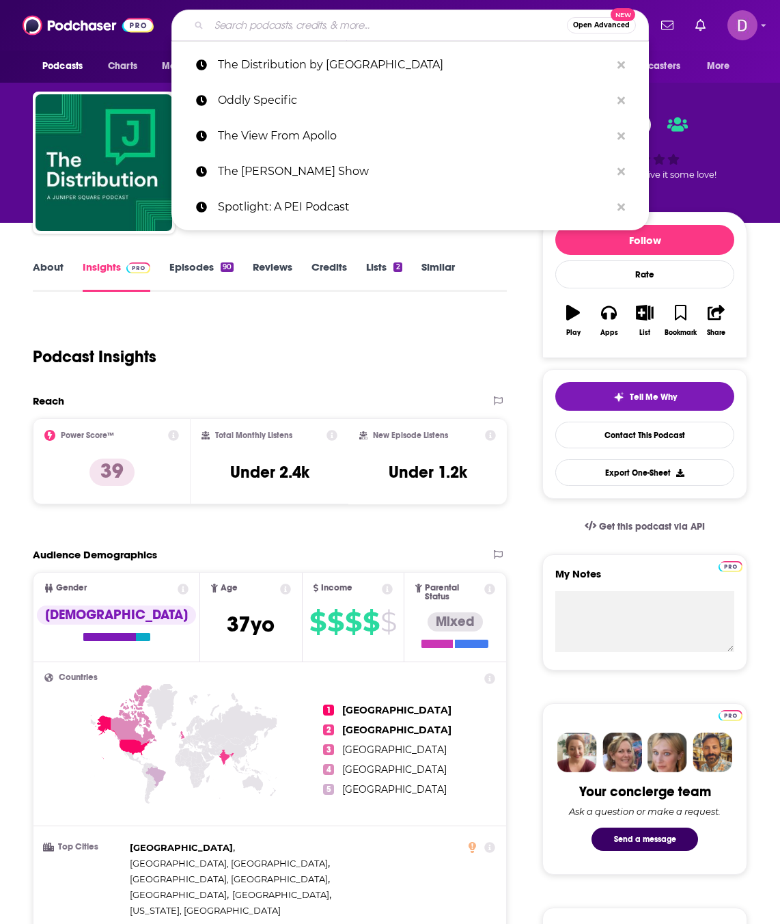
paste input "The Limitless MD"
type input "The Limitless MD"
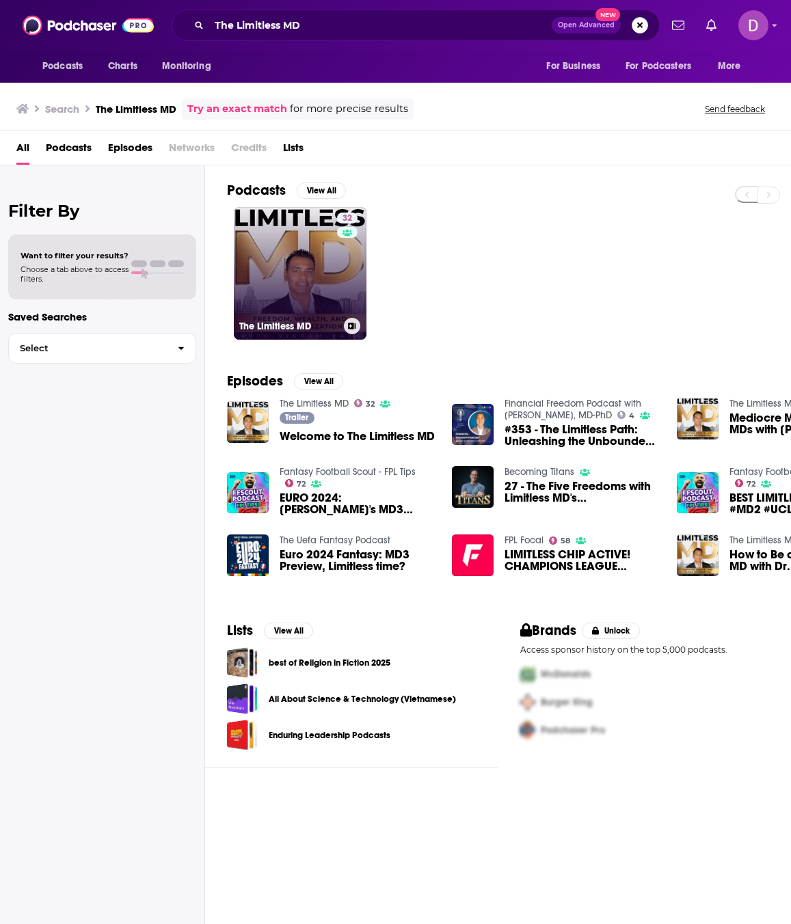
click at [340, 282] on div "32" at bounding box center [349, 265] width 24 height 105
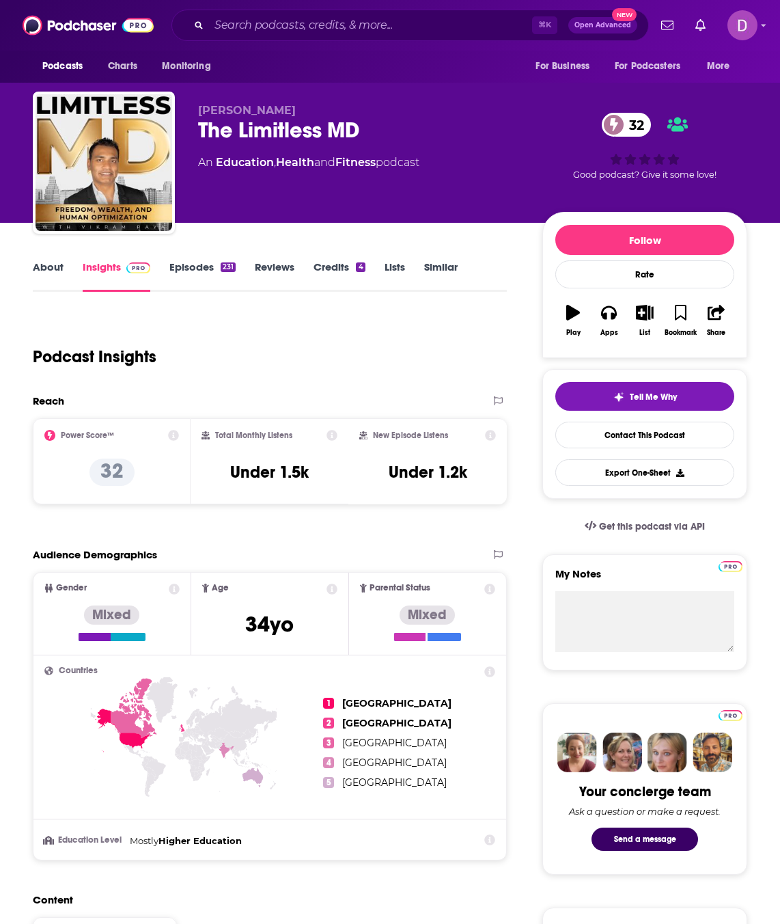
click at [52, 266] on link "About" at bounding box center [48, 275] width 31 height 31
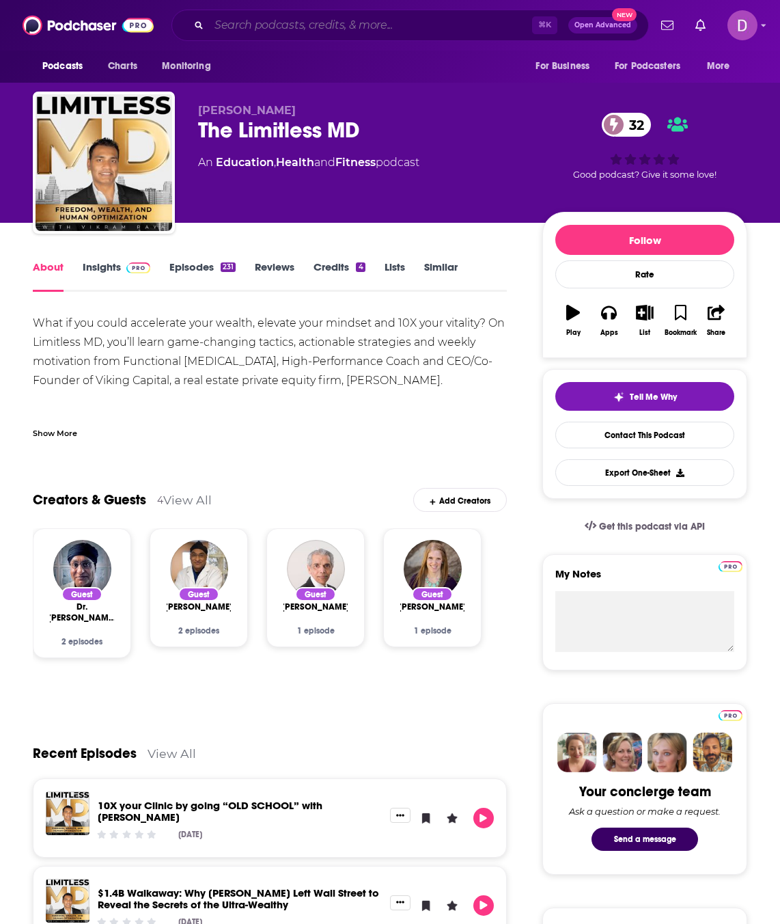
click at [269, 22] on input "Search podcasts, credits, & more..." at bounding box center [370, 25] width 323 height 22
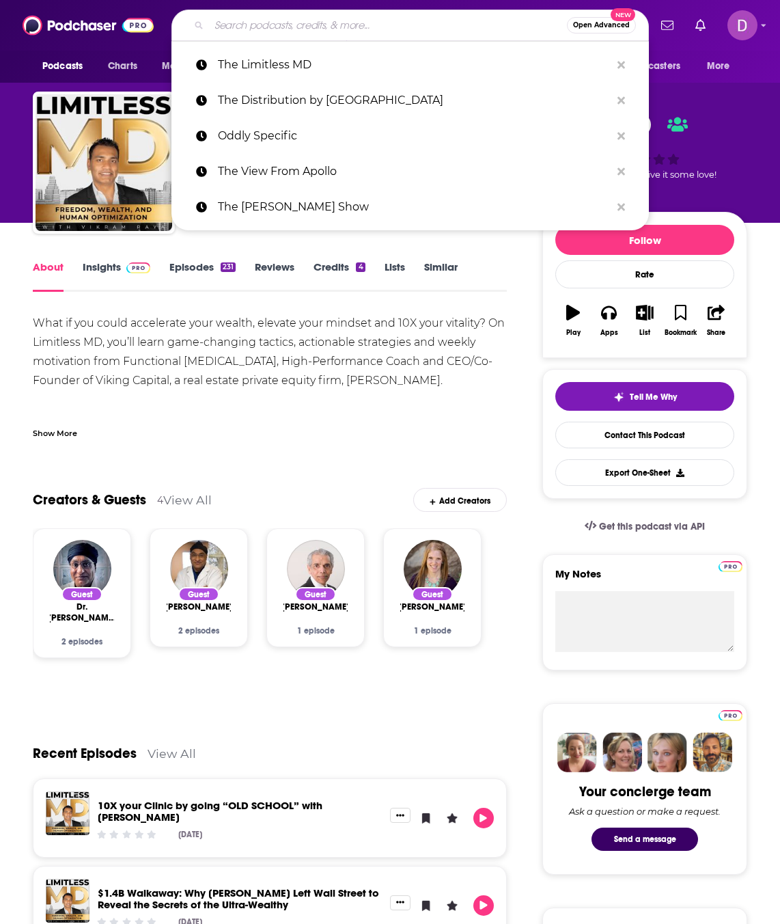
paste input "The Owner Meeting"
type input "The Owner Meeting"
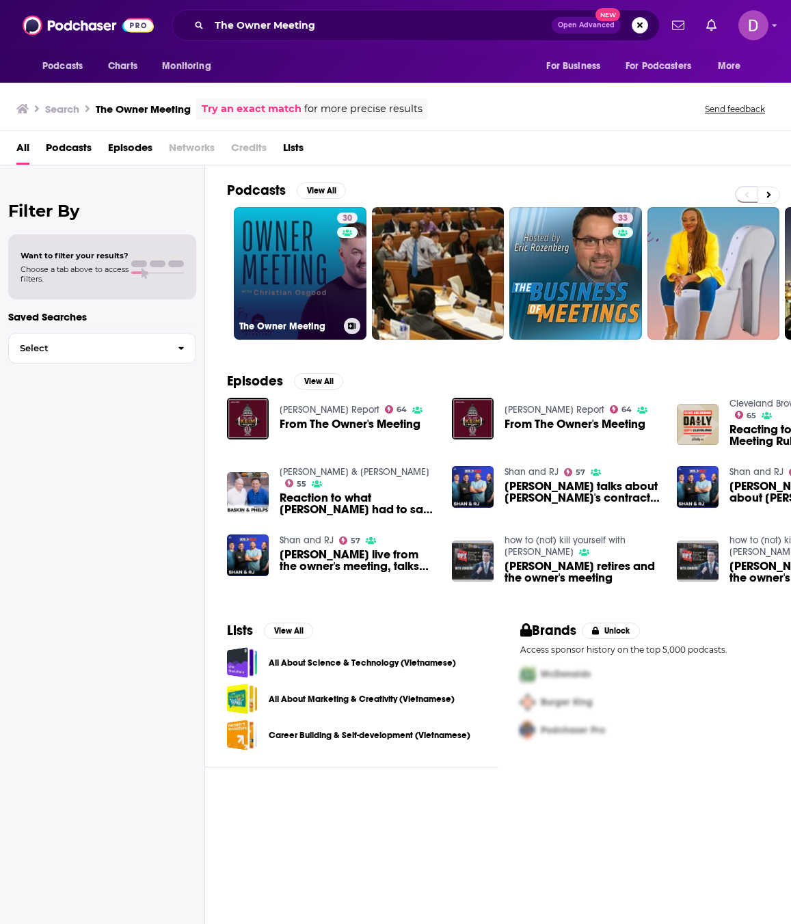
click at [289, 292] on link "30 The Owner Meeting" at bounding box center [300, 273] width 133 height 133
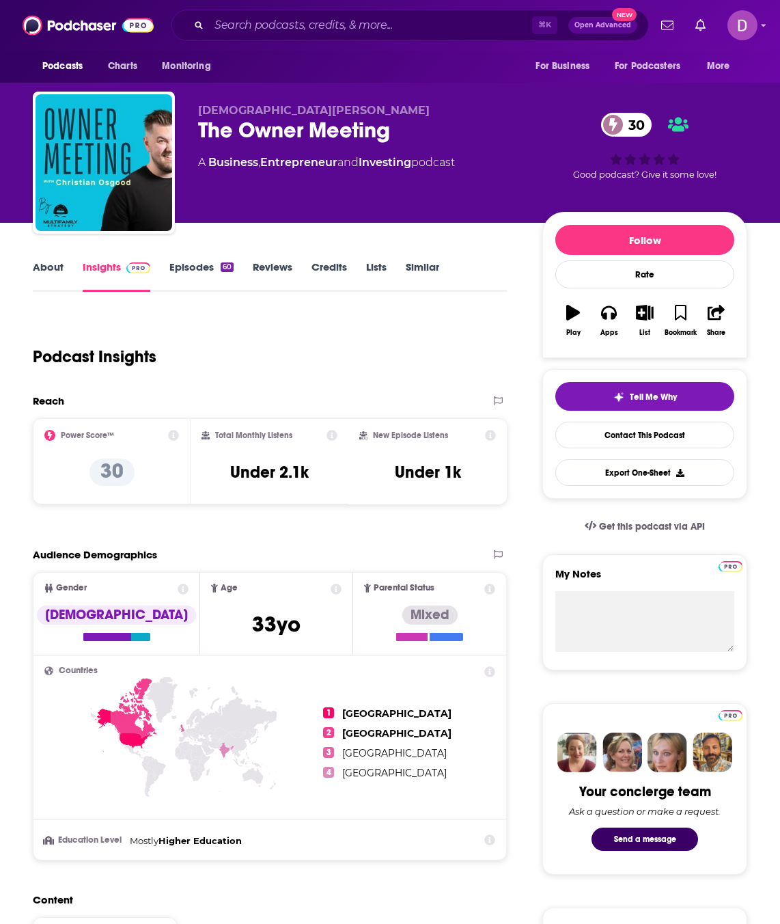
click at [58, 273] on link "About" at bounding box center [48, 275] width 31 height 31
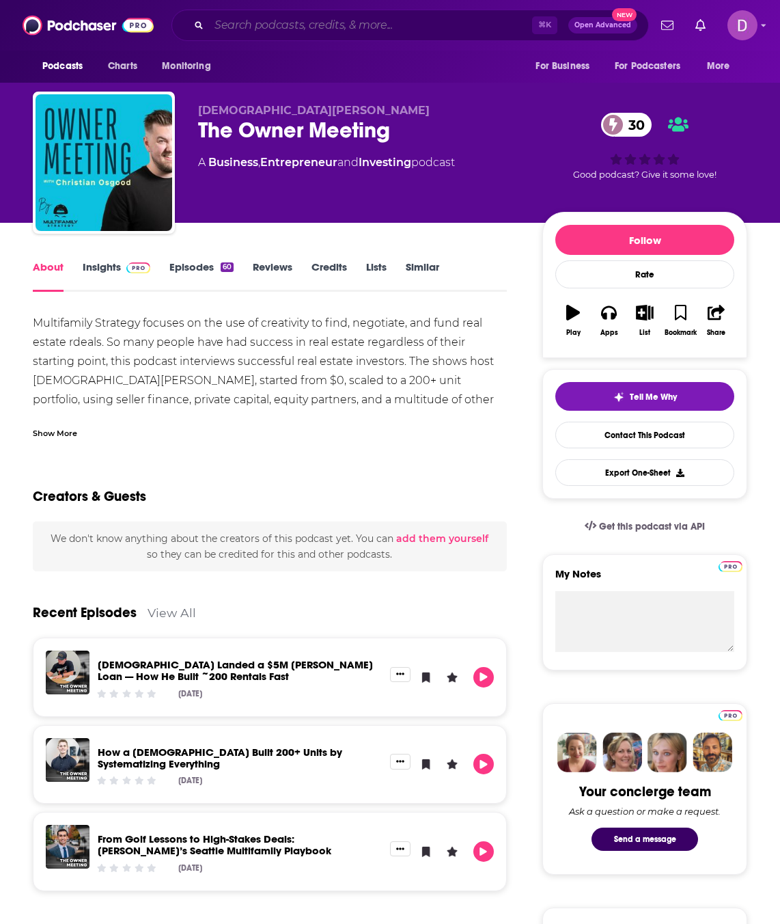
click at [223, 23] on input "Search podcasts, credits, & more..." at bounding box center [370, 25] width 323 height 22
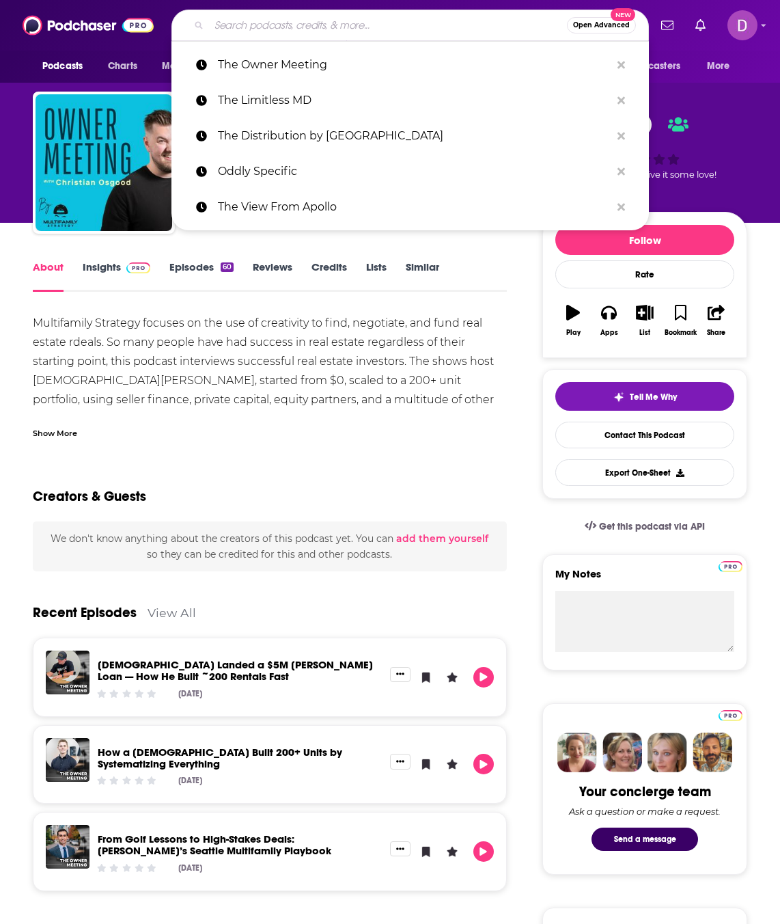
paste input "Unicorny"
type input "Unicorny"
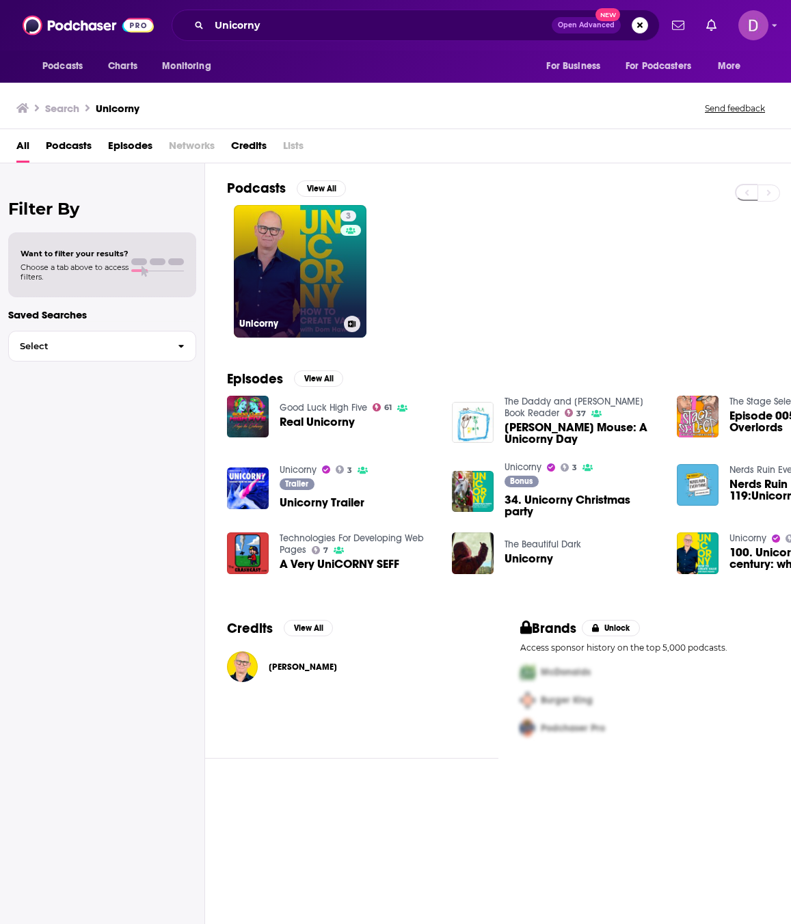
click at [269, 269] on link "3 Unicorny" at bounding box center [300, 271] width 133 height 133
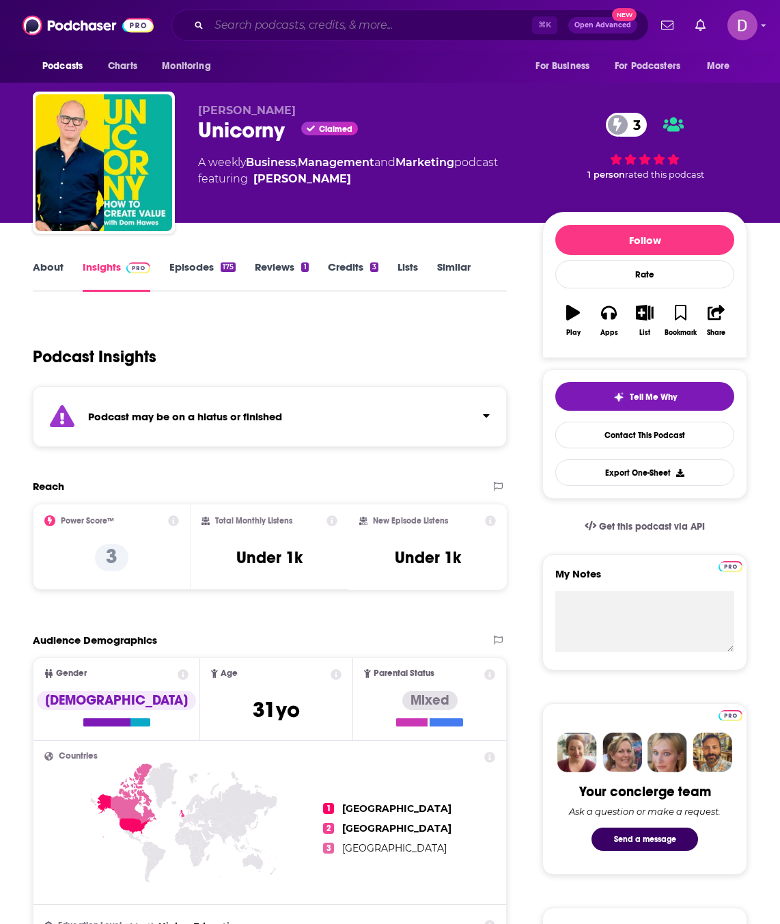
click at [236, 26] on input "Search podcasts, credits, & more..." at bounding box center [370, 25] width 323 height 22
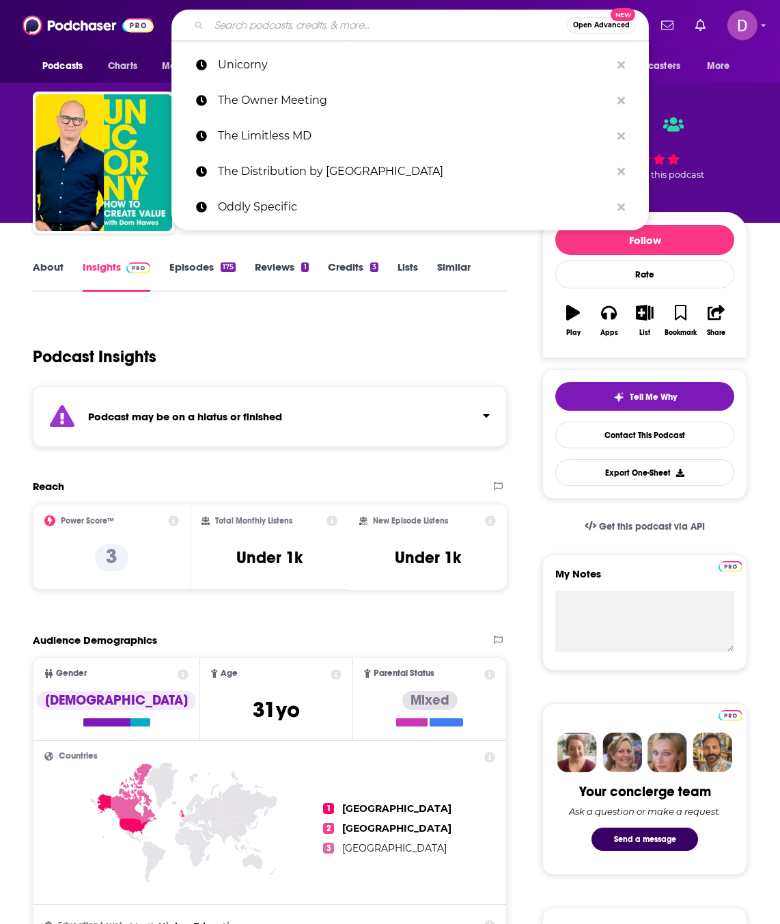
paste input "Leading Prosperity - A CEO Success and Wealth Podcast"
type input "Leading Prosperity - A CEO Success and Wealth Podcast"
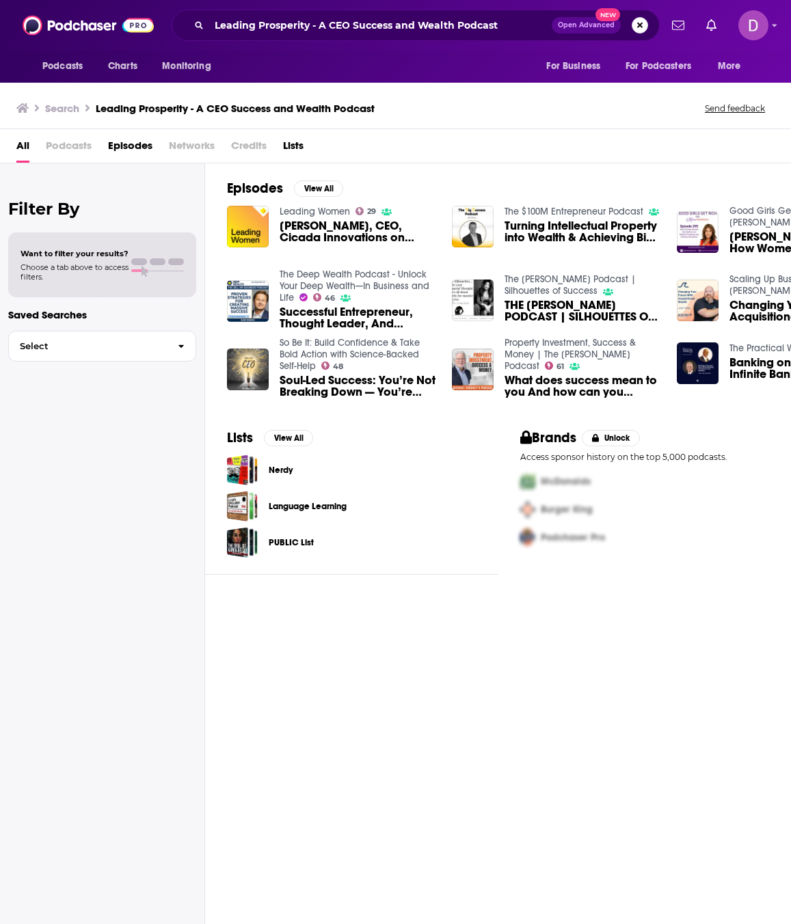
click at [643, 26] on button "Search podcasts, credits, & more..." at bounding box center [639, 25] width 16 height 16
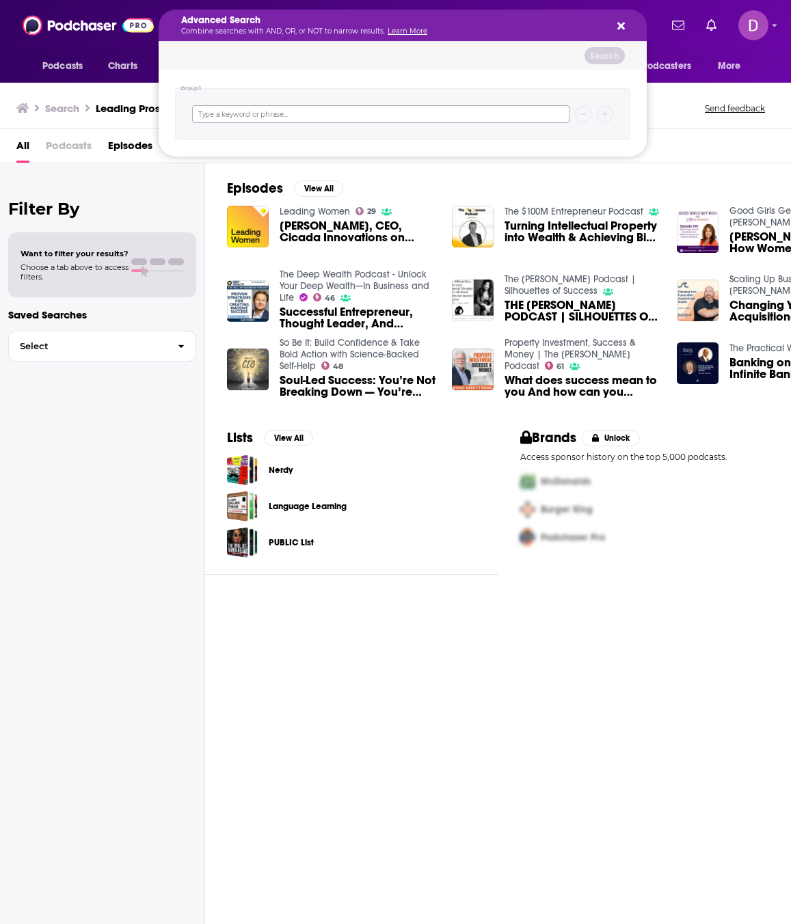
click at [293, 114] on input "Search podcasts, credits, & more..." at bounding box center [380, 114] width 377 height 18
click at [698, 782] on div "Episodes View All Leading Women 29 Sally-Ann Williams, CEO, Cicada Innovations …" at bounding box center [498, 544] width 586 height 763
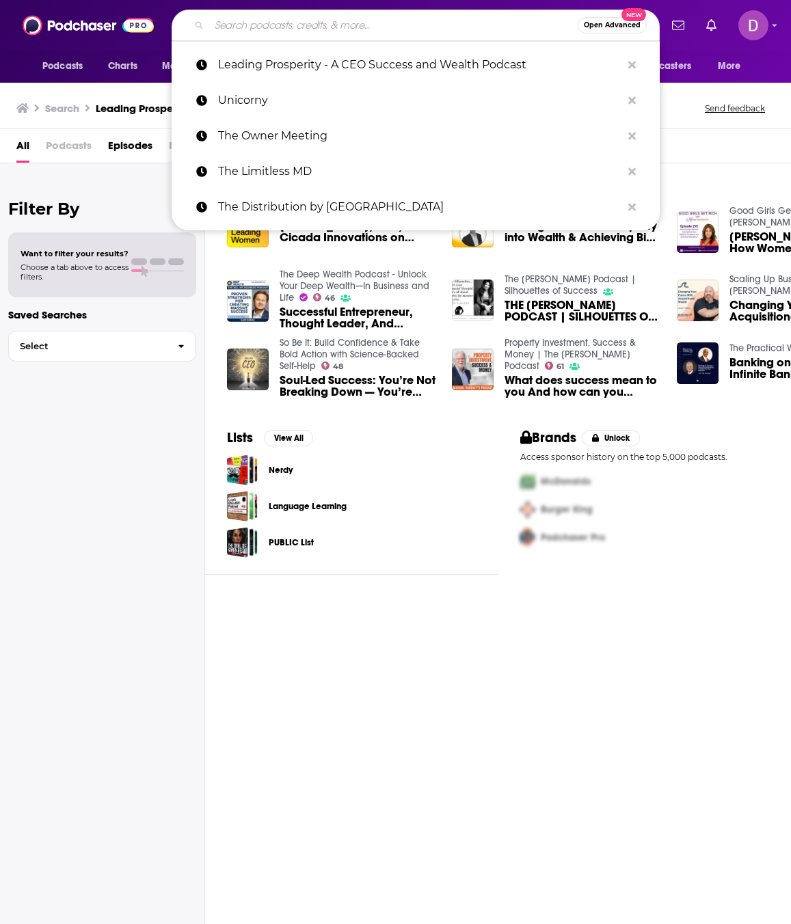
click at [230, 18] on input "Search podcasts, credits, & more..." at bounding box center [393, 25] width 368 height 22
paste input "Beyond 60/40"
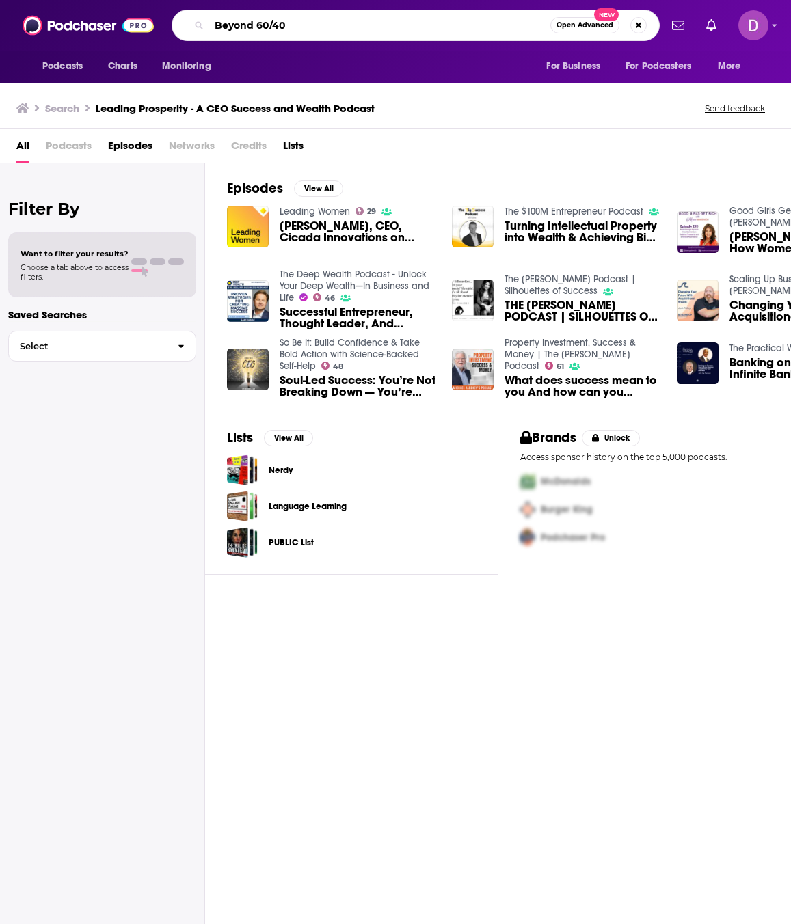
type input "Beyond 60/40"
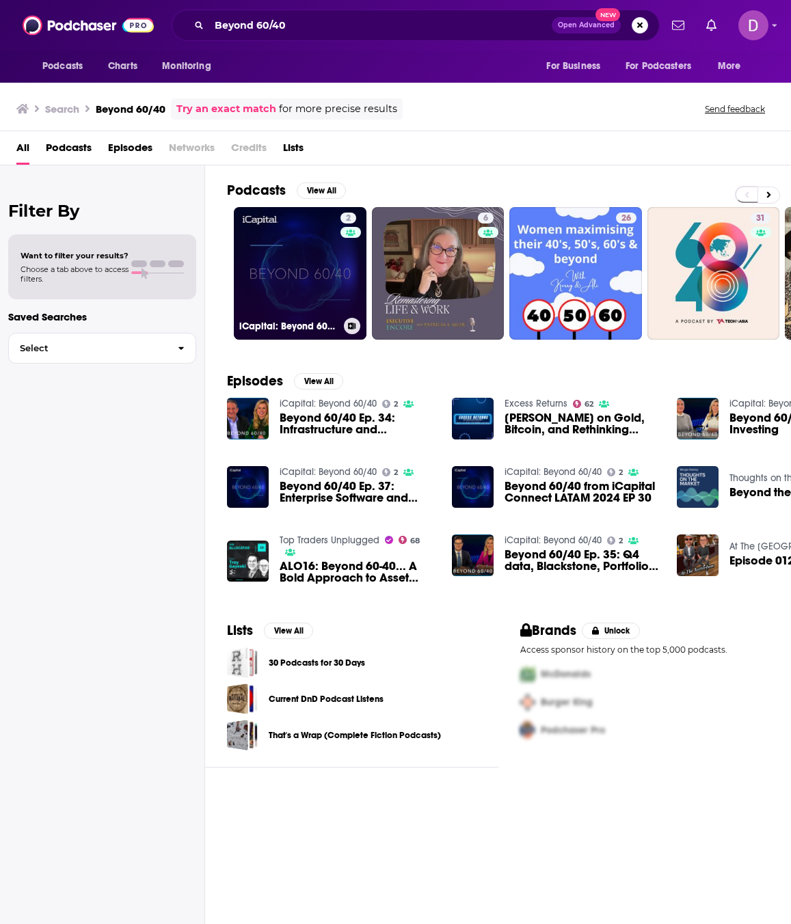
click at [282, 249] on link "2 iCapital: Beyond 60/40" at bounding box center [300, 273] width 133 height 133
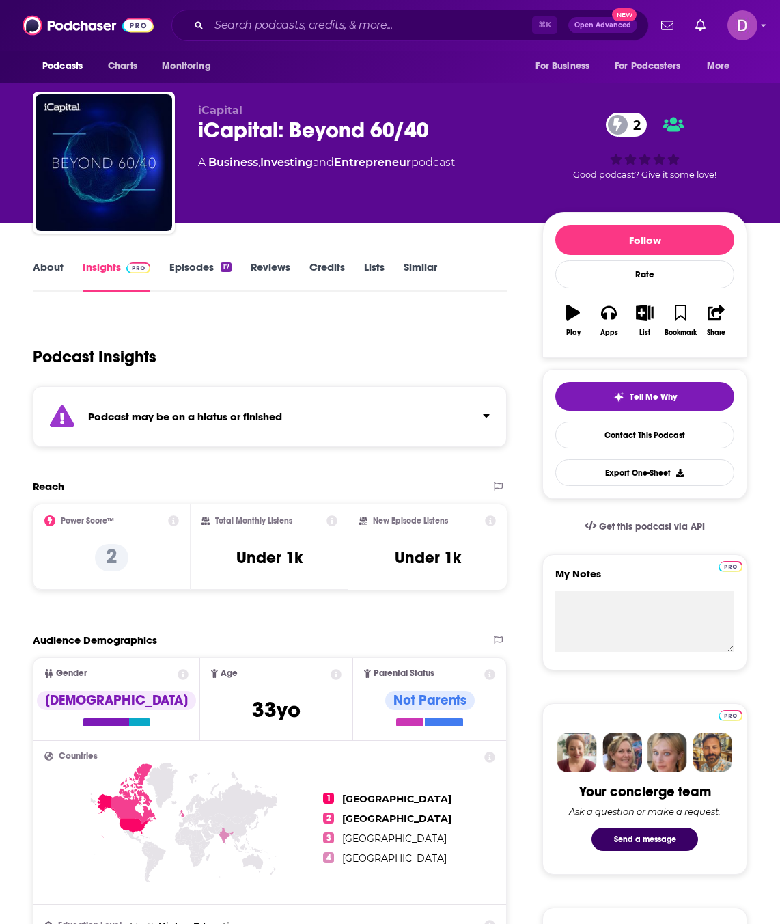
click at [40, 267] on link "About" at bounding box center [48, 275] width 31 height 31
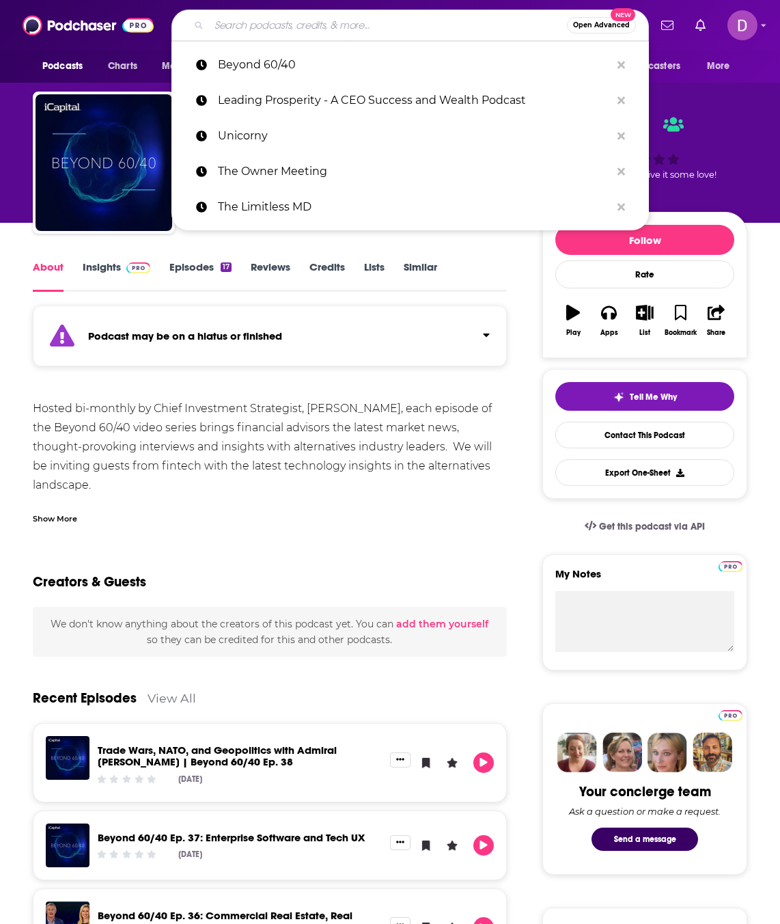
click at [267, 25] on input "Search podcasts, credits, & more..." at bounding box center [388, 25] width 358 height 22
paste input "The IRA Cafe"
type input "The IRA Cafe"
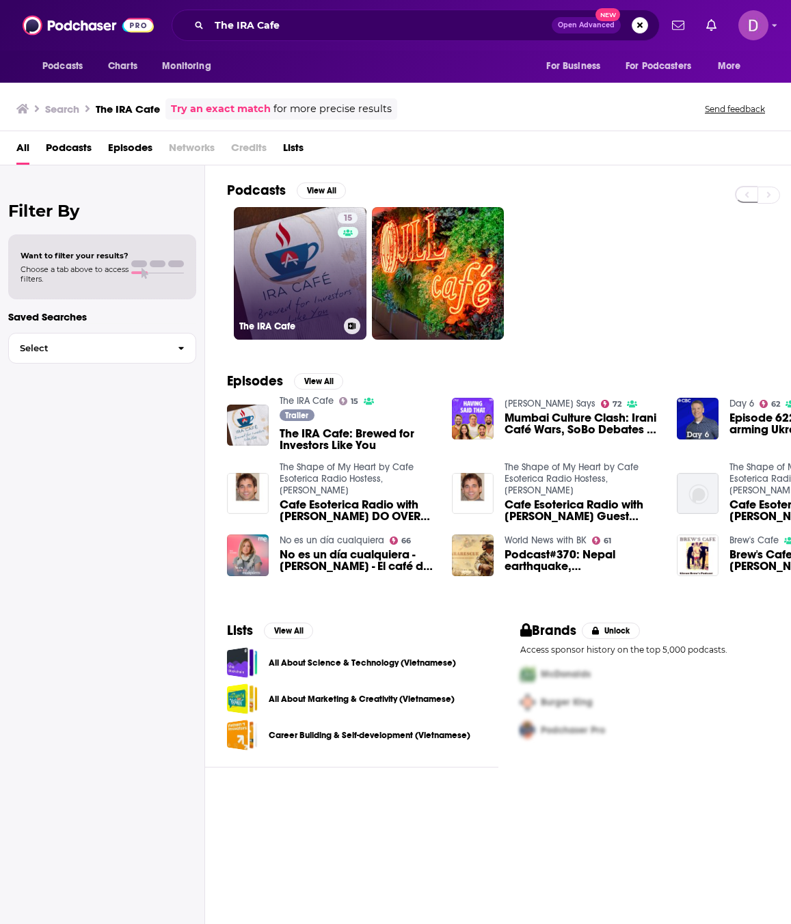
click at [284, 251] on link "15 The IRA Cafe" at bounding box center [300, 273] width 133 height 133
